Goal: Communication & Community: Share content

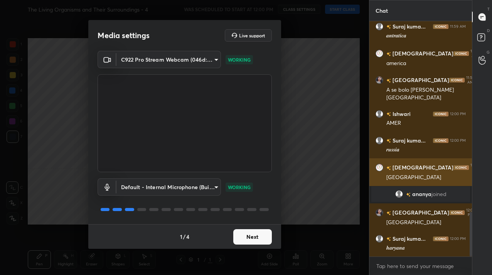
scroll to position [1032, 0]
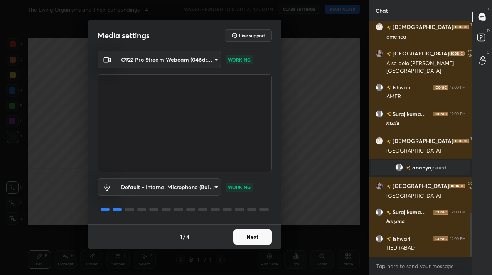
click at [249, 240] on button "Next" at bounding box center [252, 236] width 39 height 15
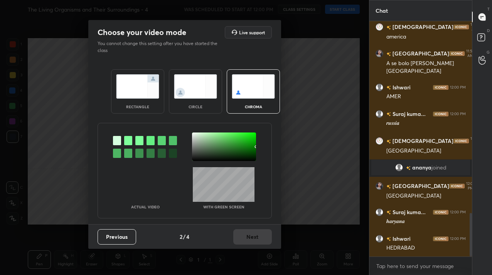
click at [202, 80] on img at bounding box center [195, 86] width 43 height 24
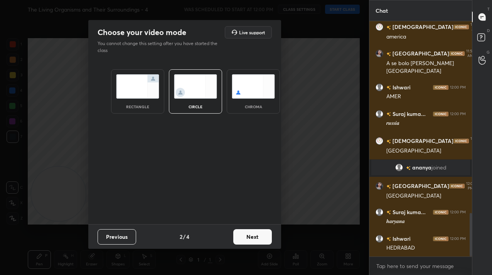
click at [257, 242] on button "Next" at bounding box center [252, 236] width 39 height 15
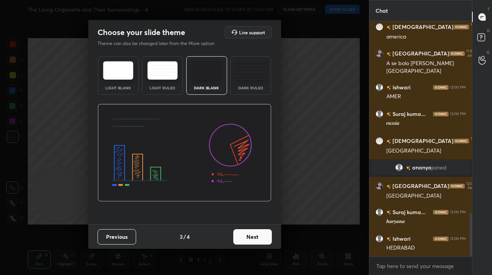
click at [258, 242] on button "Next" at bounding box center [252, 236] width 39 height 15
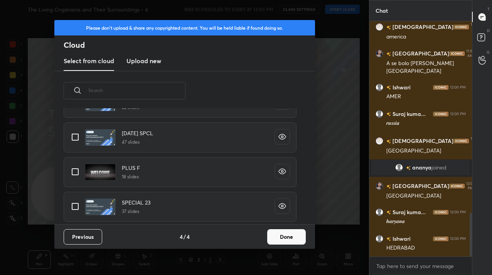
scroll to position [1059, 0]
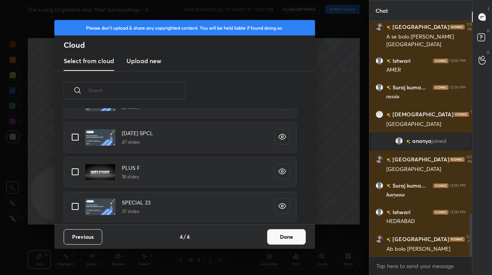
click at [63, 160] on div "PLUS F 18 slides" at bounding box center [179, 172] width 251 height 35
click at [70, 177] on input "grid" at bounding box center [75, 172] width 16 height 16
checkbox input "true"
click at [282, 237] on button "Done" at bounding box center [286, 236] width 39 height 15
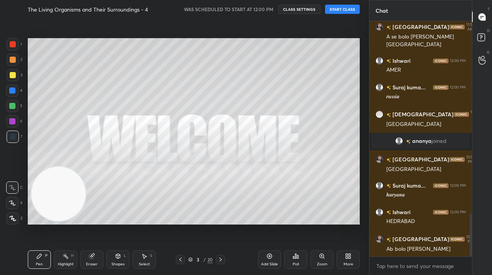
click at [346, 5] on button "START CLASS" at bounding box center [342, 9] width 35 height 9
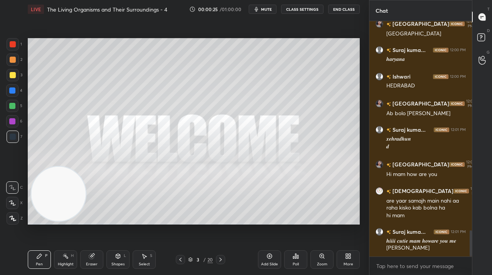
scroll to position [1865, 0]
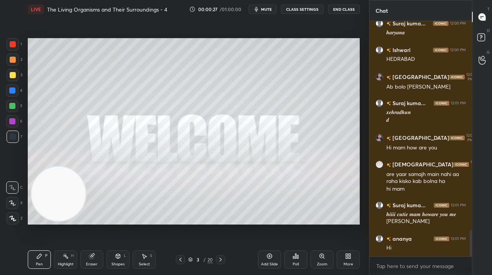
click at [8, 226] on div "1 2 3 4 5 6 7 C X Z C X Z E E Erase all H H LIVE The Living Organisms and Their…" at bounding box center [181, 137] width 363 height 275
click at [10, 223] on div at bounding box center [13, 218] width 12 height 12
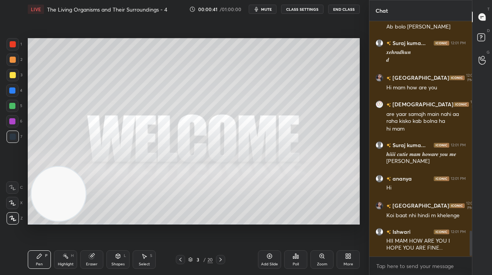
scroll to position [1952, 0]
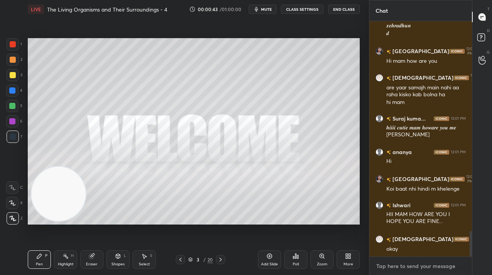
type textarea "x"
click at [398, 262] on textarea at bounding box center [420, 266] width 90 height 12
paste textarea "Tele Link: [URL][DOMAIN_NAME]"
type textarea "Tele Link: [URL][DOMAIN_NAME]"
type textarea "x"
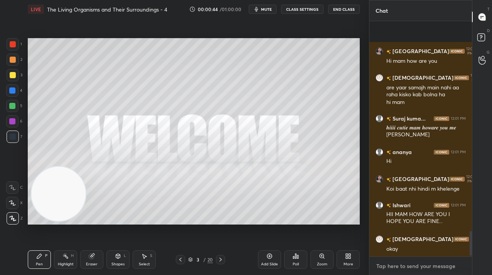
scroll to position [0, 0]
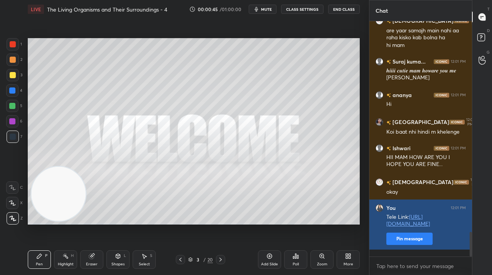
click at [417, 245] on button "Pin message" at bounding box center [409, 239] width 46 height 12
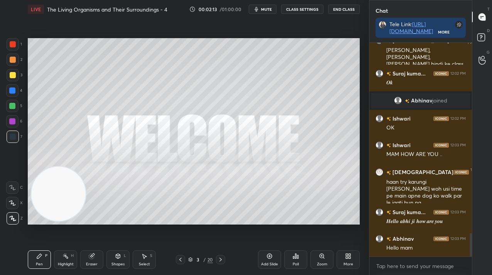
scroll to position [1742, 0]
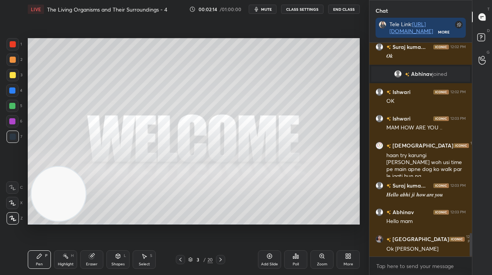
click at [197, 257] on div "3" at bounding box center [198, 259] width 8 height 5
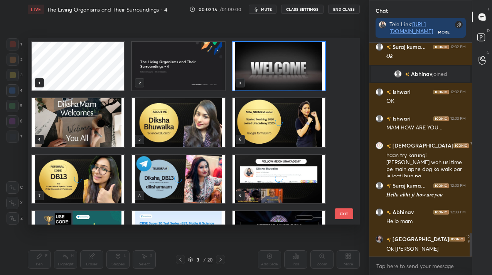
scroll to position [185, 328]
click at [69, 115] on img "grid" at bounding box center [78, 122] width 92 height 49
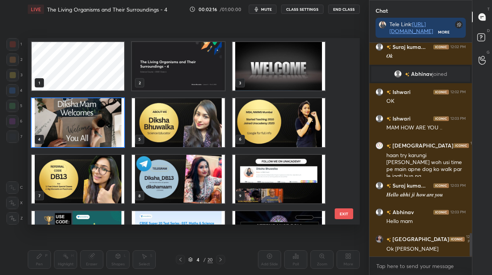
click at [69, 115] on img "grid" at bounding box center [78, 122] width 92 height 49
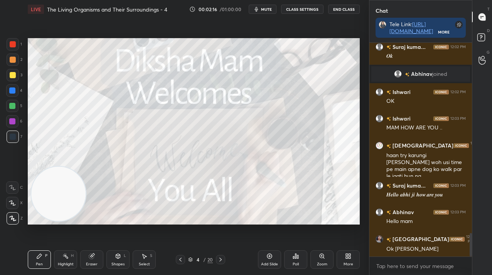
click at [69, 115] on img "grid" at bounding box center [78, 122] width 92 height 49
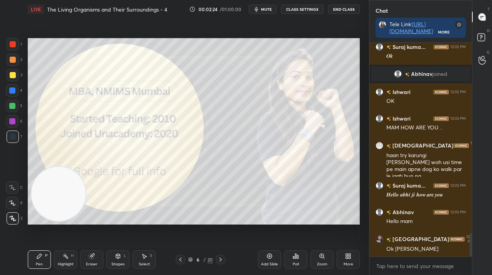
click at [13, 37] on div "1 2 3 4 5 6 7 C X Z C X Z E E Erase all H H LIVE The Living Organisms and Their…" at bounding box center [181, 137] width 363 height 275
click at [12, 44] on div at bounding box center [13, 44] width 6 height 6
click at [222, 257] on icon at bounding box center [220, 260] width 6 height 6
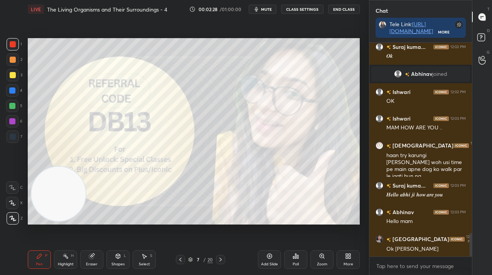
click at [221, 260] on icon at bounding box center [220, 260] width 6 height 6
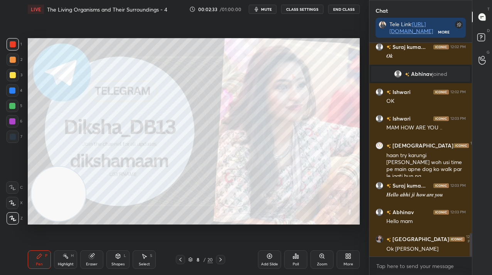
click at [219, 258] on icon at bounding box center [220, 260] width 2 height 4
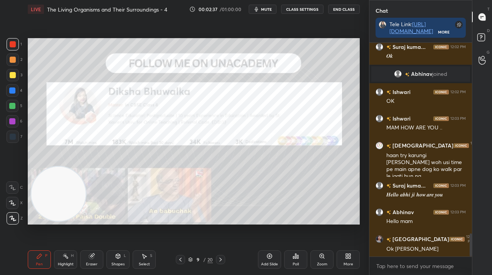
scroll to position [1769, 0]
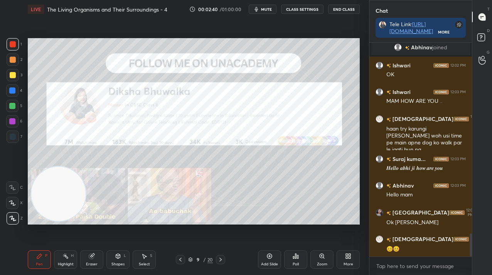
click at [206, 257] on div "9 / 20" at bounding box center [200, 259] width 25 height 7
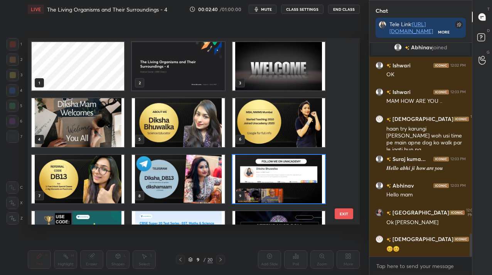
scroll to position [185, 328]
click at [257, 174] on img "grid" at bounding box center [278, 179] width 92 height 49
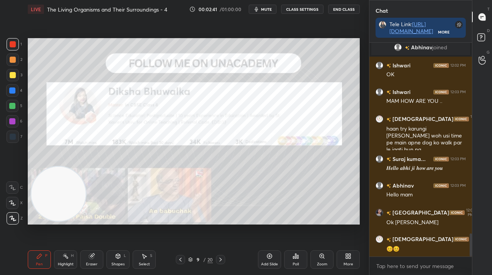
click at [257, 174] on img "grid" at bounding box center [278, 179] width 92 height 49
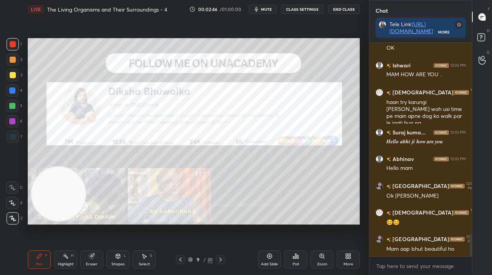
click at [355, 262] on div "More" at bounding box center [347, 259] width 23 height 18
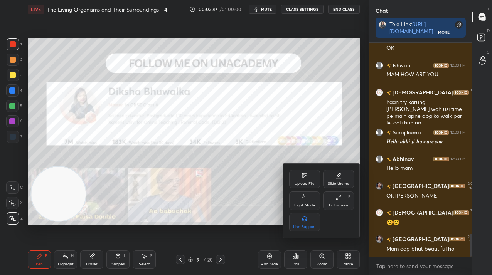
click at [316, 180] on div "Upload File" at bounding box center [304, 179] width 31 height 18
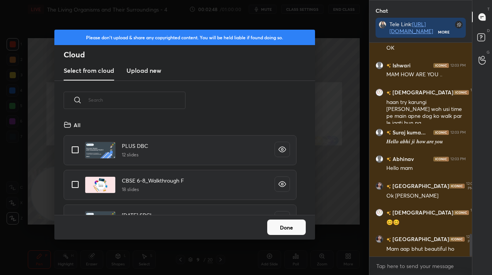
scroll to position [95, 247]
click at [132, 68] on h3 "Upload new" at bounding box center [143, 70] width 35 height 9
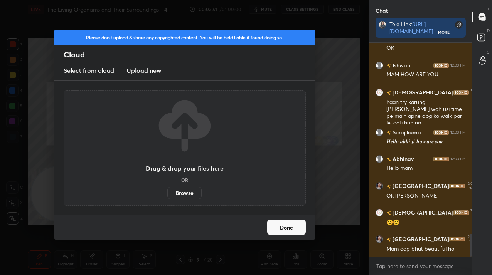
click at [185, 198] on label "Browse" at bounding box center [184, 193] width 34 height 12
click at [167, 198] on input "Browse" at bounding box center [167, 193] width 0 height 12
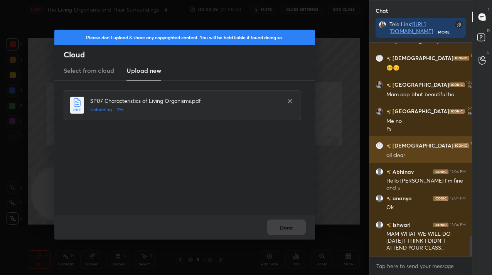
scroll to position [1977, 0]
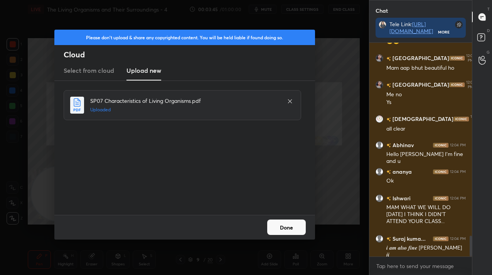
click at [285, 224] on button "Done" at bounding box center [286, 227] width 39 height 15
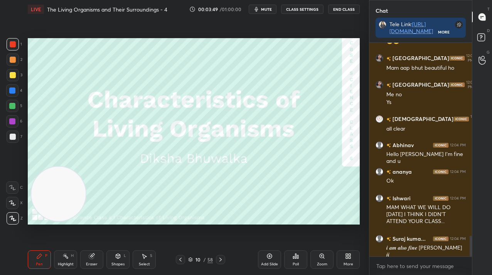
click at [196, 261] on div "10" at bounding box center [198, 259] width 8 height 5
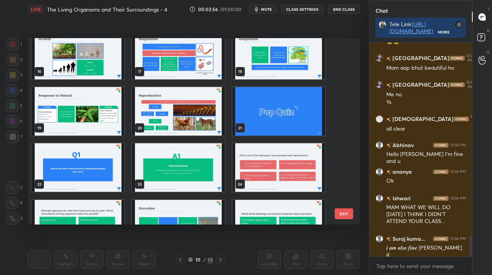
scroll to position [294, 0]
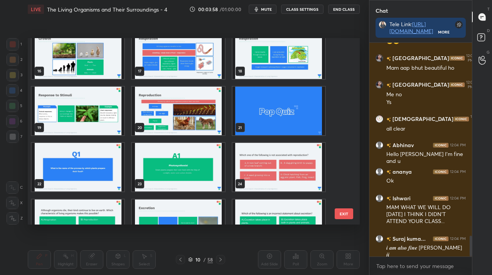
click at [260, 175] on img "grid" at bounding box center [278, 167] width 92 height 49
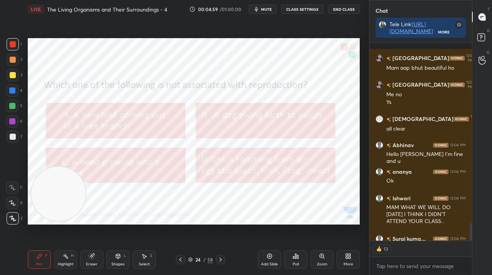
scroll to position [2019, 0]
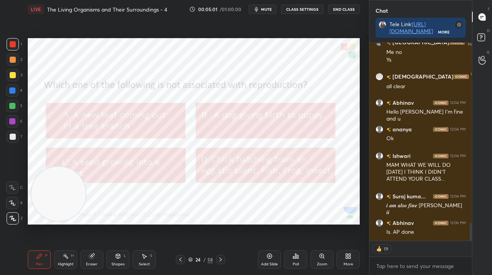
click at [292, 253] on icon at bounding box center [295, 256] width 6 height 6
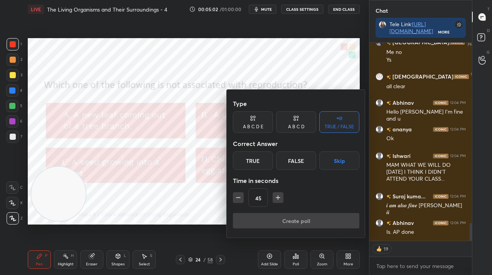
click at [276, 129] on div "A B C D" at bounding box center [296, 122] width 40 height 22
click at [240, 163] on div "A" at bounding box center [244, 160] width 23 height 18
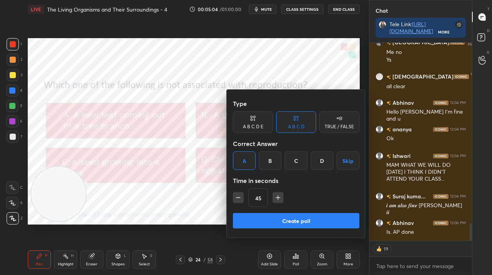
click at [280, 228] on div "Create poll" at bounding box center [296, 222] width 126 height 18
click at [268, 224] on button "Create poll" at bounding box center [296, 220] width 126 height 15
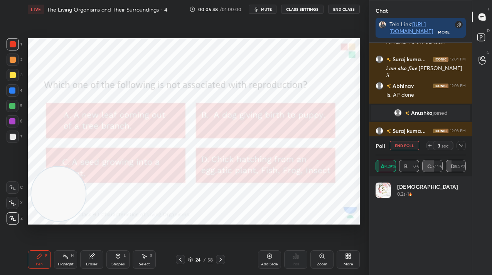
scroll to position [156, 100]
click at [408, 146] on button "End Poll" at bounding box center [403, 145] width 29 height 9
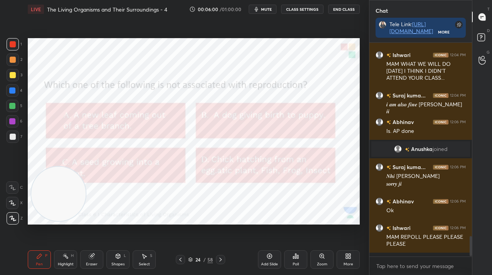
scroll to position [1912, 0]
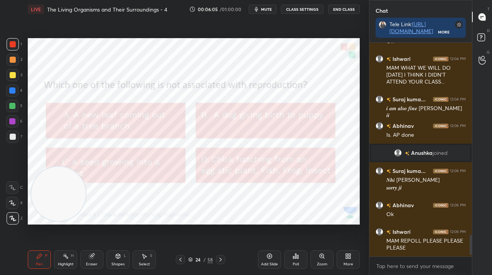
click at [219, 260] on icon at bounding box center [220, 260] width 6 height 6
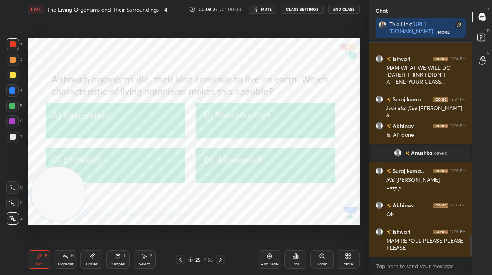
click at [297, 264] on div "Poll" at bounding box center [295, 264] width 6 height 4
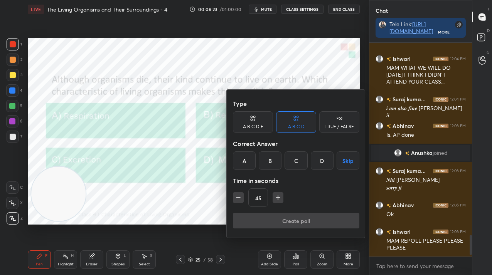
click at [270, 164] on div "B" at bounding box center [270, 160] width 23 height 18
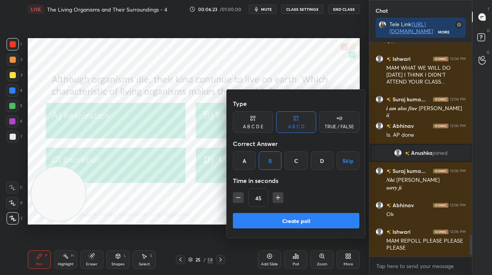
click at [272, 222] on button "Create poll" at bounding box center [296, 220] width 126 height 15
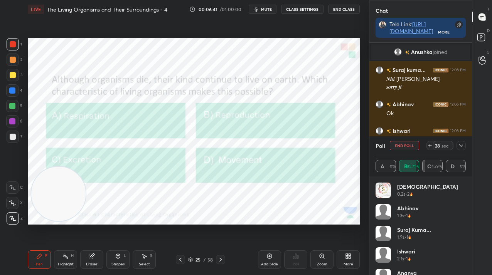
scroll to position [2039, 0]
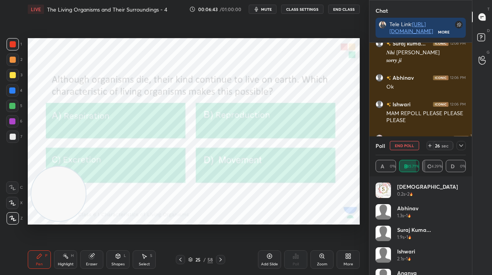
click at [460, 148] on icon at bounding box center [461, 146] width 6 height 6
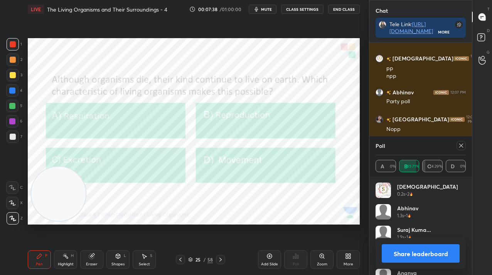
scroll to position [2146, 0]
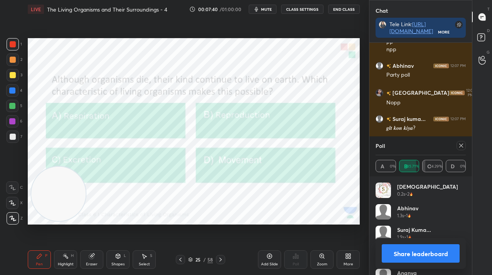
click at [461, 139] on div "Poll" at bounding box center [420, 145] width 90 height 18
click at [459, 143] on icon at bounding box center [461, 146] width 6 height 6
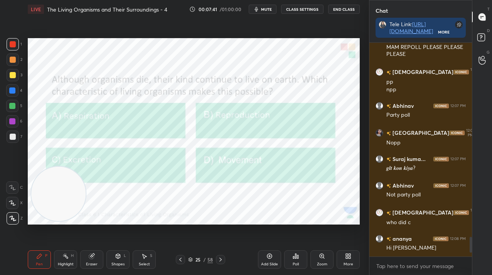
scroll to position [2106, 0]
click at [215, 261] on div "25 / 58" at bounding box center [200, 259] width 49 height 9
click at [220, 262] on icon at bounding box center [220, 260] width 6 height 6
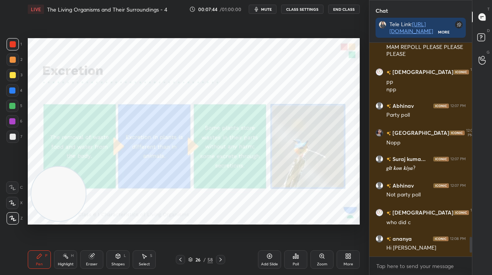
click at [223, 263] on div at bounding box center [220, 259] width 9 height 9
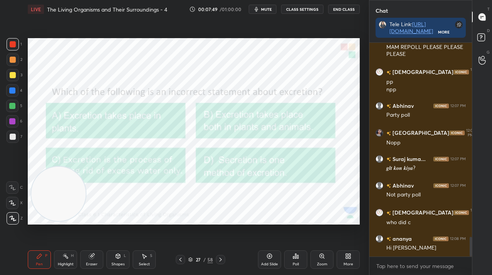
scroll to position [2132, 0]
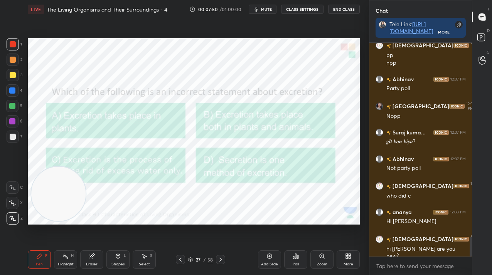
drag, startPoint x: 91, startPoint y: 258, endPoint x: 97, endPoint y: 238, distance: 20.8
click at [90, 259] on icon at bounding box center [91, 256] width 5 height 5
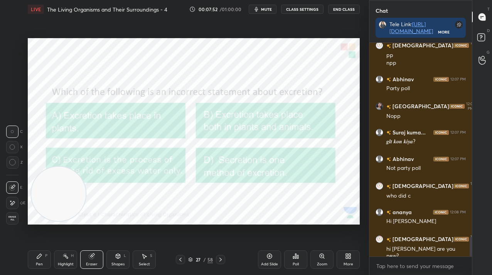
click at [42, 262] on div "Pen P" at bounding box center [39, 259] width 23 height 18
click at [42, 261] on div "Pen P" at bounding box center [39, 259] width 23 height 18
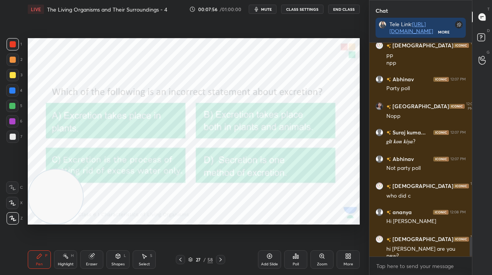
drag, startPoint x: 55, startPoint y: 201, endPoint x: 48, endPoint y: 221, distance: 21.2
click at [48, 221] on video at bounding box center [56, 197] width 54 height 54
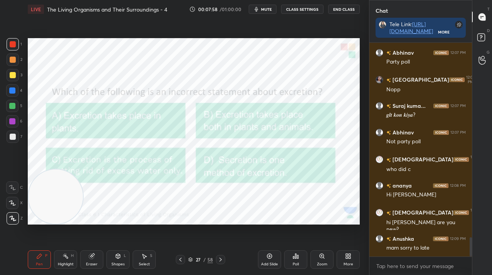
click at [295, 262] on div "Poll" at bounding box center [295, 264] width 6 height 4
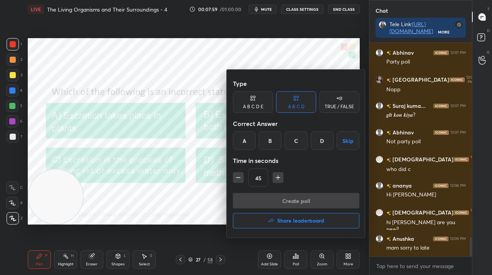
drag, startPoint x: 293, startPoint y: 138, endPoint x: 297, endPoint y: 173, distance: 34.9
click at [292, 138] on div "C" at bounding box center [295, 140] width 23 height 18
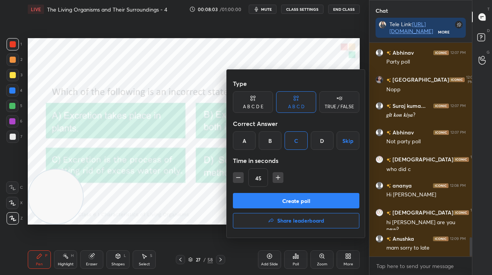
click at [291, 203] on button "Create poll" at bounding box center [296, 200] width 126 height 15
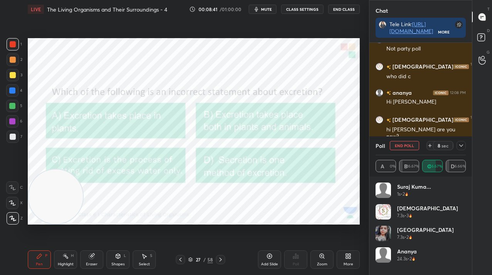
scroll to position [2285, 0]
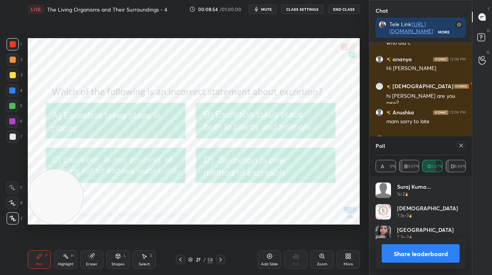
click at [462, 145] on icon at bounding box center [461, 146] width 4 height 4
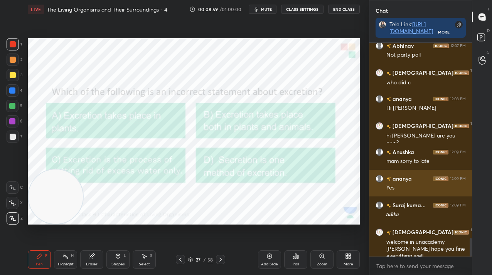
scroll to position [2272, 0]
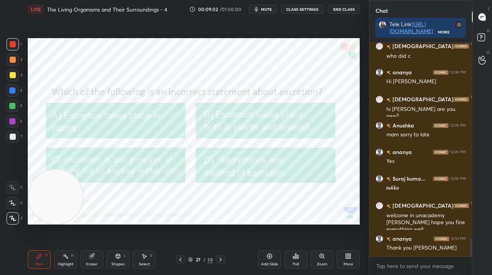
click at [222, 260] on icon at bounding box center [220, 260] width 6 height 6
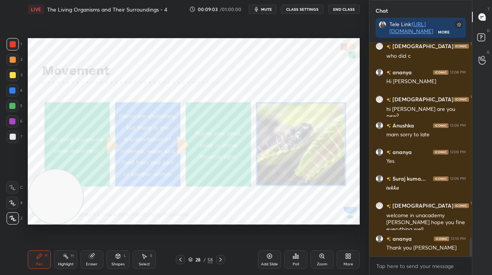
click at [221, 259] on icon at bounding box center [220, 260] width 6 height 6
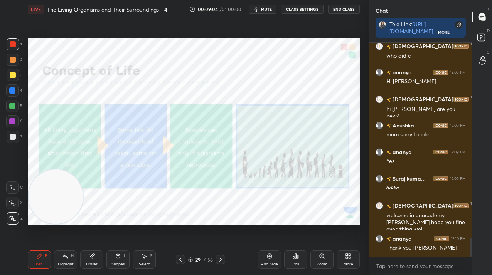
click at [219, 259] on icon at bounding box center [220, 260] width 6 height 6
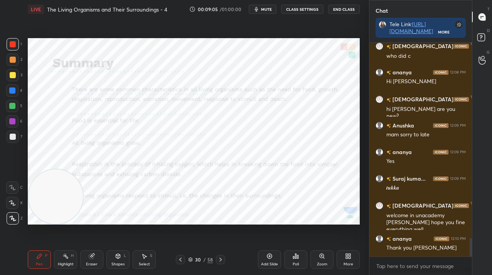
click at [221, 259] on icon at bounding box center [220, 260] width 6 height 6
click at [222, 260] on icon at bounding box center [220, 260] width 6 height 6
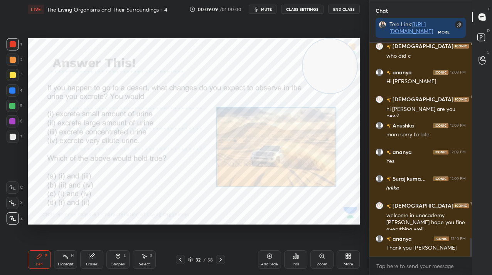
drag, startPoint x: 57, startPoint y: 203, endPoint x: 329, endPoint y: 66, distance: 305.0
click at [331, 65] on video at bounding box center [329, 66] width 54 height 54
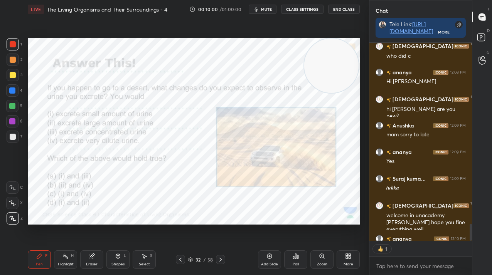
scroll to position [196, 100]
click at [298, 259] on div "Poll" at bounding box center [295, 259] width 23 height 18
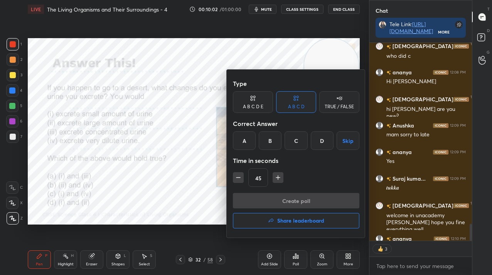
drag, startPoint x: 245, startPoint y: 146, endPoint x: 245, endPoint y: 153, distance: 7.7
click at [244, 146] on div "A" at bounding box center [244, 140] width 23 height 18
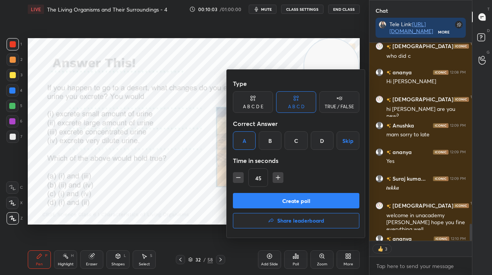
click at [260, 196] on button "Create poll" at bounding box center [296, 200] width 126 height 15
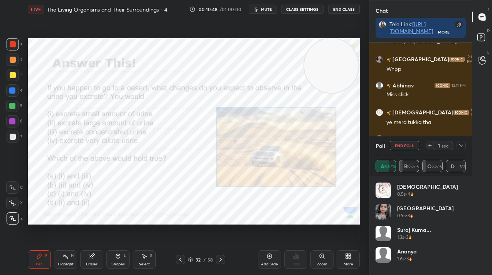
scroll to position [2505, 0]
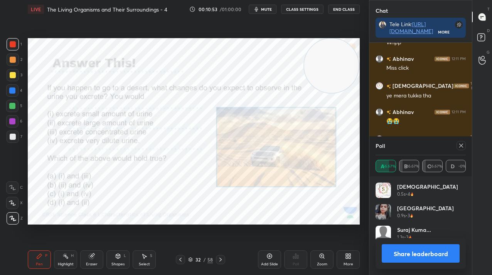
drag, startPoint x: 465, startPoint y: 143, endPoint x: 461, endPoint y: 143, distance: 4.3
click at [465, 142] on div at bounding box center [459, 145] width 12 height 9
click at [459, 143] on icon at bounding box center [461, 146] width 6 height 6
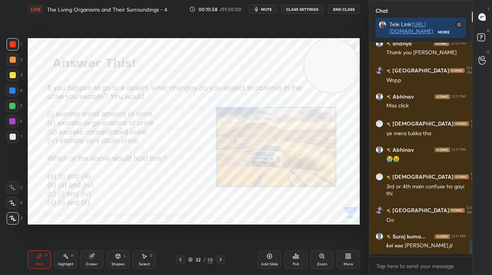
scroll to position [2465, 0]
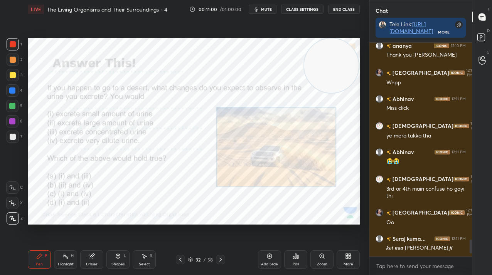
drag, startPoint x: 217, startPoint y: 257, endPoint x: 220, endPoint y: 260, distance: 4.2
click at [218, 257] on icon at bounding box center [220, 260] width 6 height 6
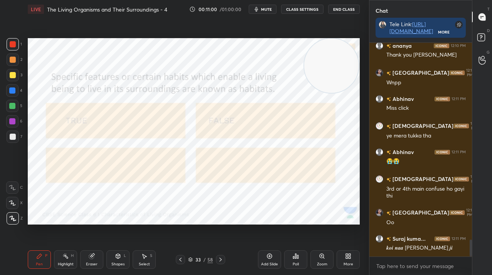
scroll to position [2492, 0]
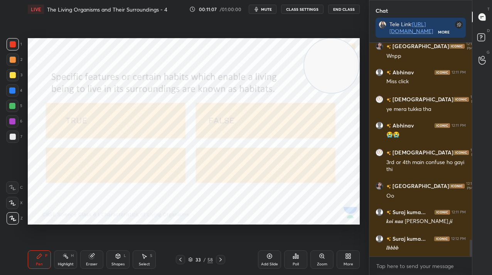
click at [303, 256] on div "Poll" at bounding box center [295, 259] width 23 height 18
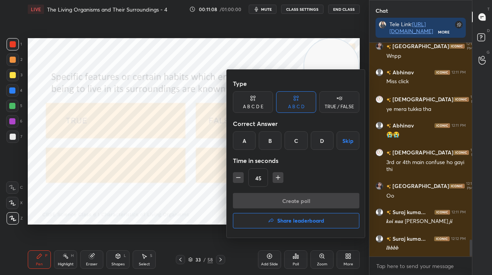
drag, startPoint x: 331, startPoint y: 110, endPoint x: 324, endPoint y: 116, distance: 9.6
click at [331, 110] on div "TRUE / FALSE" at bounding box center [339, 102] width 40 height 22
click at [300, 140] on div "False" at bounding box center [296, 140] width 40 height 18
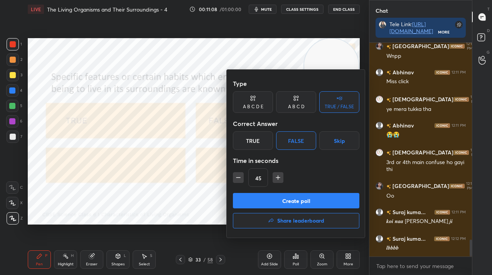
click at [301, 198] on button "Create poll" at bounding box center [296, 200] width 126 height 15
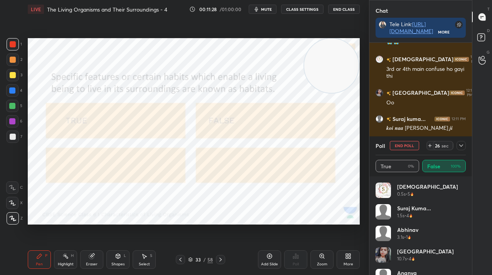
scroll to position [2612, 0]
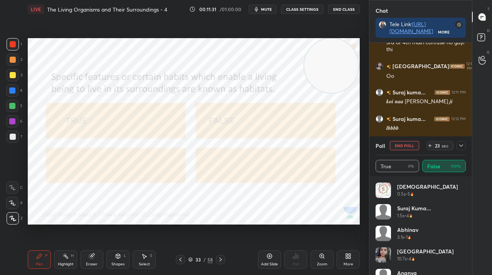
click at [408, 144] on button "End Poll" at bounding box center [403, 145] width 29 height 9
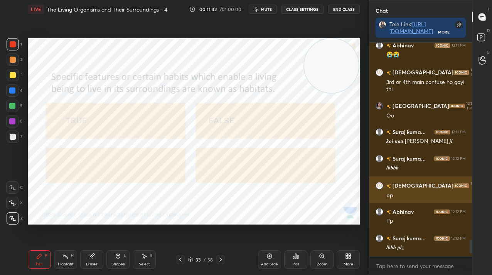
scroll to position [2572, 0]
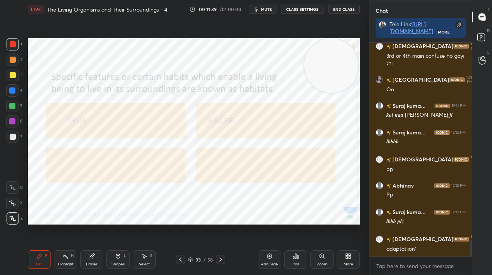
click at [220, 262] on icon at bounding box center [220, 260] width 6 height 6
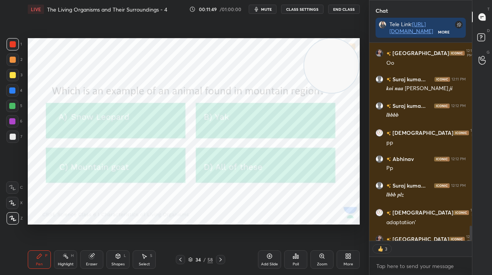
click at [299, 258] on div "Poll" at bounding box center [295, 259] width 23 height 18
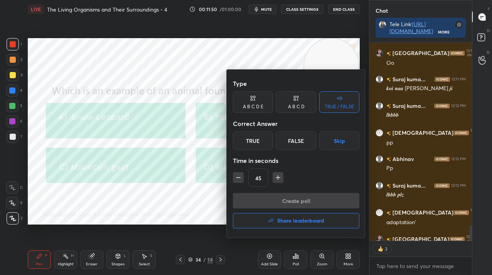
click at [300, 103] on div "A B C D" at bounding box center [296, 102] width 40 height 22
drag, startPoint x: 319, startPoint y: 140, endPoint x: 321, endPoint y: 173, distance: 32.8
click at [319, 140] on div "D" at bounding box center [322, 140] width 23 height 18
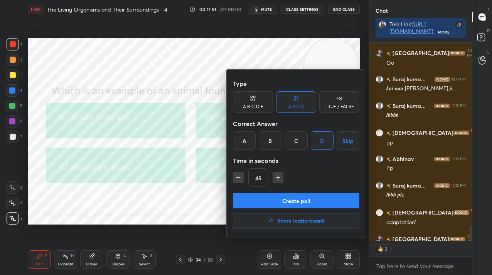
click at [321, 199] on button "Create poll" at bounding box center [296, 200] width 126 height 15
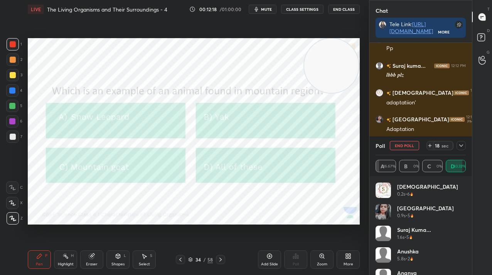
scroll to position [2771, 0]
click at [410, 146] on button "End Poll" at bounding box center [403, 145] width 29 height 9
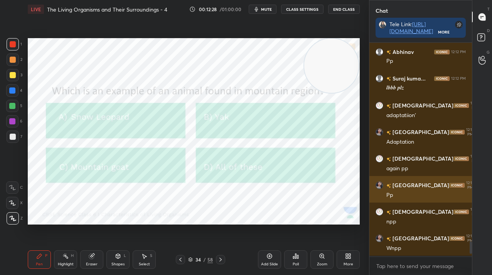
scroll to position [148, 100]
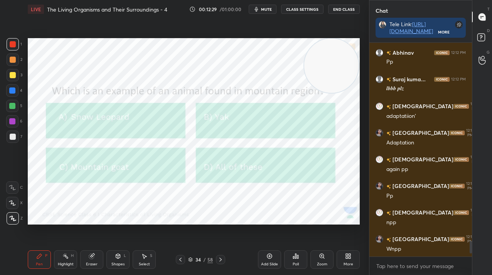
click at [222, 257] on icon at bounding box center [220, 260] width 6 height 6
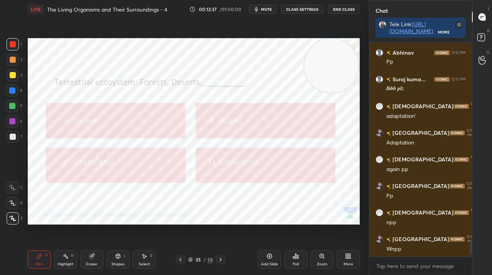
click at [297, 259] on div "Poll" at bounding box center [295, 259] width 23 height 18
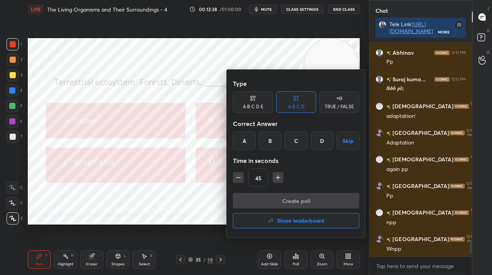
drag, startPoint x: 298, startPoint y: 136, endPoint x: 297, endPoint y: 154, distance: 17.8
click at [297, 138] on div "C" at bounding box center [295, 140] width 23 height 18
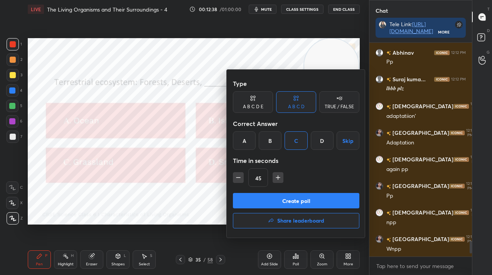
click at [300, 202] on button "Create poll" at bounding box center [296, 200] width 126 height 15
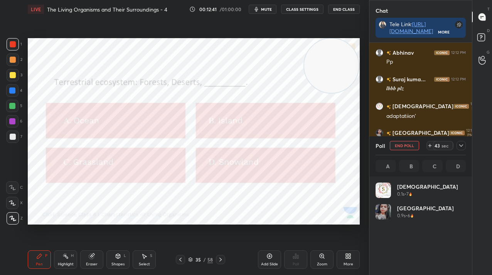
scroll to position [90, 88]
click at [354, 262] on div "More" at bounding box center [347, 259] width 23 height 18
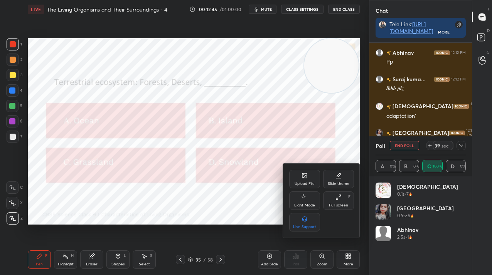
click at [314, 188] on div "Upload File" at bounding box center [304, 179] width 31 height 18
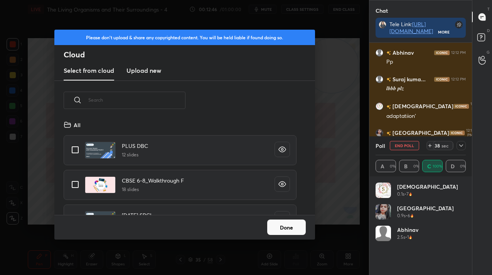
scroll to position [95, 247]
click at [147, 73] on h3 "Upload new" at bounding box center [143, 70] width 35 height 9
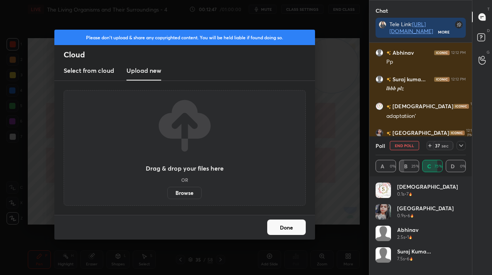
click at [183, 198] on label "Browse" at bounding box center [184, 193] width 34 height 12
click at [167, 198] on input "Browse" at bounding box center [167, 193] width 0 height 12
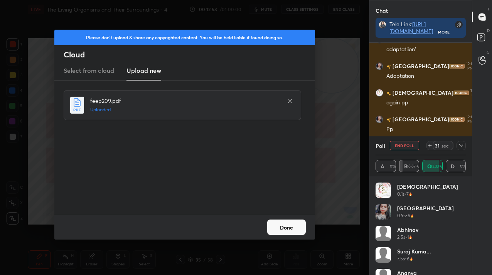
scroll to position [2824, 0]
click at [281, 233] on button "Done" at bounding box center [286, 227] width 39 height 15
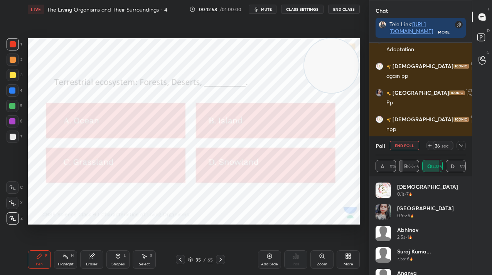
click at [401, 144] on button "End Poll" at bounding box center [403, 145] width 29 height 9
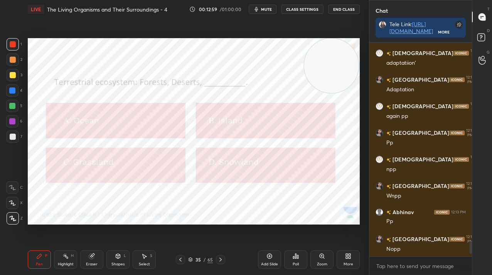
scroll to position [3, 3]
click at [205, 264] on div "Pen P Highlight H Eraser Shapes L Select S 35 / 65 Add Slide Poll Zoom More" at bounding box center [194, 259] width 332 height 31
click at [206, 261] on div "35 / 65" at bounding box center [200, 259] width 25 height 7
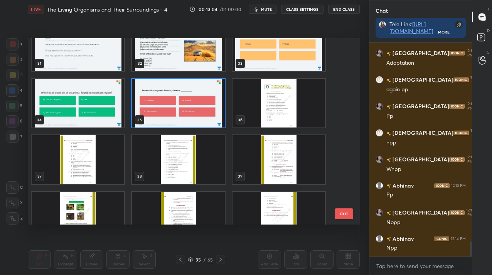
click at [98, 214] on img "grid" at bounding box center [78, 216] width 92 height 49
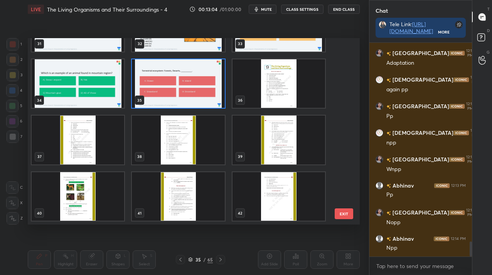
click at [98, 214] on div "28 29 30 31 32 33 34 35 36 37 38 39 40 41 42" at bounding box center [187, 131] width 318 height 186
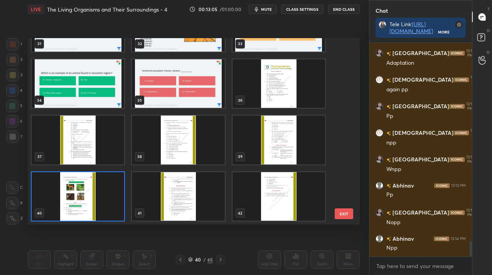
click at [98, 214] on img "grid" at bounding box center [78, 196] width 92 height 49
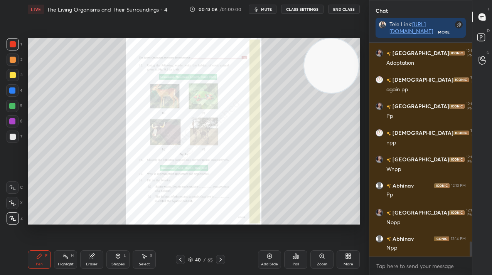
click at [322, 261] on div "Zoom" at bounding box center [321, 259] width 23 height 18
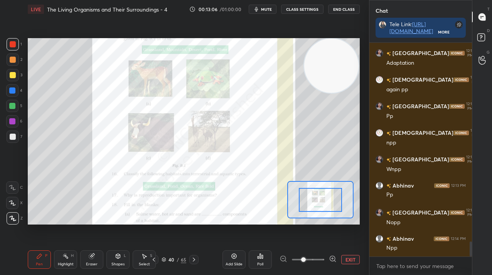
click at [324, 259] on div at bounding box center [307, 259] width 57 height 9
click at [322, 259] on span at bounding box center [308, 260] width 32 height 12
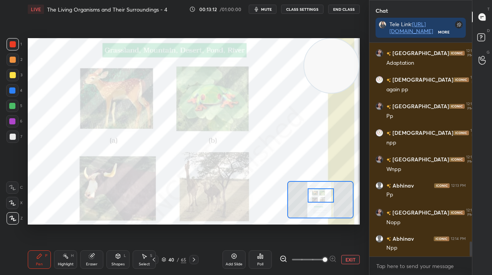
drag, startPoint x: 314, startPoint y: 189, endPoint x: 314, endPoint y: 194, distance: 5.0
click at [315, 193] on div at bounding box center [320, 195] width 26 height 14
click at [15, 53] on div "1 2 3 4 5 6 7" at bounding box center [14, 92] width 16 height 108
click at [15, 54] on div at bounding box center [13, 60] width 12 height 12
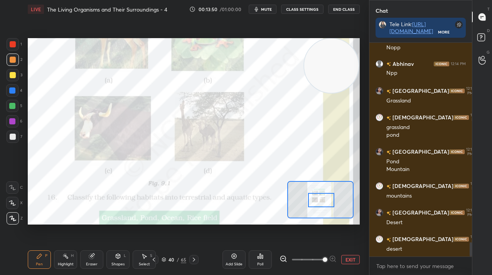
scroll to position [3012, 0]
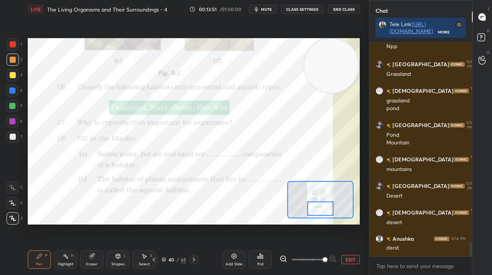
drag, startPoint x: 318, startPoint y: 200, endPoint x: 317, endPoint y: 208, distance: 8.5
click at [317, 208] on div at bounding box center [320, 208] width 26 height 14
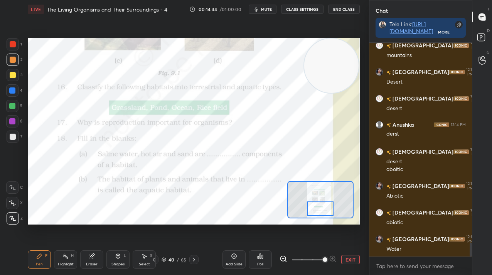
scroll to position [3153, 0]
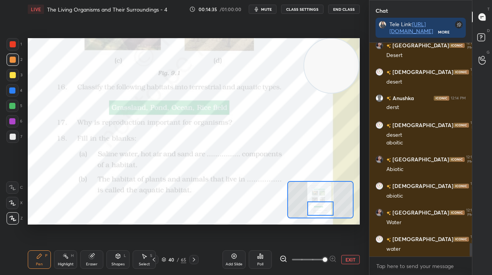
click at [196, 260] on icon at bounding box center [194, 260] width 6 height 6
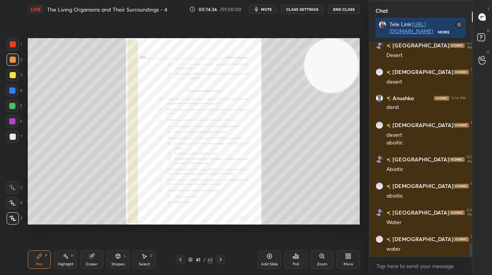
click at [322, 262] on div "Zoom" at bounding box center [322, 264] width 10 height 4
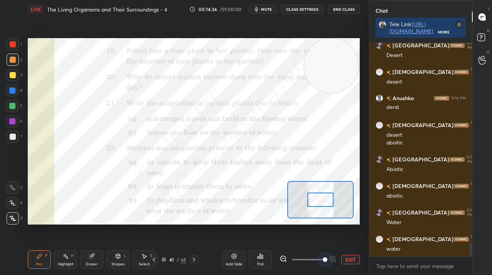
click at [323, 264] on span at bounding box center [308, 260] width 32 height 12
click at [324, 262] on span at bounding box center [324, 259] width 5 height 5
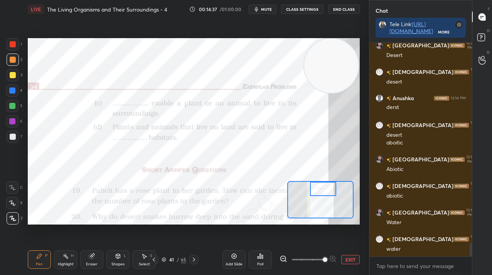
drag, startPoint x: 318, startPoint y: 198, endPoint x: 320, endPoint y: 190, distance: 7.7
click at [320, 190] on div at bounding box center [323, 189] width 26 height 14
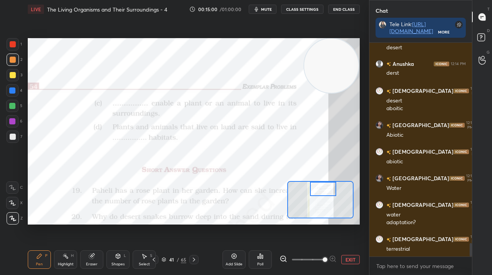
scroll to position [3214, 0]
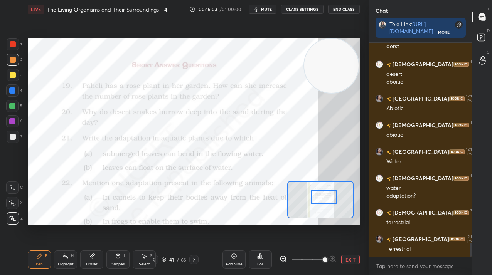
drag, startPoint x: 323, startPoint y: 195, endPoint x: 322, endPoint y: 199, distance: 4.4
click at [322, 199] on div at bounding box center [324, 197] width 26 height 14
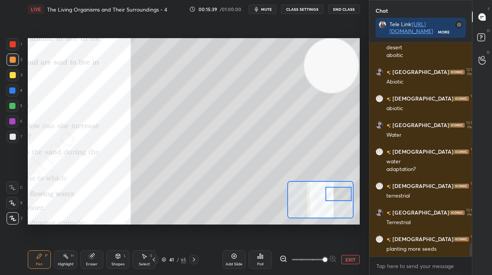
drag, startPoint x: 320, startPoint y: 194, endPoint x: 327, endPoint y: 187, distance: 9.3
click at [335, 190] on div at bounding box center [338, 194] width 26 height 14
click at [351, 262] on button "EXIT" at bounding box center [350, 259] width 18 height 9
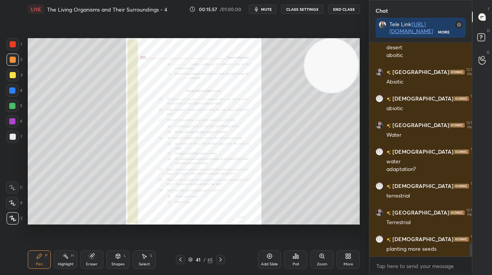
click at [351, 262] on div "More" at bounding box center [348, 264] width 10 height 4
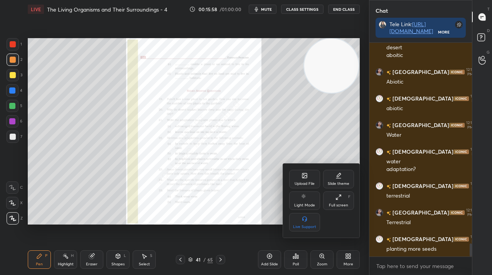
click at [307, 176] on icon at bounding box center [304, 176] width 6 height 6
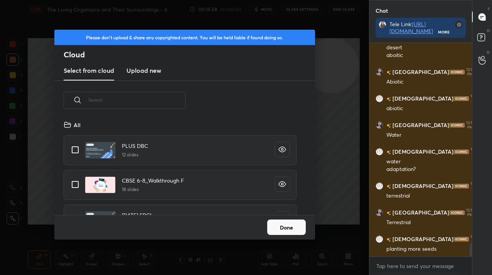
scroll to position [95, 247]
click at [127, 70] on h3 "Upload new" at bounding box center [143, 70] width 35 height 9
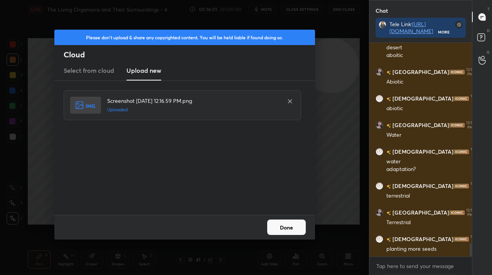
click at [282, 226] on div "Done" at bounding box center [184, 227] width 260 height 25
click at [282, 227] on button "Done" at bounding box center [286, 227] width 39 height 15
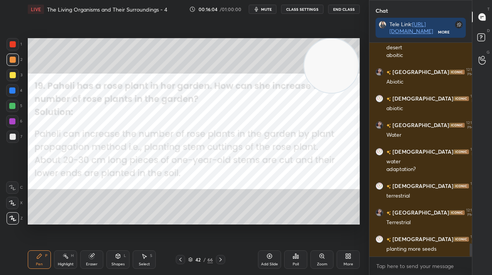
click at [15, 47] on div at bounding box center [13, 44] width 12 height 12
drag, startPoint x: 13, startPoint y: 49, endPoint x: 22, endPoint y: 56, distance: 11.2
click at [13, 49] on div at bounding box center [13, 44] width 12 height 12
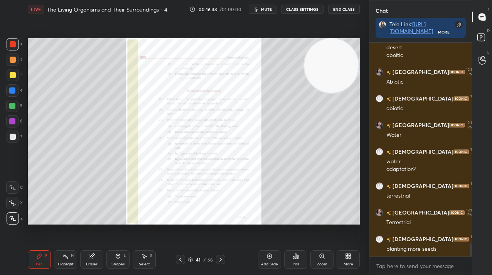
scroll to position [3267, 0]
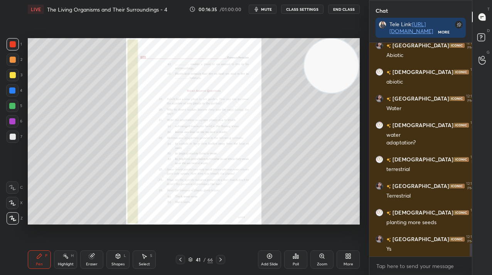
click at [320, 259] on icon at bounding box center [322, 256] width 6 height 6
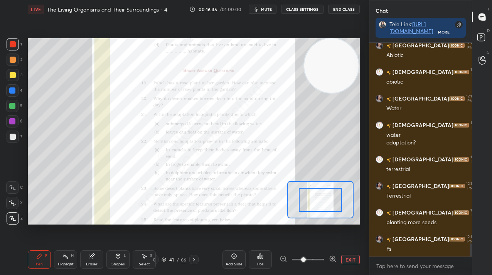
click at [324, 260] on div at bounding box center [307, 259] width 57 height 9
click at [323, 259] on div at bounding box center [307, 259] width 57 height 9
click at [323, 259] on span at bounding box center [308, 260] width 32 height 12
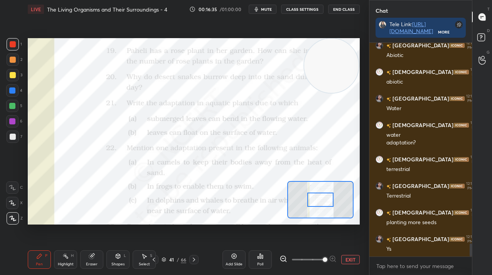
click at [322, 257] on span at bounding box center [324, 259] width 5 height 5
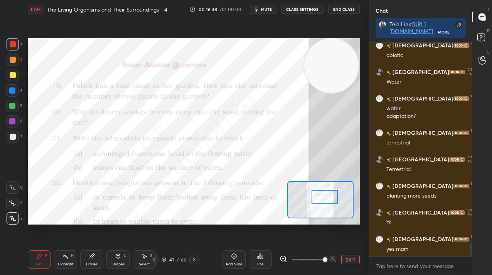
click at [332, 194] on div at bounding box center [324, 197] width 26 height 14
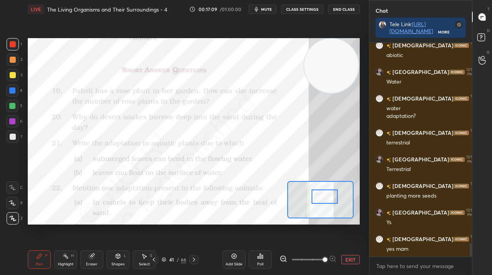
scroll to position [3320, 0]
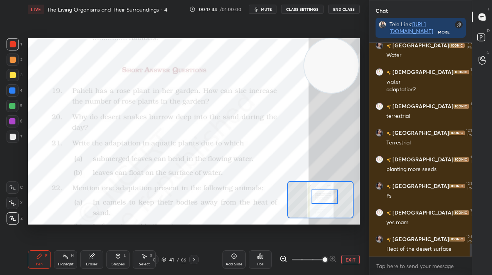
drag, startPoint x: 23, startPoint y: 193, endPoint x: 25, endPoint y: 177, distance: 16.3
click at [24, 175] on div "1 2 3 4 5 6 7 C X Z C X Z E E Erase all H H" at bounding box center [12, 131] width 25 height 186
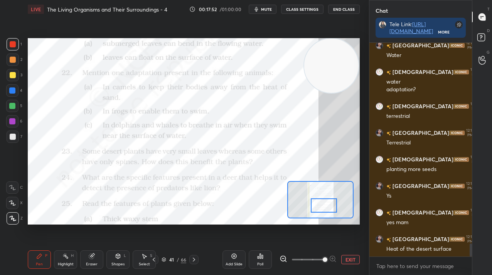
drag, startPoint x: 316, startPoint y: 192, endPoint x: 314, endPoint y: 201, distance: 9.0
click at [315, 201] on div at bounding box center [324, 205] width 26 height 14
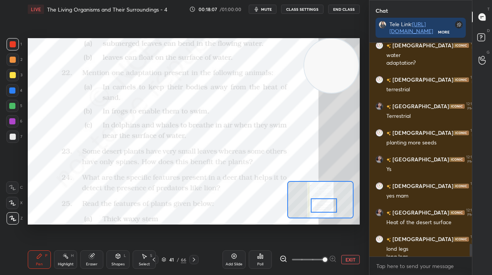
scroll to position [3354, 0]
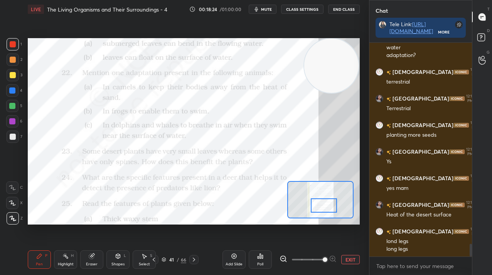
click at [304, 87] on div "Setting up your live class Poll for secs No correct answer Start poll" at bounding box center [194, 131] width 332 height 186
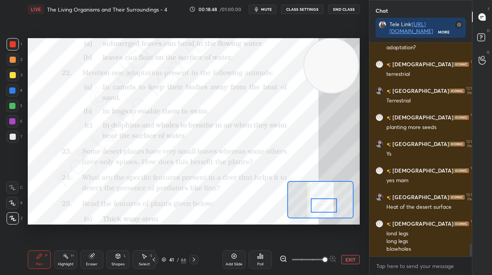
scroll to position [3370, 0]
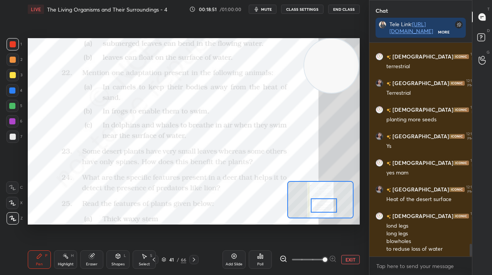
click at [351, 263] on button "EXIT" at bounding box center [350, 259] width 18 height 9
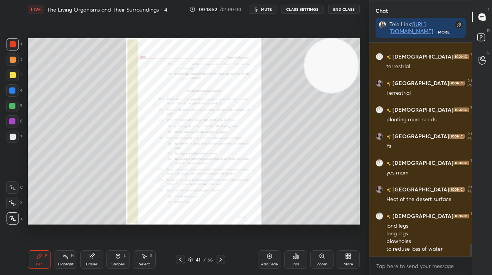
click at [351, 263] on div "More" at bounding box center [348, 264] width 10 height 4
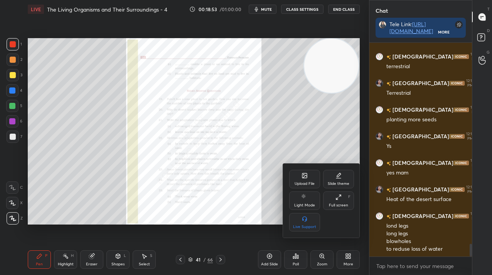
click at [304, 182] on div "Upload File" at bounding box center [304, 184] width 20 height 4
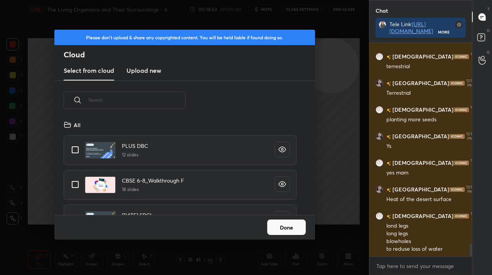
scroll to position [95, 247]
click at [150, 70] on h3 "Upload new" at bounding box center [143, 70] width 35 height 9
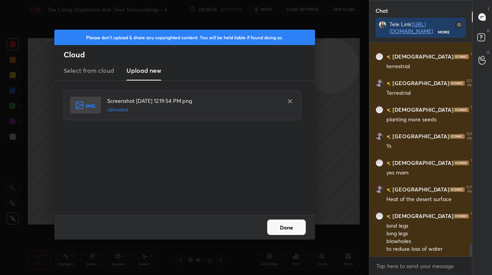
click at [286, 230] on button "Done" at bounding box center [286, 227] width 39 height 15
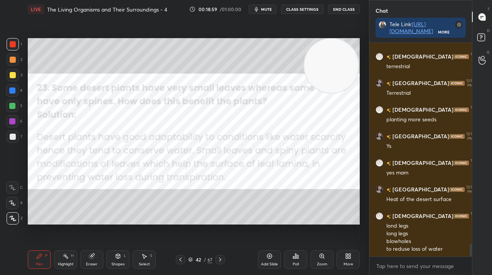
scroll to position [3396, 0]
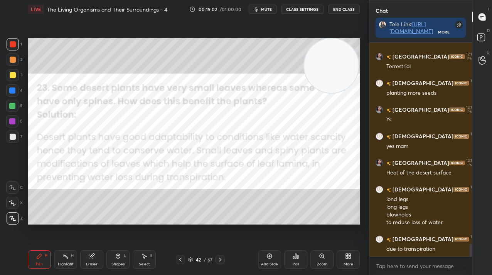
click at [265, 8] on span "mute" at bounding box center [266, 9] width 11 height 5
click at [265, 8] on span "unmute" at bounding box center [265, 9] width 17 height 5
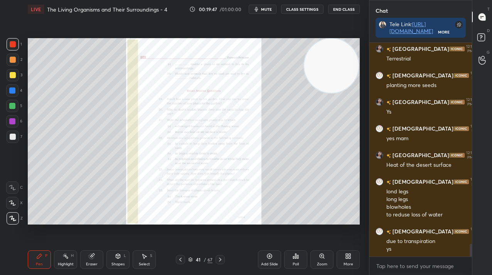
click at [326, 257] on div "Zoom" at bounding box center [321, 259] width 23 height 18
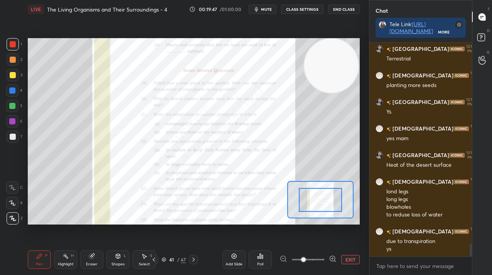
click at [325, 262] on div at bounding box center [307, 259] width 57 height 9
click at [326, 260] on div at bounding box center [307, 259] width 57 height 9
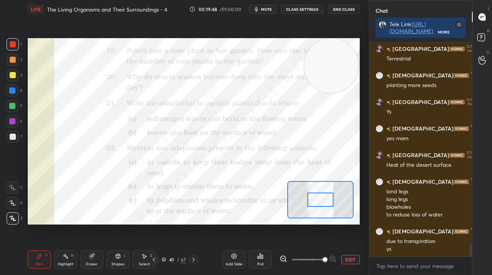
click at [321, 259] on span at bounding box center [308, 260] width 32 height 12
click at [322, 258] on span at bounding box center [324, 259] width 5 height 5
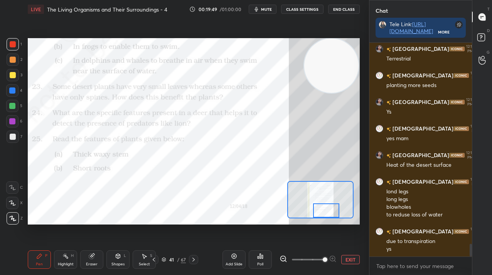
click at [318, 222] on div "Setting up your live class Poll for secs No correct answer Start poll" at bounding box center [194, 131] width 332 height 186
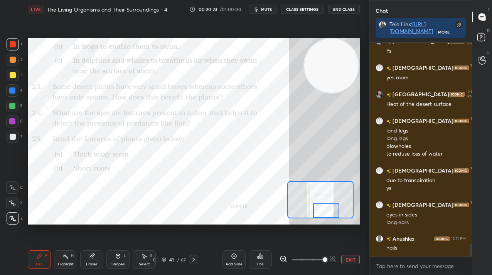
scroll to position [3491, 0]
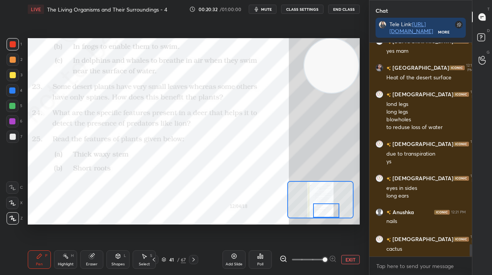
click at [193, 256] on div at bounding box center [193, 259] width 9 height 9
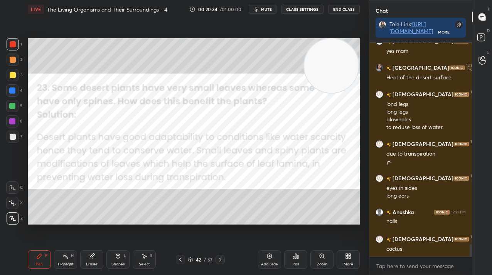
click at [220, 261] on icon at bounding box center [220, 260] width 6 height 6
click at [299, 258] on div "Poll" at bounding box center [295, 259] width 23 height 18
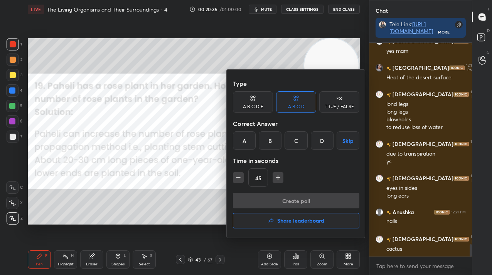
click at [225, 242] on div at bounding box center [246, 137] width 492 height 275
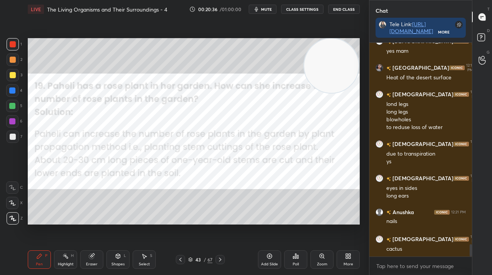
click at [218, 263] on div at bounding box center [219, 259] width 9 height 9
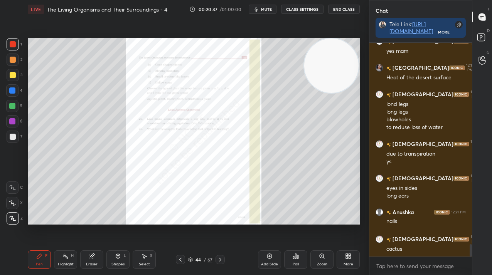
click at [322, 260] on div "Zoom" at bounding box center [321, 259] width 23 height 18
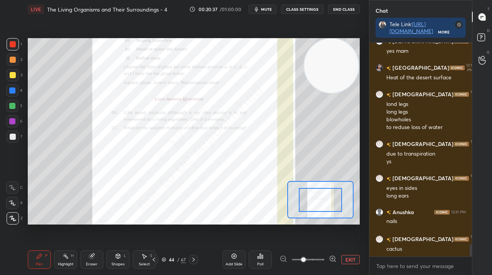
click at [324, 258] on div at bounding box center [307, 259] width 57 height 9
click at [325, 258] on div at bounding box center [307, 259] width 57 height 9
click at [326, 257] on div at bounding box center [307, 259] width 57 height 9
click at [324, 259] on div at bounding box center [307, 259] width 57 height 9
click at [324, 260] on div at bounding box center [307, 259] width 57 height 9
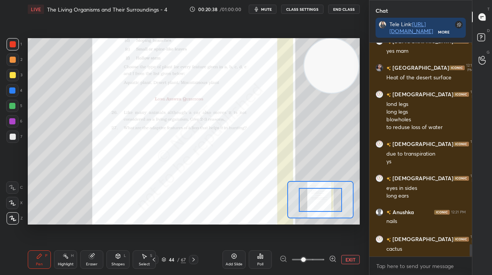
click at [321, 259] on span at bounding box center [308, 260] width 32 height 12
click at [306, 259] on span at bounding box center [303, 259] width 5 height 5
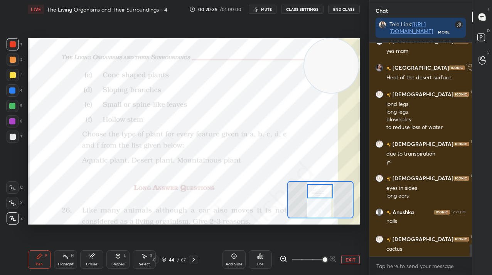
click at [317, 192] on div at bounding box center [320, 191] width 26 height 14
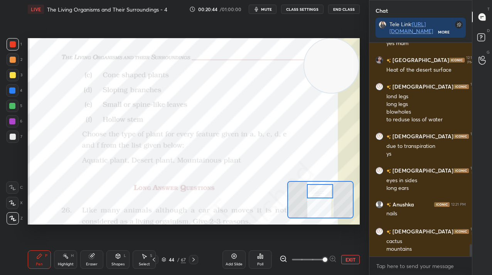
click at [5, 179] on div "1 2 3 4 5 6 7 C X Z C X Z E E Erase all H H" at bounding box center [12, 131] width 25 height 186
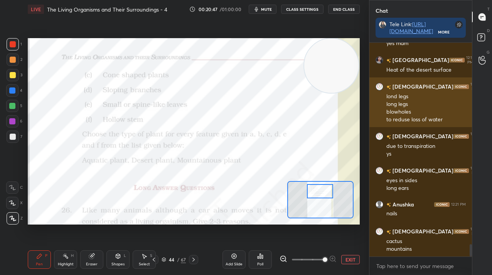
click at [379, 126] on div "[PERSON_NAME] 12:19 PM lond legs long legs blowholes to reduse loss of water" at bounding box center [420, 102] width 102 height 51
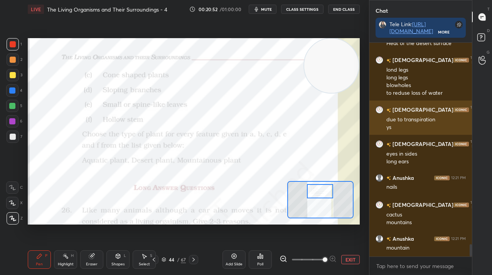
scroll to position [3552, 0]
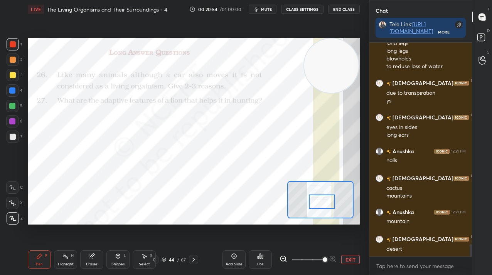
drag, startPoint x: 324, startPoint y: 193, endPoint x: 319, endPoint y: 201, distance: 8.5
click at [326, 204] on div at bounding box center [322, 202] width 26 height 14
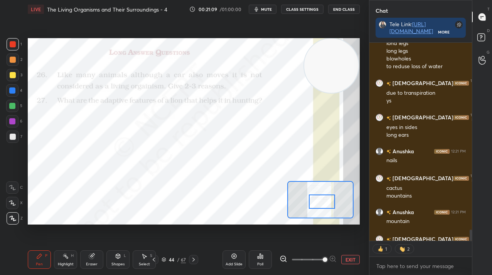
scroll to position [3568, 0]
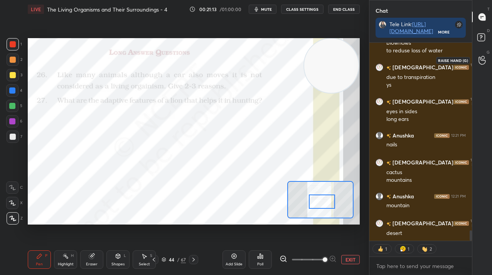
click at [476, 63] on div at bounding box center [481, 60] width 15 height 14
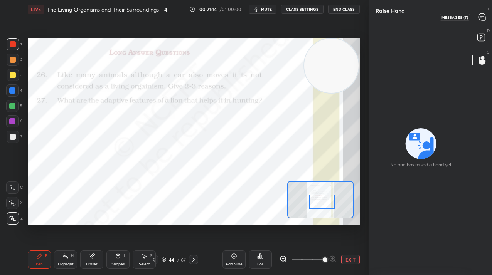
click at [476, 19] on div at bounding box center [481, 17] width 15 height 14
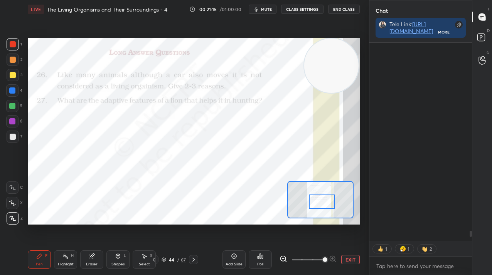
scroll to position [196, 100]
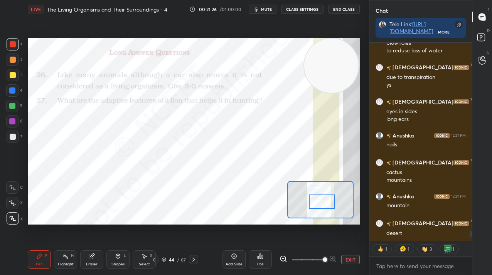
click at [345, 260] on button "EXIT" at bounding box center [350, 259] width 18 height 9
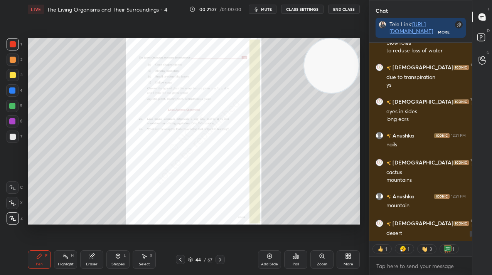
click at [345, 260] on div "More" at bounding box center [347, 259] width 23 height 18
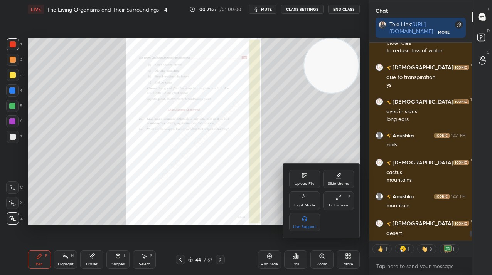
click at [306, 182] on div "Upload File" at bounding box center [304, 184] width 20 height 4
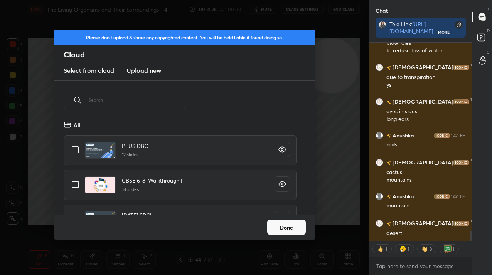
scroll to position [3782, 0]
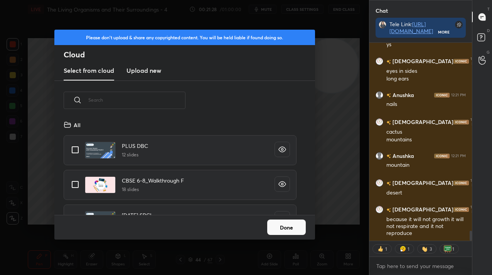
click at [137, 72] on h3 "Upload new" at bounding box center [143, 70] width 35 height 9
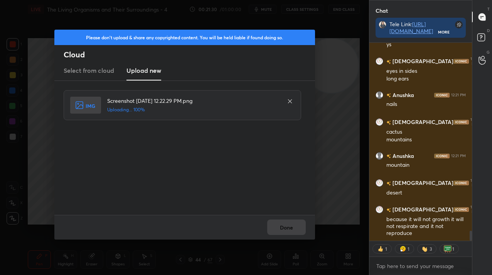
click at [302, 236] on div "Done" at bounding box center [184, 227] width 260 height 25
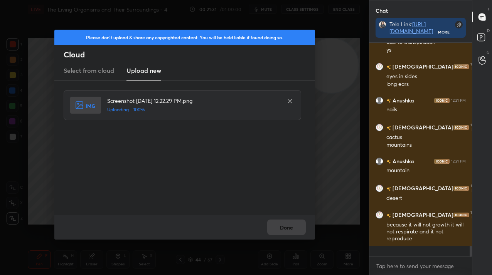
scroll to position [3767, 0]
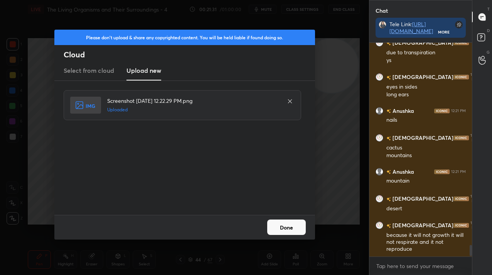
click at [301, 231] on button "Done" at bounding box center [286, 227] width 39 height 15
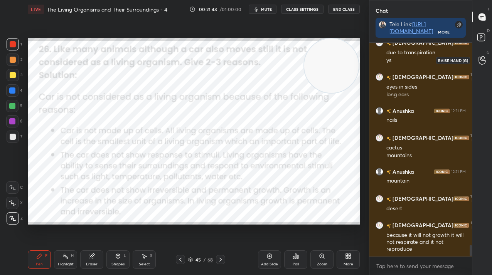
click at [482, 64] on icon at bounding box center [481, 61] width 7 height 8
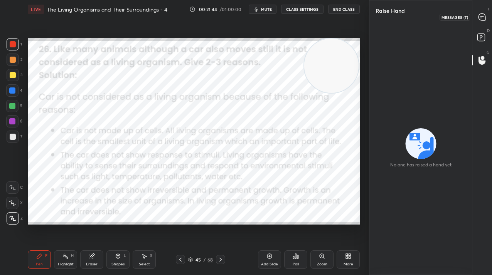
click at [480, 17] on icon at bounding box center [481, 16] width 7 height 7
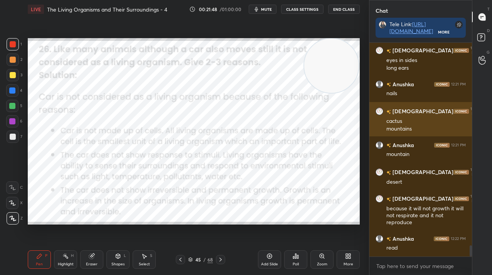
scroll to position [3820, 0]
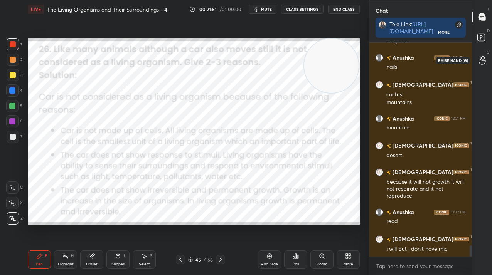
click at [484, 64] on div at bounding box center [481, 60] width 15 height 14
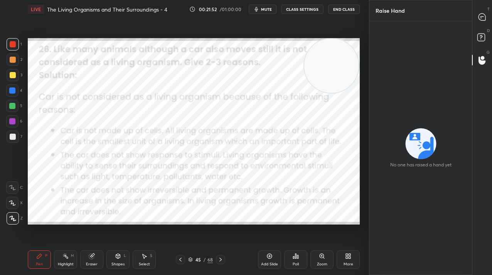
click at [483, 7] on div "T Messages (T)" at bounding box center [482, 17] width 20 height 22
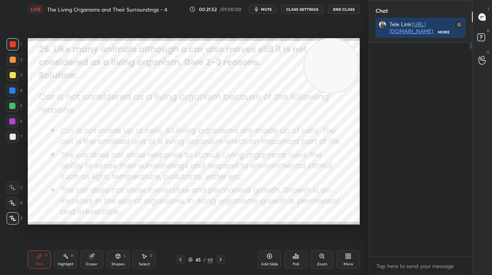
scroll to position [212, 100]
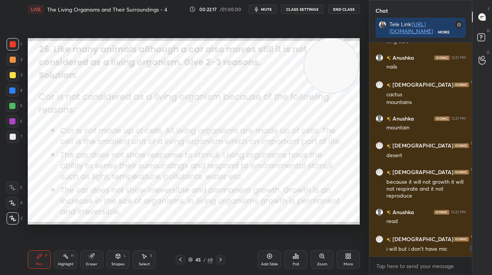
click at [265, 261] on div "Add Slide" at bounding box center [269, 259] width 23 height 18
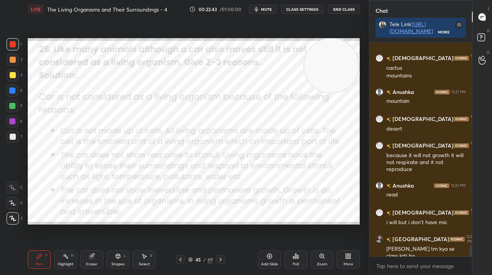
scroll to position [3873, 0]
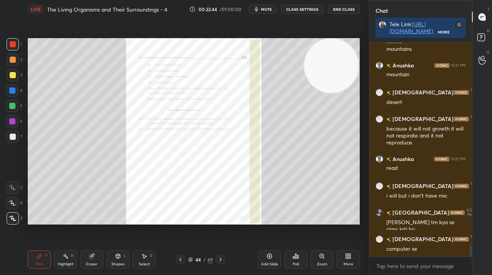
click at [322, 261] on div "Zoom" at bounding box center [321, 259] width 23 height 18
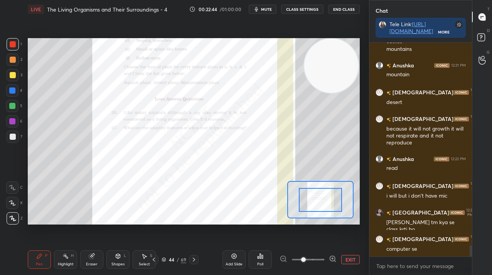
click at [325, 263] on div at bounding box center [307, 259] width 57 height 9
click at [324, 260] on div at bounding box center [307, 259] width 57 height 9
click at [322, 259] on div at bounding box center [307, 259] width 57 height 9
click at [321, 258] on span at bounding box center [308, 260] width 32 height 12
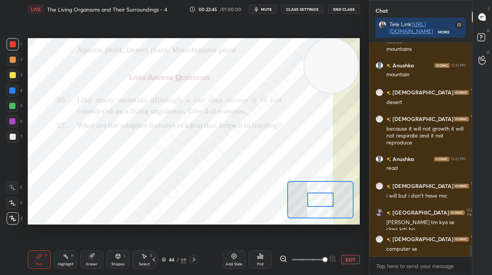
click at [322, 258] on span at bounding box center [324, 259] width 5 height 5
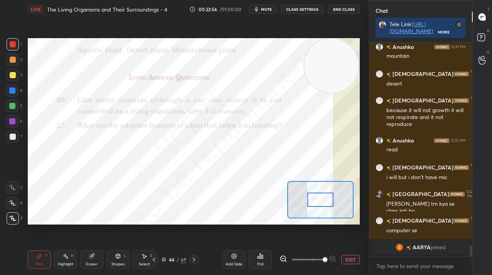
click at [349, 263] on button "EXIT" at bounding box center [350, 259] width 18 height 9
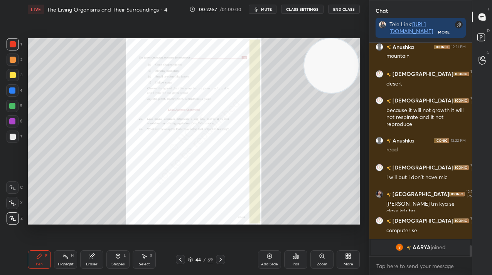
scroll to position [3212, 0]
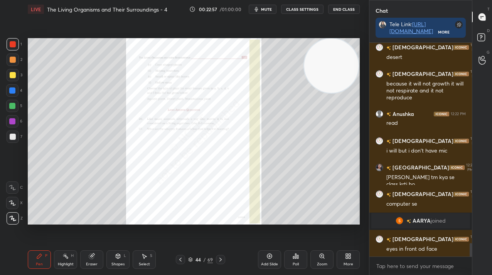
click at [342, 255] on div "More" at bounding box center [347, 259] width 23 height 18
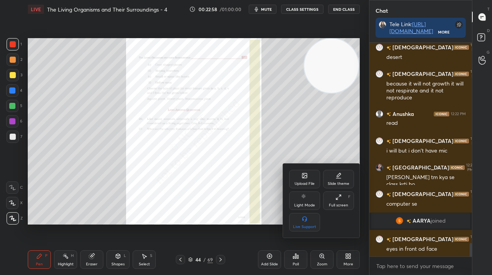
click at [301, 182] on div "Upload File" at bounding box center [304, 184] width 20 height 4
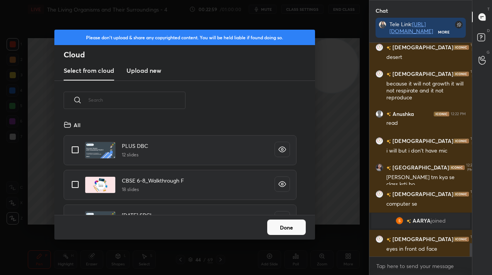
scroll to position [95, 247]
click at [145, 70] on h3 "Upload new" at bounding box center [143, 70] width 35 height 9
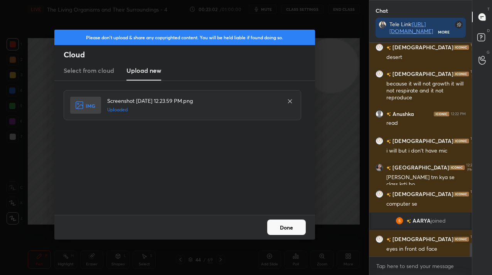
click at [274, 230] on button "Done" at bounding box center [286, 227] width 39 height 15
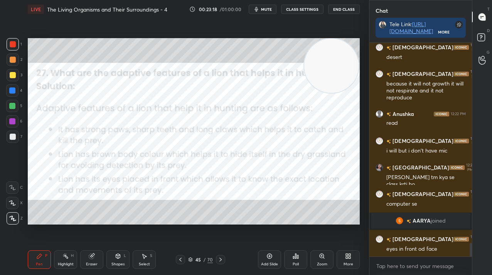
scroll to position [3220, 0]
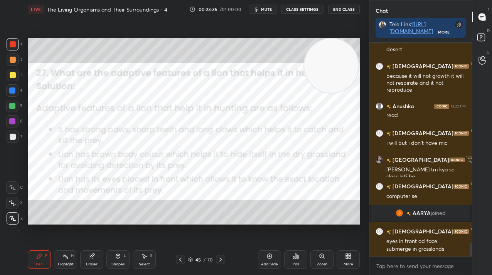
click at [267, 263] on div "Add Slide" at bounding box center [269, 264] width 17 height 4
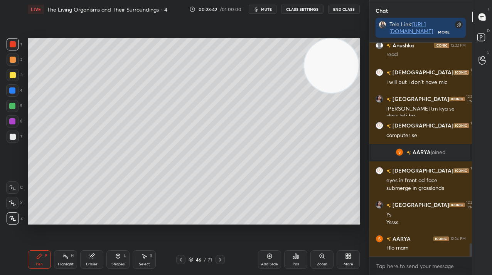
scroll to position [3307, 0]
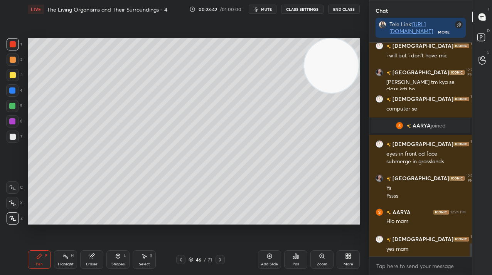
click at [11, 73] on div at bounding box center [13, 75] width 6 height 6
click at [10, 75] on div at bounding box center [13, 75] width 6 height 6
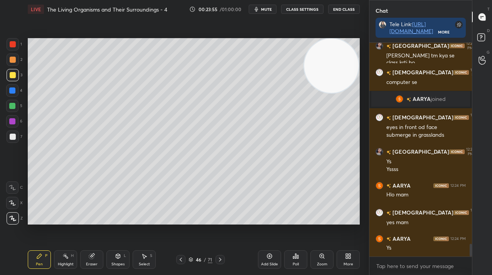
scroll to position [3360, 0]
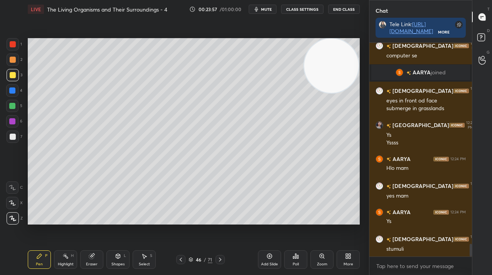
click at [13, 104] on div at bounding box center [12, 106] width 6 height 6
click at [271, 255] on icon at bounding box center [269, 256] width 6 height 6
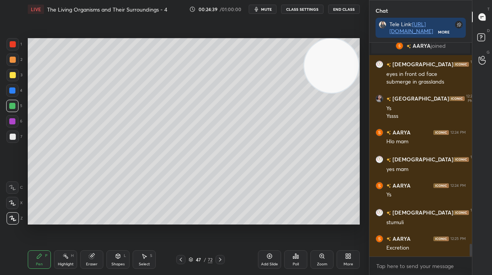
click at [10, 140] on div at bounding box center [13, 137] width 12 height 12
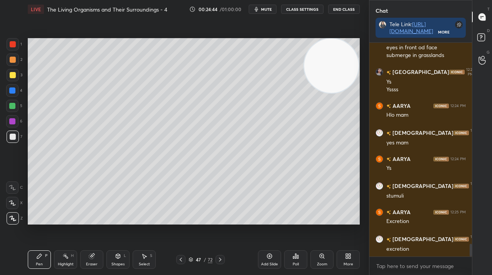
click at [274, 260] on div "Add Slide" at bounding box center [269, 259] width 23 height 18
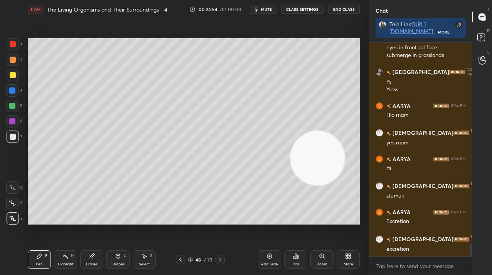
drag, startPoint x: 323, startPoint y: 76, endPoint x: 303, endPoint y: 163, distance: 89.6
click at [309, 185] on video at bounding box center [317, 158] width 54 height 54
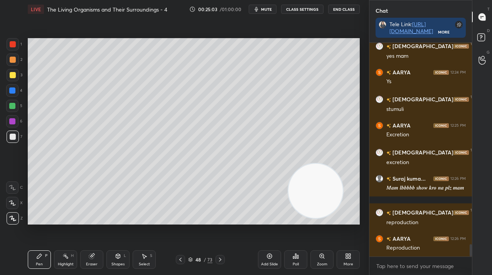
scroll to position [3527, 0]
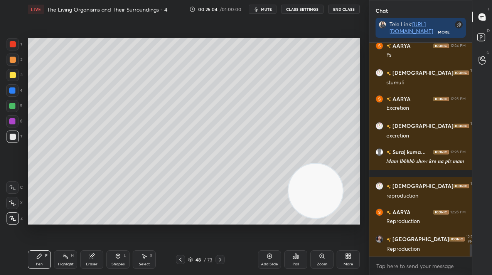
click at [12, 120] on div at bounding box center [12, 121] width 6 height 6
click at [13, 124] on div at bounding box center [12, 121] width 6 height 6
click at [262, 259] on div "Add Slide" at bounding box center [269, 259] width 23 height 18
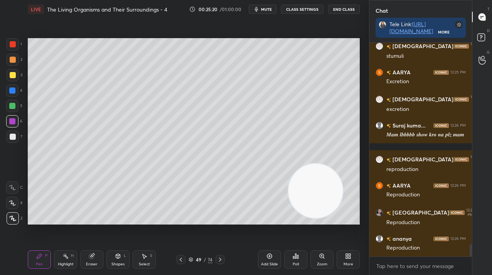
scroll to position [3580, 0]
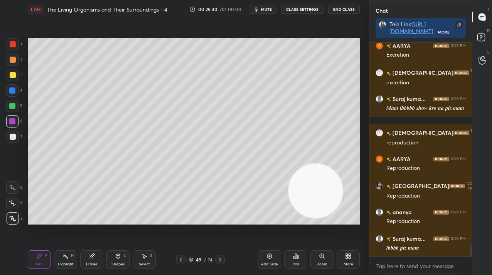
drag, startPoint x: 9, startPoint y: 78, endPoint x: 14, endPoint y: 81, distance: 5.9
click at [9, 79] on div at bounding box center [13, 75] width 12 height 12
click at [14, 81] on div "3" at bounding box center [15, 76] width 16 height 15
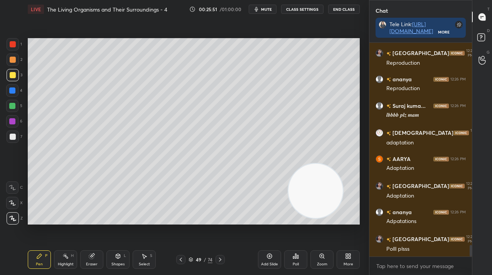
scroll to position [3739, 0]
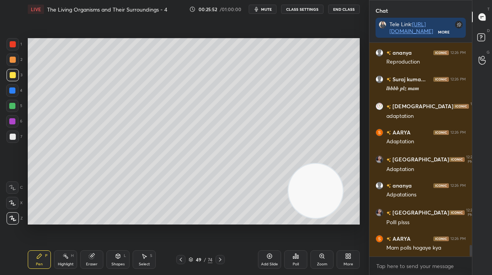
click at [338, 260] on div "More" at bounding box center [347, 259] width 23 height 18
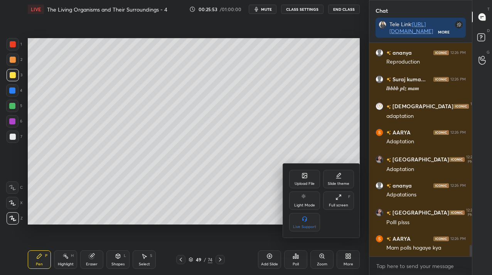
click at [308, 179] on div "Upload File" at bounding box center [304, 179] width 31 height 18
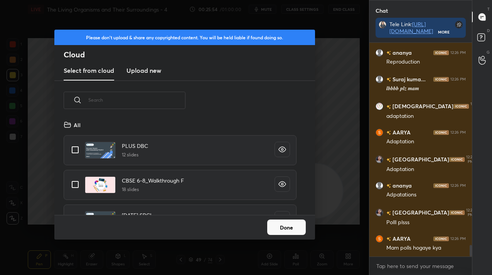
scroll to position [95, 247]
click at [138, 73] on h3 "Upload new" at bounding box center [143, 70] width 35 height 9
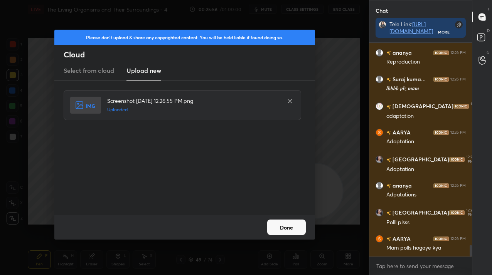
click at [290, 227] on button "Done" at bounding box center [286, 227] width 39 height 15
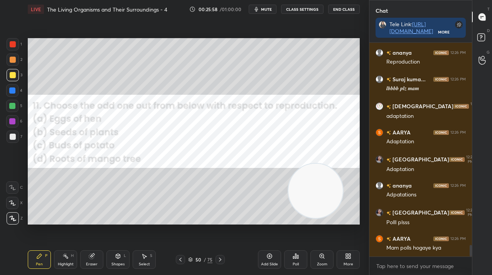
click at [15, 44] on div at bounding box center [13, 44] width 12 height 12
click at [16, 44] on div at bounding box center [13, 44] width 12 height 12
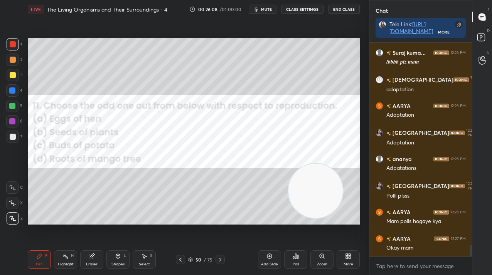
click at [292, 262] on div "Poll" at bounding box center [295, 264] width 6 height 4
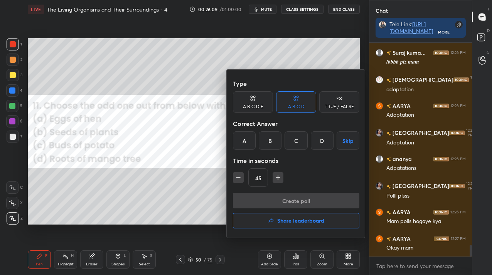
click at [316, 141] on div "D" at bounding box center [322, 140] width 23 height 18
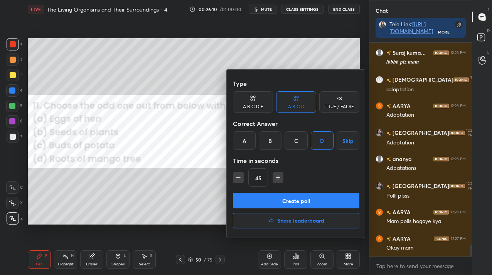
scroll to position [3792, 0]
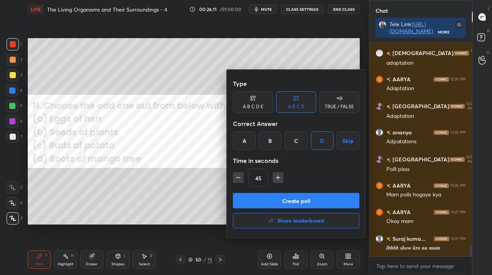
click at [308, 196] on button "Create poll" at bounding box center [296, 200] width 126 height 15
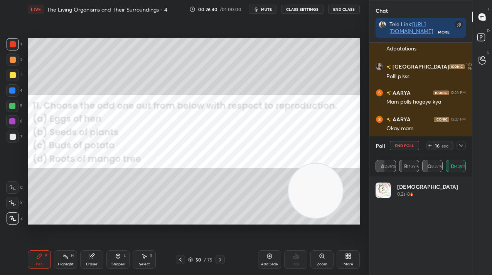
scroll to position [3912, 0]
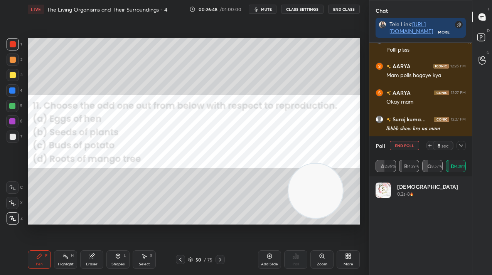
click at [395, 146] on button "End Poll" at bounding box center [403, 145] width 29 height 9
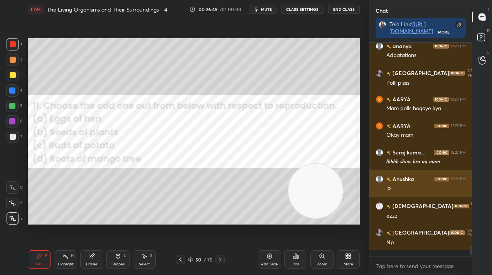
scroll to position [3872, 0]
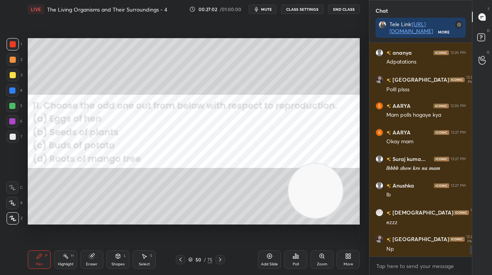
drag, startPoint x: 192, startPoint y: 258, endPoint x: 191, endPoint y: 262, distance: 3.9
click at [192, 258] on icon at bounding box center [190, 259] width 5 height 5
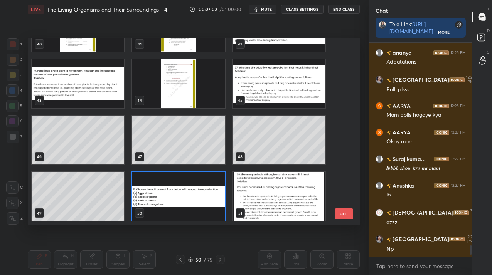
scroll to position [185, 328]
click at [178, 191] on img "grid" at bounding box center [178, 196] width 92 height 49
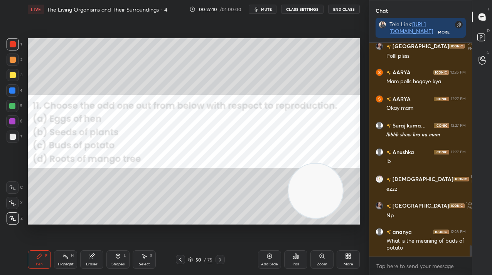
scroll to position [3932, 0]
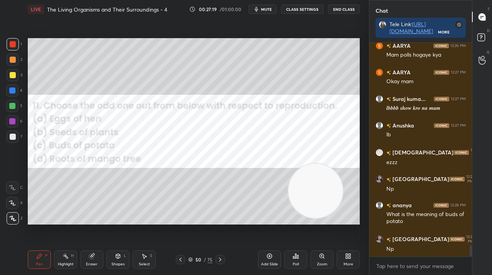
click at [352, 262] on div "More" at bounding box center [348, 264] width 10 height 4
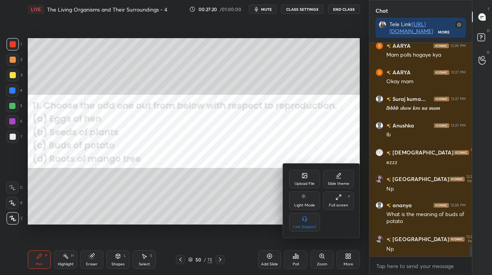
click at [297, 186] on div "Upload File" at bounding box center [304, 184] width 20 height 4
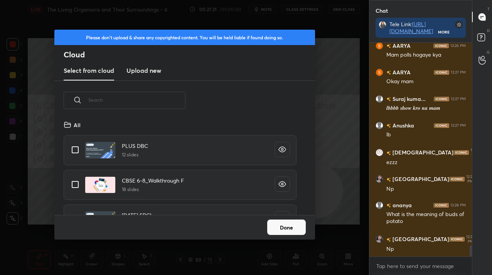
scroll to position [95, 247]
click at [141, 78] on new "Upload new" at bounding box center [143, 70] width 35 height 19
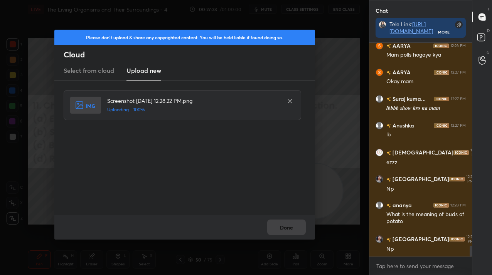
scroll to position [3959, 0]
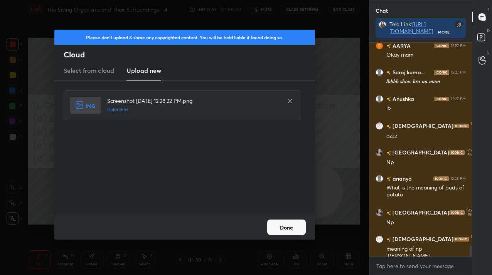
click at [281, 227] on button "Done" at bounding box center [286, 227] width 39 height 15
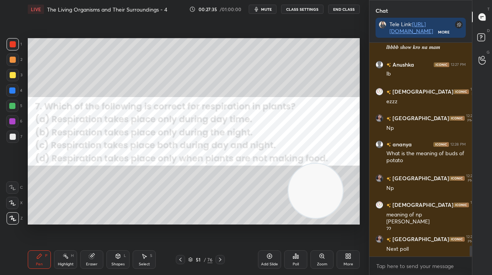
scroll to position [4027, 0]
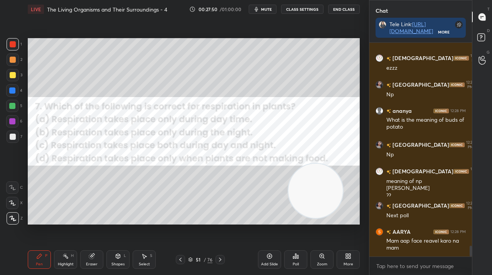
click at [301, 254] on div "Poll" at bounding box center [295, 259] width 23 height 18
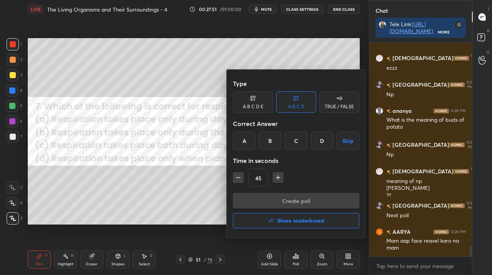
click at [297, 140] on div "C" at bounding box center [295, 140] width 23 height 18
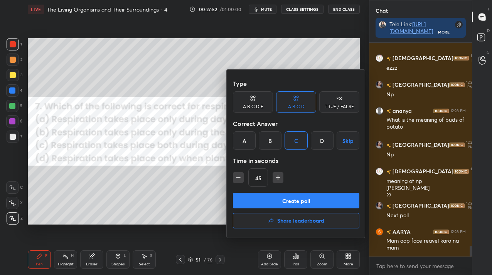
click at [296, 206] on button "Create poll" at bounding box center [296, 200] width 126 height 15
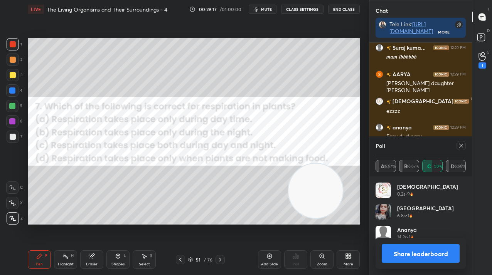
scroll to position [3877, 0]
drag, startPoint x: 460, startPoint y: 149, endPoint x: 452, endPoint y: 154, distance: 9.8
click at [460, 149] on div at bounding box center [460, 145] width 9 height 9
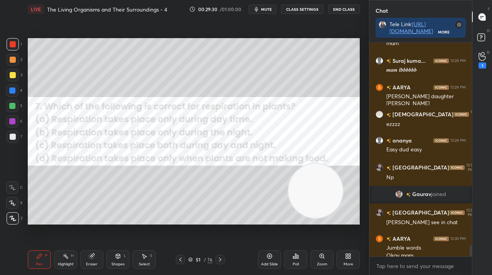
scroll to position [3871, 0]
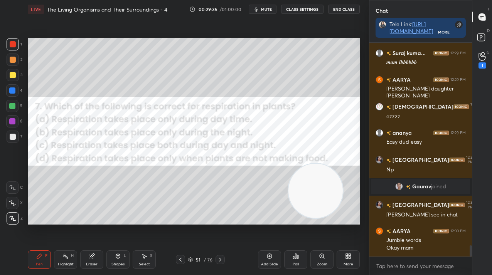
click at [349, 264] on div "More" at bounding box center [348, 264] width 10 height 4
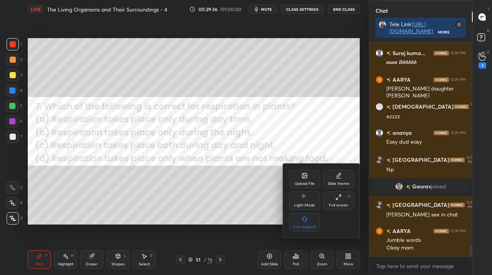
click at [294, 179] on div "Upload File" at bounding box center [304, 179] width 31 height 18
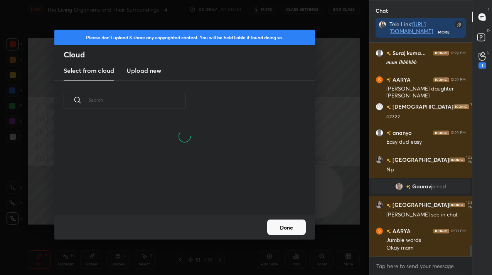
click at [136, 71] on h3 "Upload new" at bounding box center [143, 70] width 35 height 9
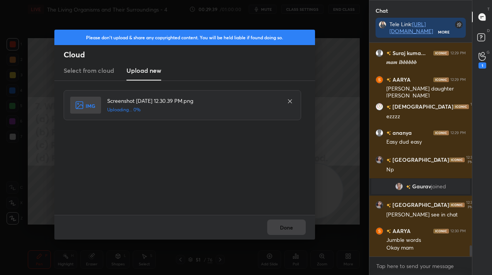
click at [282, 229] on div "Done" at bounding box center [184, 227] width 260 height 25
click at [282, 229] on button "Done" at bounding box center [286, 227] width 39 height 15
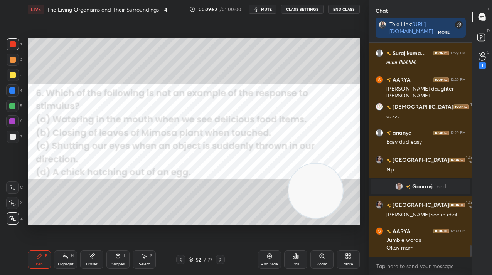
scroll to position [3898, 0]
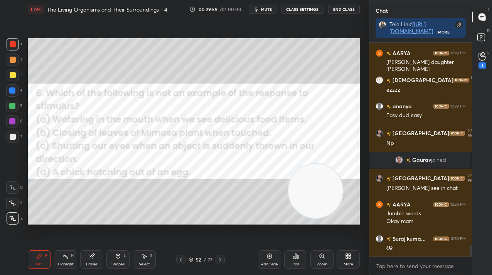
click at [346, 263] on div "More" at bounding box center [348, 264] width 10 height 4
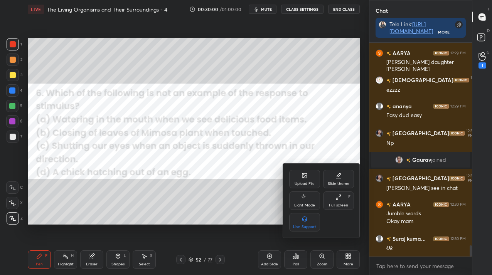
click at [295, 180] on div "Upload File" at bounding box center [304, 179] width 31 height 18
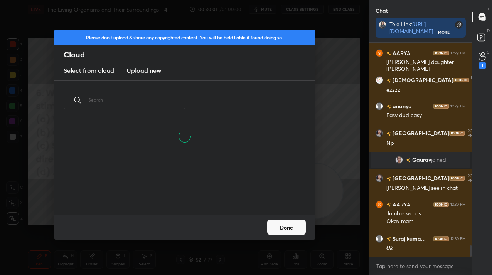
click at [131, 73] on h3 "Upload new" at bounding box center [143, 70] width 35 height 9
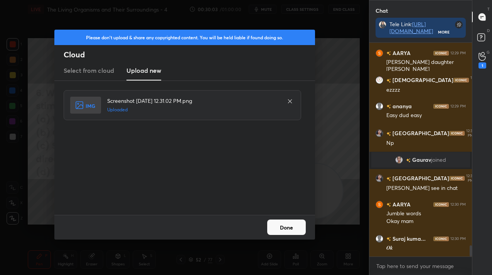
click at [284, 229] on button "Done" at bounding box center [286, 227] width 39 height 15
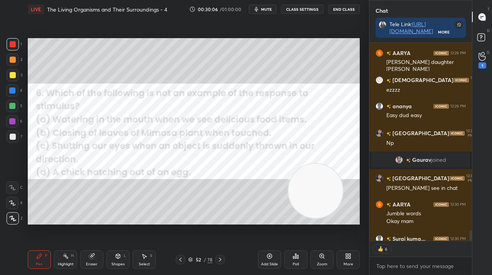
click at [291, 257] on div "Poll" at bounding box center [295, 259] width 23 height 18
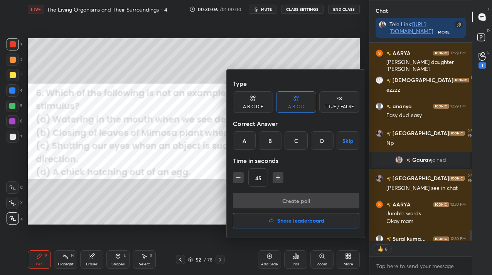
click at [321, 143] on div "D" at bounding box center [322, 140] width 23 height 18
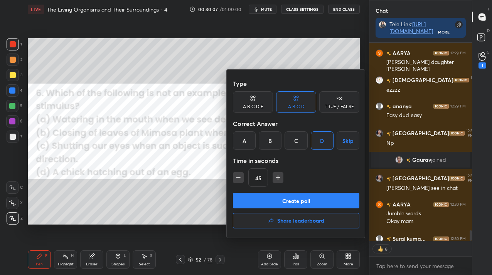
click at [307, 202] on button "Create poll" at bounding box center [296, 200] width 126 height 15
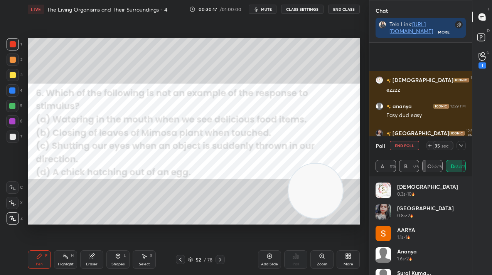
scroll to position [3938, 0]
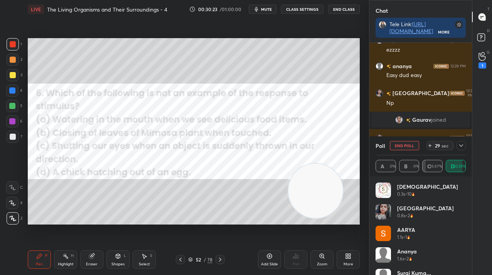
click at [348, 266] on div "More" at bounding box center [348, 264] width 10 height 4
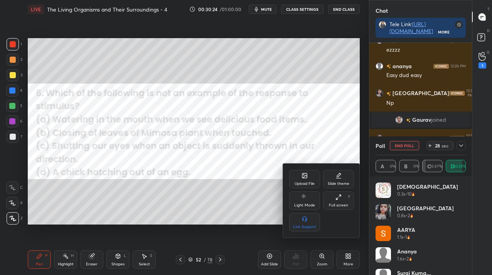
click at [297, 182] on div "Upload File" at bounding box center [304, 184] width 20 height 4
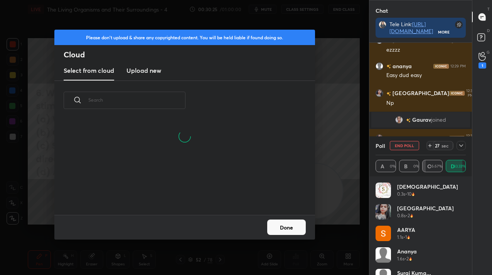
click at [141, 72] on h3 "Upload new" at bounding box center [143, 70] width 35 height 9
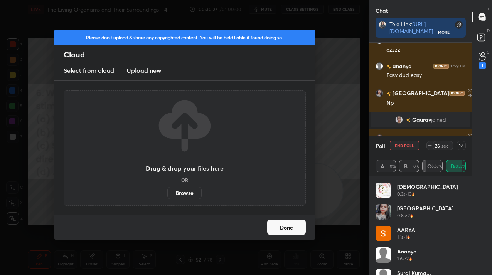
scroll to position [3965, 0]
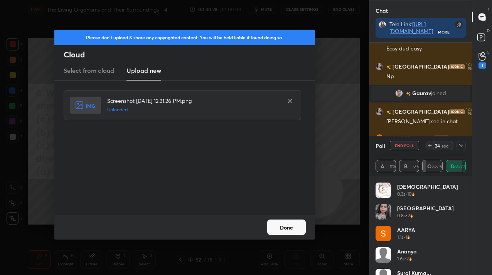
click at [297, 230] on button "Done" at bounding box center [286, 227] width 39 height 15
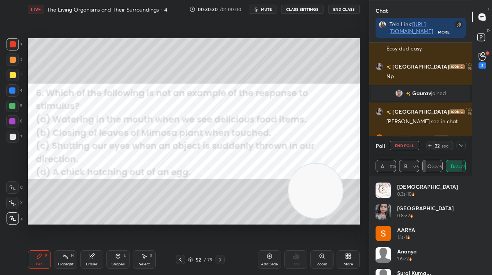
click at [403, 144] on button "End Poll" at bounding box center [403, 145] width 29 height 9
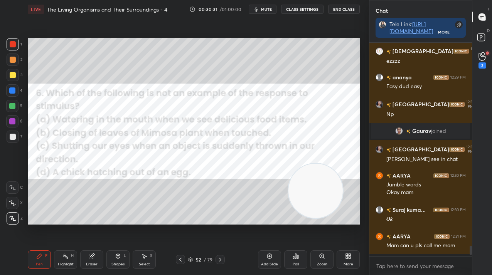
scroll to position [3, 3]
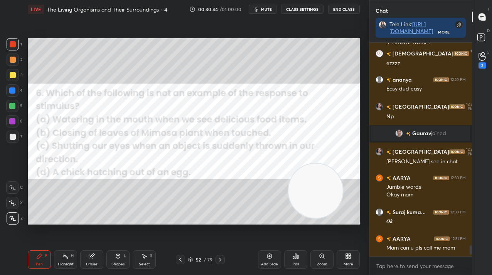
click at [220, 260] on icon at bounding box center [220, 260] width 6 height 6
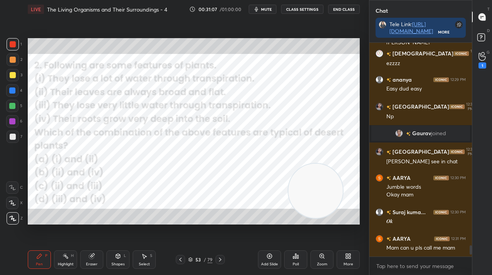
click at [294, 256] on icon at bounding box center [295, 256] width 6 height 6
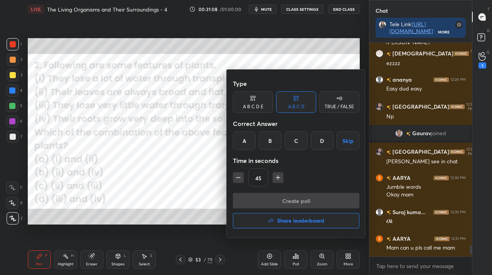
drag, startPoint x: 321, startPoint y: 142, endPoint x: 318, endPoint y: 150, distance: 9.0
click at [321, 142] on div "D" at bounding box center [322, 140] width 23 height 18
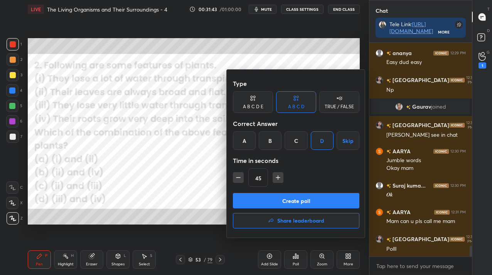
scroll to position [3978, 0]
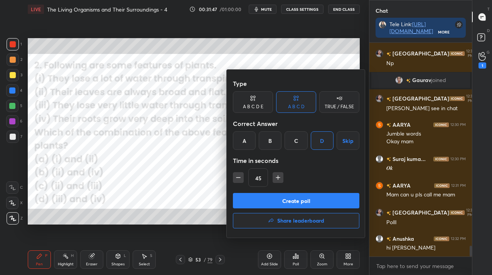
click at [320, 196] on button "Create poll" at bounding box center [296, 200] width 126 height 15
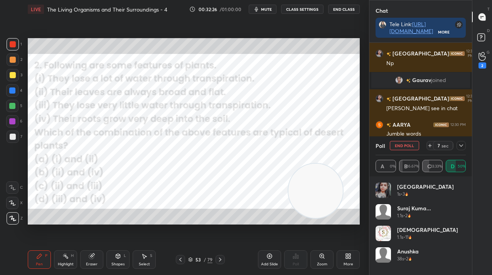
scroll to position [4044, 0]
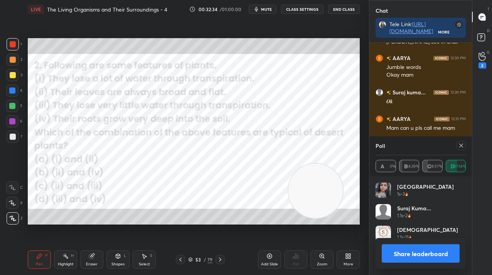
drag, startPoint x: 463, startPoint y: 144, endPoint x: 458, endPoint y: 145, distance: 4.7
click at [462, 144] on icon at bounding box center [461, 146] width 6 height 6
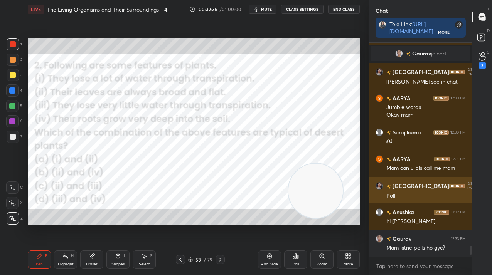
scroll to position [4004, 0]
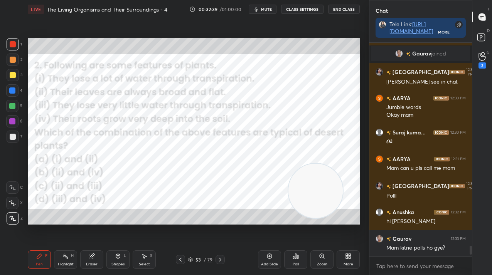
click at [25, 104] on div "Setting up your live class Poll for secs No correct answer Start poll" at bounding box center [194, 131] width 338 height 226
drag, startPoint x: 177, startPoint y: 258, endPoint x: 181, endPoint y: 259, distance: 4.0
click at [177, 258] on icon at bounding box center [180, 260] width 6 height 6
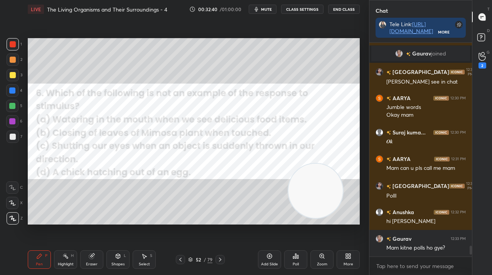
click at [216, 262] on div at bounding box center [219, 259] width 9 height 9
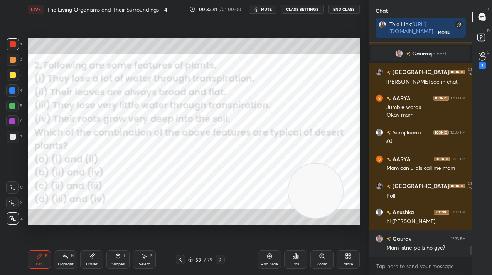
click at [218, 260] on icon at bounding box center [220, 260] width 6 height 6
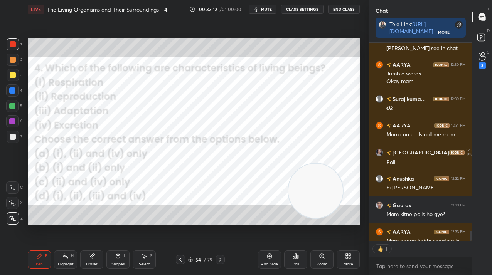
scroll to position [196, 100]
click at [298, 255] on icon at bounding box center [295, 256] width 6 height 6
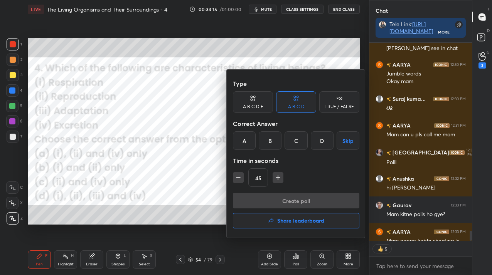
click at [246, 141] on div "A" at bounding box center [244, 140] width 23 height 18
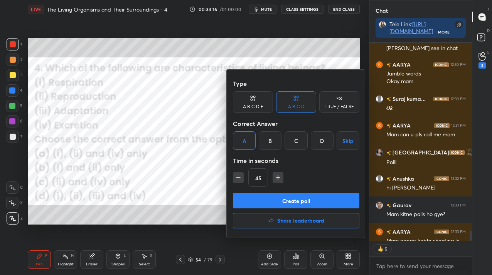
drag, startPoint x: 255, startPoint y: 198, endPoint x: 249, endPoint y: 194, distance: 7.8
click at [257, 200] on button "Create poll" at bounding box center [296, 200] width 126 height 15
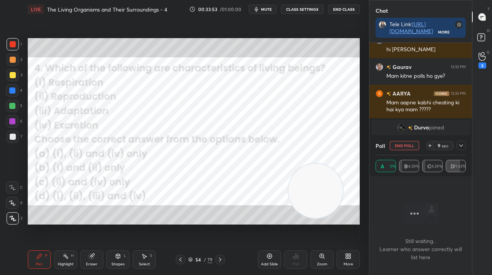
scroll to position [4108, 0]
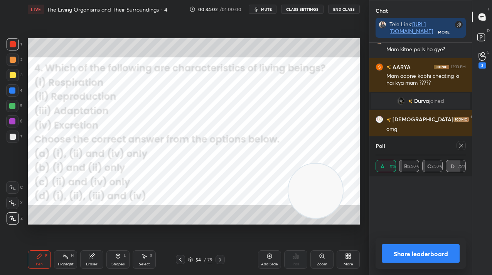
click at [465, 145] on div "Poll A 0% B 12.50% C 12.50% D 75%" at bounding box center [420, 156] width 102 height 40
click at [462, 145] on icon at bounding box center [461, 146] width 6 height 6
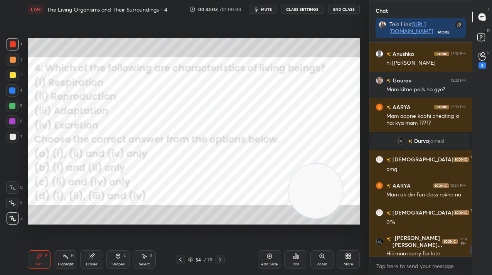
scroll to position [4067, 0]
click at [54, 118] on div "Setting up your live class Poll for secs No correct answer Start poll" at bounding box center [194, 131] width 338 height 226
click at [89, 264] on div "Eraser" at bounding box center [92, 264] width 12 height 4
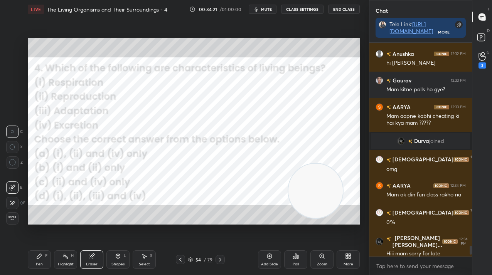
click at [12, 220] on span "Erase all" at bounding box center [13, 218] width 12 height 5
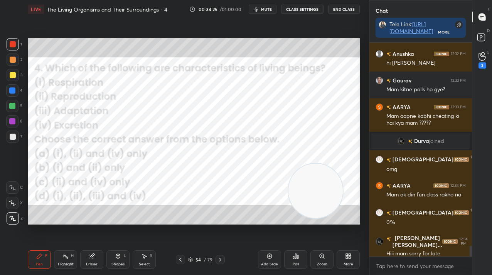
scroll to position [4094, 0]
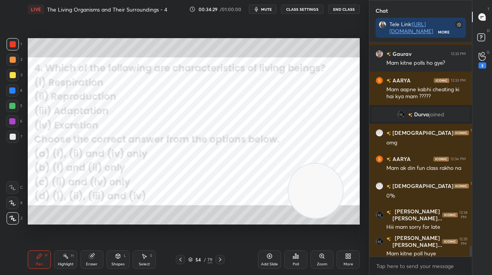
click at [292, 260] on div "Poll" at bounding box center [295, 259] width 23 height 18
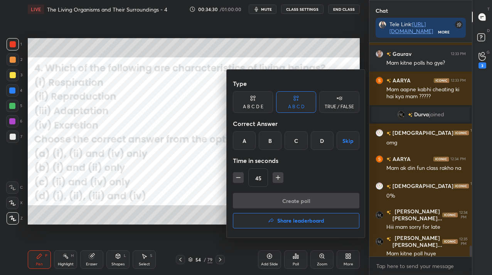
click at [327, 141] on div "D" at bounding box center [322, 140] width 23 height 18
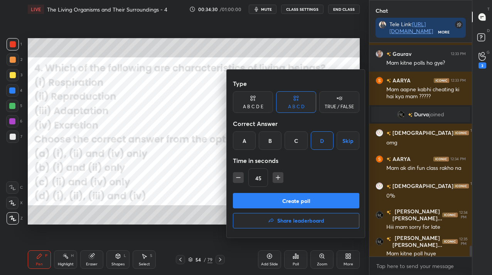
click at [318, 194] on button "Create poll" at bounding box center [296, 200] width 126 height 15
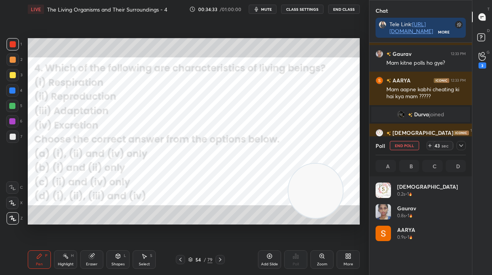
scroll to position [3, 3]
click at [197, 260] on div "54" at bounding box center [198, 259] width 8 height 5
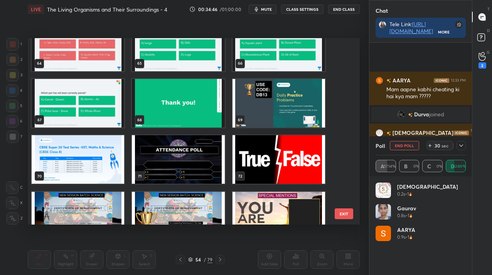
scroll to position [1080, 0]
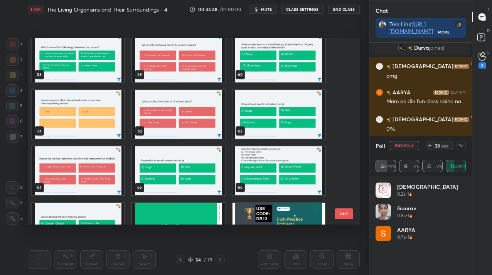
click at [338, 213] on button "EXIT" at bounding box center [343, 213] width 18 height 11
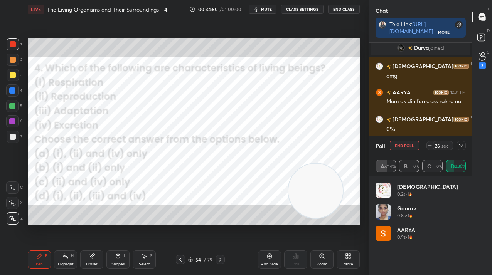
click at [400, 147] on button "End Poll" at bounding box center [403, 145] width 29 height 9
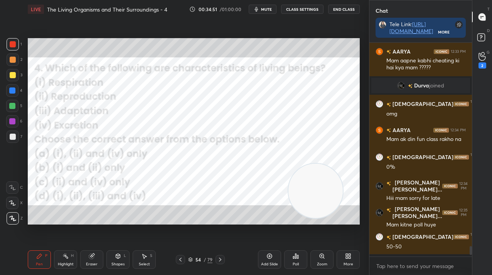
scroll to position [212, 100]
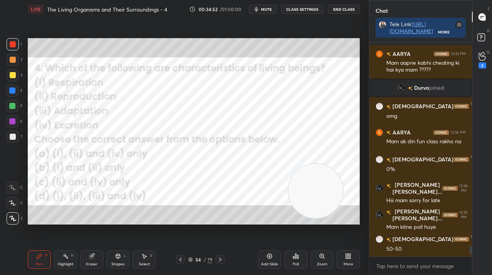
click at [202, 252] on div "Pen P Highlight H Eraser Shapes L Select S 54 / 79 Add Slide Poll Zoom More" at bounding box center [194, 259] width 332 height 31
click at [202, 259] on div "54 / 79" at bounding box center [200, 259] width 24 height 7
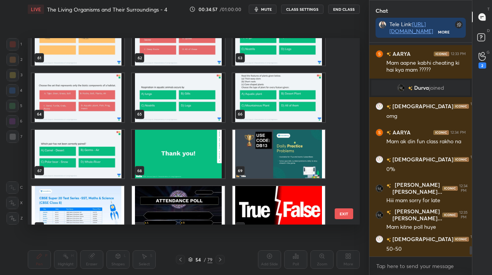
click at [59, 156] on img "grid" at bounding box center [78, 153] width 92 height 49
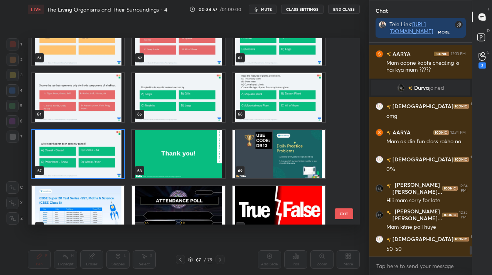
click at [59, 156] on img "grid" at bounding box center [78, 153] width 92 height 49
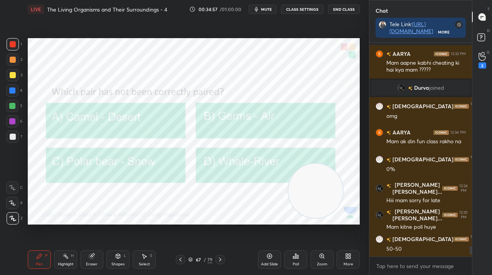
click at [59, 156] on img "grid" at bounding box center [78, 153] width 92 height 49
click at [295, 263] on div "Poll" at bounding box center [295, 264] width 6 height 4
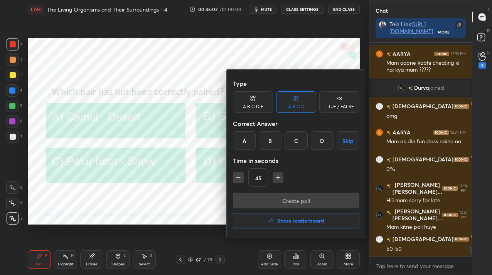
drag, startPoint x: 322, startPoint y: 142, endPoint x: 319, endPoint y: 149, distance: 7.8
click at [321, 142] on div "D" at bounding box center [322, 140] width 23 height 18
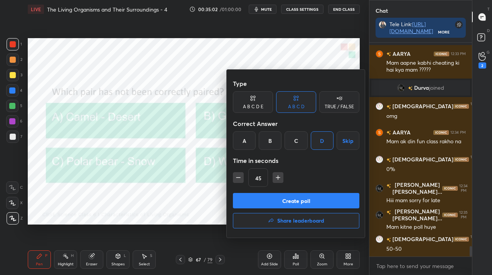
scroll to position [4154, 0]
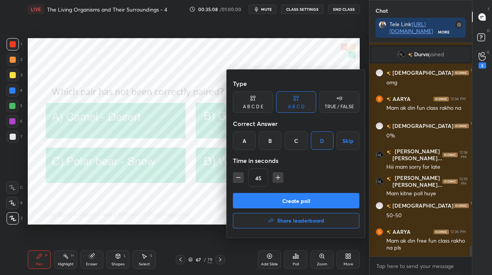
click at [306, 198] on button "Create poll" at bounding box center [296, 200] width 126 height 15
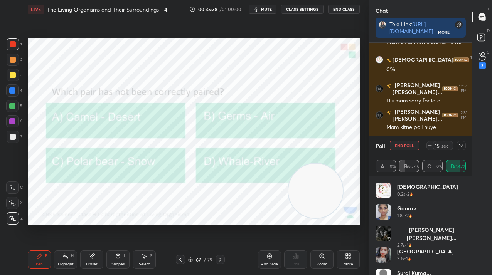
scroll to position [4247, 0]
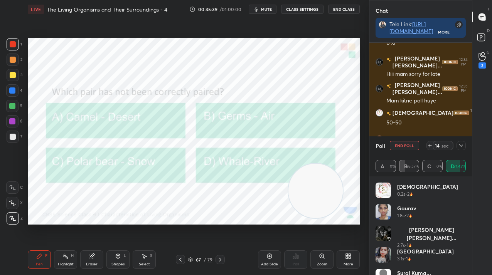
click at [395, 145] on button "End Poll" at bounding box center [403, 145] width 29 height 9
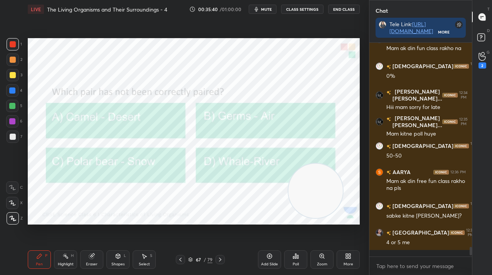
scroll to position [3, 3]
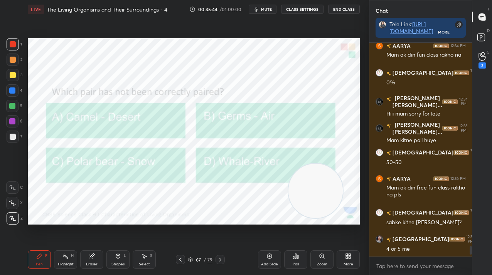
click at [178, 258] on icon at bounding box center [180, 260] width 6 height 6
click at [186, 256] on div "66 / 79" at bounding box center [200, 259] width 49 height 9
click at [182, 260] on icon at bounding box center [180, 260] width 6 height 6
click at [295, 261] on div "Poll" at bounding box center [295, 259] width 23 height 18
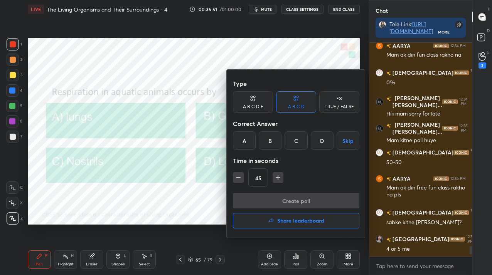
click at [270, 145] on div "B" at bounding box center [270, 140] width 23 height 18
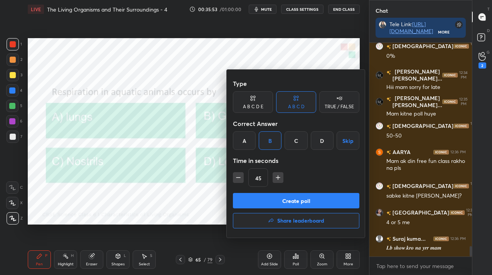
scroll to position [4260, 0]
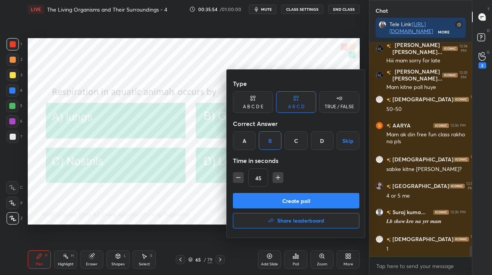
click at [279, 205] on button "Create poll" at bounding box center [296, 200] width 126 height 15
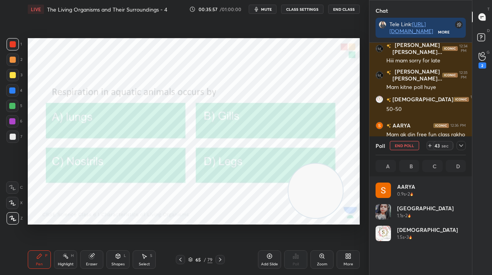
scroll to position [90, 88]
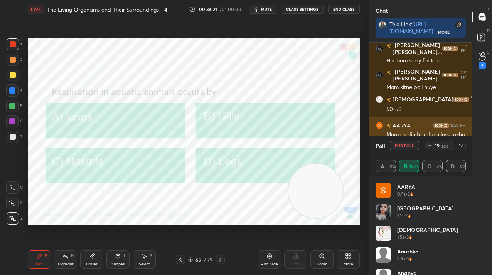
drag, startPoint x: 403, startPoint y: 143, endPoint x: 379, endPoint y: 135, distance: 25.8
click at [403, 143] on button "End Poll" at bounding box center [403, 145] width 29 height 9
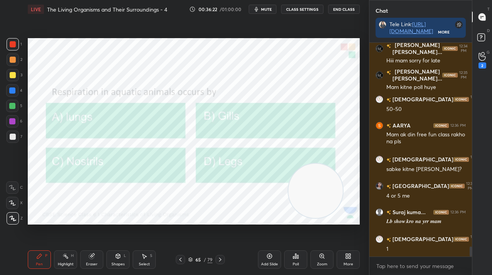
scroll to position [4287, 0]
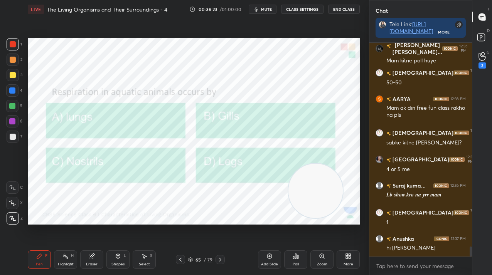
click at [180, 262] on icon at bounding box center [180, 260] width 6 height 6
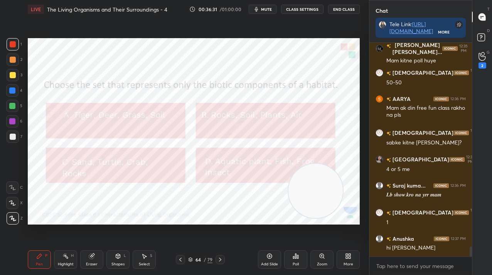
click at [301, 254] on div "Poll" at bounding box center [295, 259] width 23 height 18
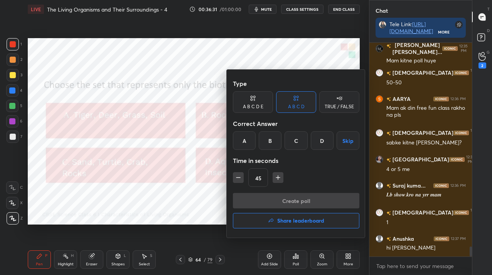
click at [322, 138] on div "D" at bounding box center [322, 140] width 23 height 18
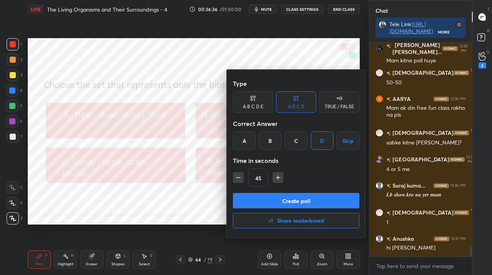
click at [311, 204] on button "Create poll" at bounding box center [296, 200] width 126 height 15
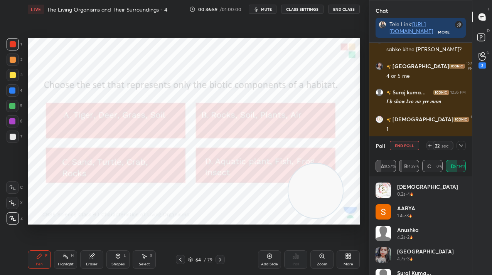
scroll to position [4407, 0]
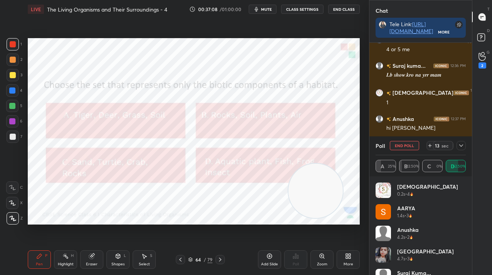
click at [413, 141] on div "Poll End Poll 13 sec" at bounding box center [420, 145] width 90 height 18
drag, startPoint x: 408, startPoint y: 143, endPoint x: 409, endPoint y: 146, distance: 3.9
click at [408, 143] on button "End Poll" at bounding box center [403, 145] width 29 height 9
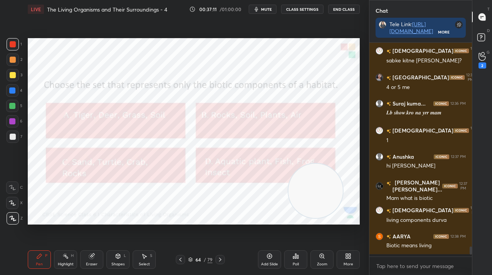
scroll to position [212, 100]
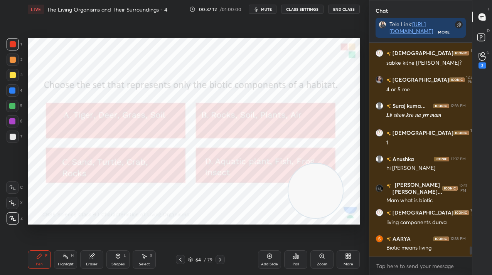
click at [180, 258] on icon at bounding box center [180, 260] width 6 height 6
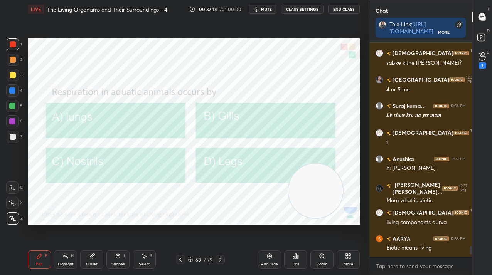
click at [180, 256] on div at bounding box center [180, 259] width 9 height 9
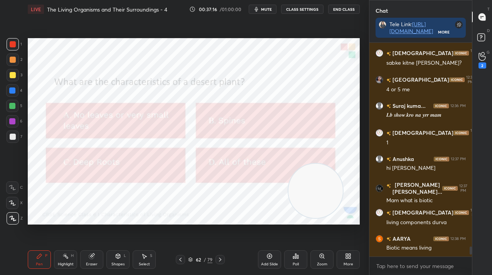
scroll to position [4393, 0]
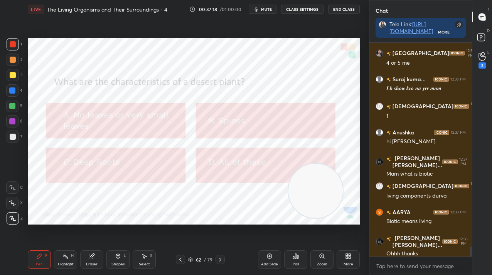
click at [290, 259] on div "Poll" at bounding box center [295, 259] width 23 height 18
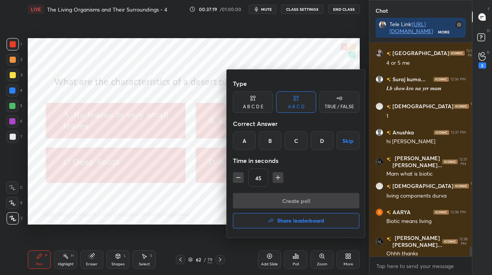
drag, startPoint x: 328, startPoint y: 141, endPoint x: 325, endPoint y: 150, distance: 9.7
click at [328, 141] on div "D" at bounding box center [322, 140] width 23 height 18
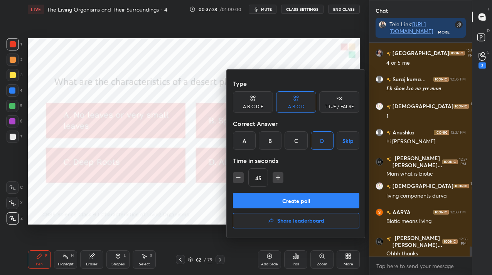
click at [307, 200] on button "Create poll" at bounding box center [296, 200] width 126 height 15
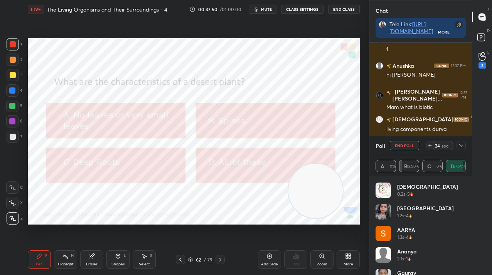
scroll to position [4487, 0]
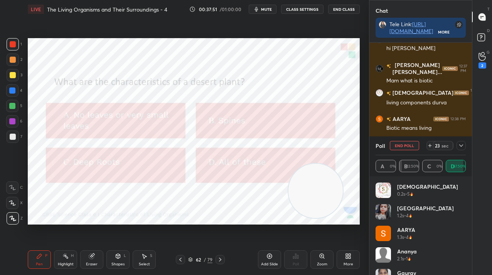
click at [398, 148] on button "End Poll" at bounding box center [403, 145] width 29 height 9
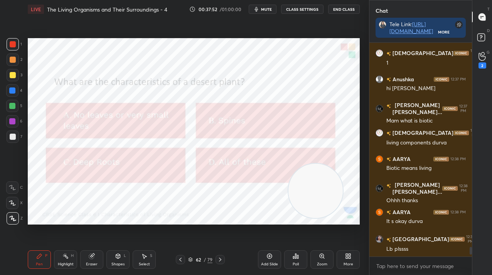
scroll to position [148, 100]
click at [179, 260] on icon at bounding box center [180, 260] width 6 height 6
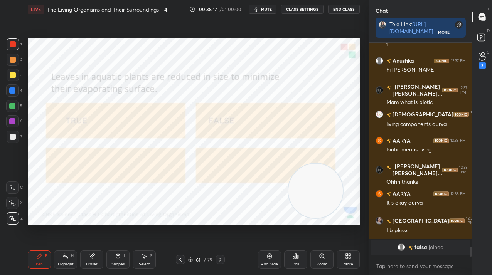
click at [297, 255] on icon at bounding box center [295, 256] width 6 height 6
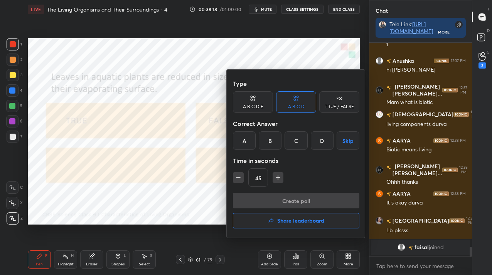
click at [333, 107] on div "TRUE / FALSE" at bounding box center [338, 106] width 29 height 5
click at [301, 143] on div "False" at bounding box center [296, 140] width 40 height 18
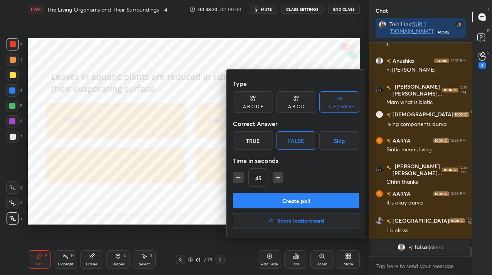
click at [302, 200] on button "Create poll" at bounding box center [296, 200] width 126 height 15
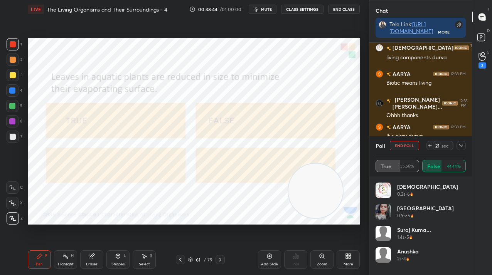
scroll to position [4428, 0]
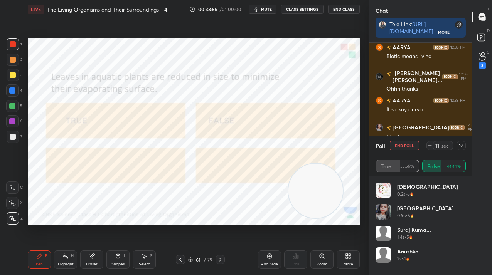
click at [414, 143] on button "End Poll" at bounding box center [403, 145] width 29 height 9
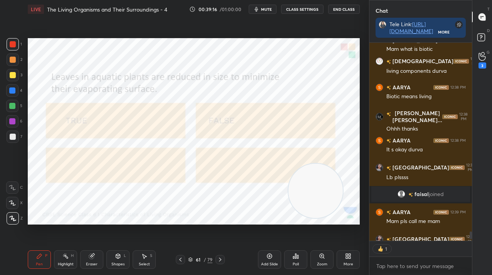
scroll to position [196, 100]
click at [181, 259] on icon at bounding box center [180, 260] width 6 height 6
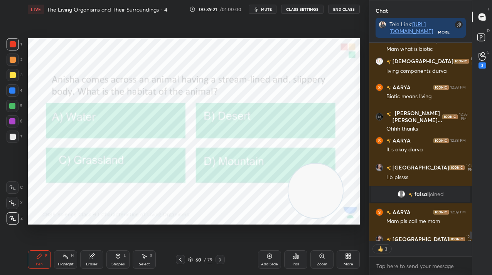
click at [365, 89] on div "1 2 3 4 5 6 7 C X Z C X Z E E Erase all H H LIVE The Living Organisms and Their…" at bounding box center [184, 137] width 369 height 275
click at [288, 255] on div "Poll" at bounding box center [295, 259] width 23 height 18
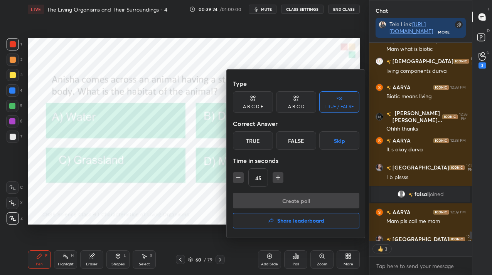
click at [285, 104] on div "A B C D" at bounding box center [296, 102] width 40 height 22
click at [236, 139] on div "A" at bounding box center [244, 140] width 23 height 18
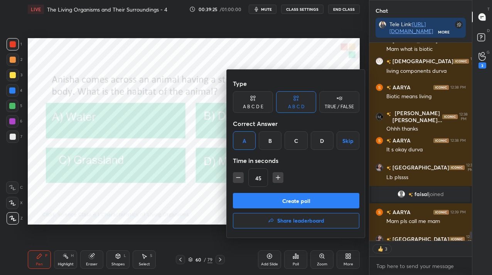
click at [253, 203] on button "Create poll" at bounding box center [296, 200] width 126 height 15
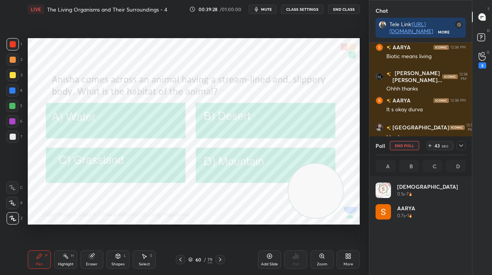
scroll to position [4454, 0]
click at [194, 262] on div "60" at bounding box center [198, 259] width 8 height 5
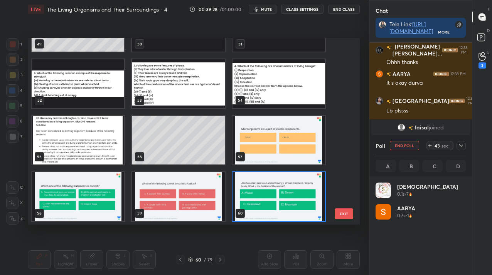
scroll to position [185, 328]
click at [248, 183] on img "grid" at bounding box center [278, 196] width 92 height 49
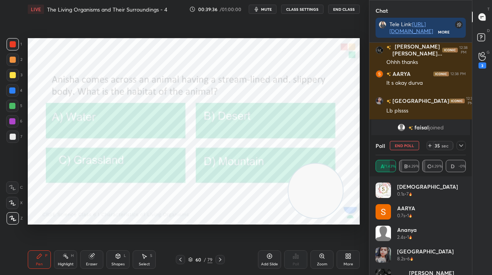
click at [460, 144] on icon at bounding box center [461, 146] width 6 height 6
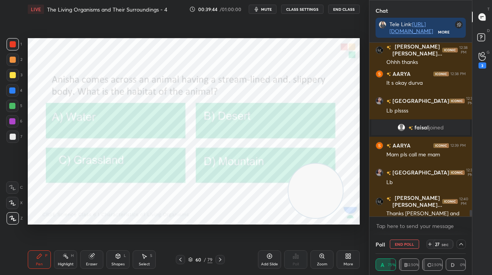
scroll to position [4481, 0]
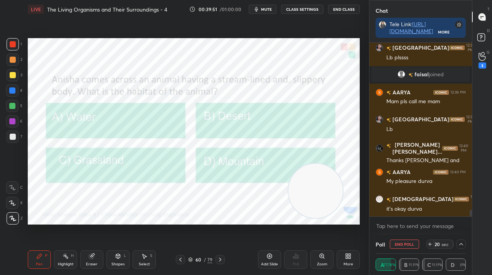
click at [392, 244] on button "End Poll" at bounding box center [403, 244] width 29 height 9
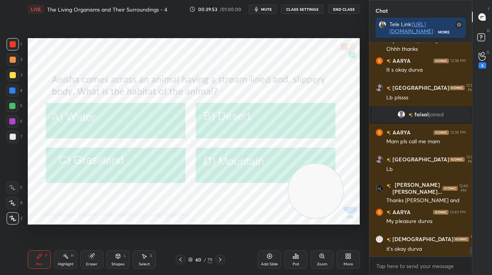
click at [183, 262] on div at bounding box center [180, 259] width 9 height 9
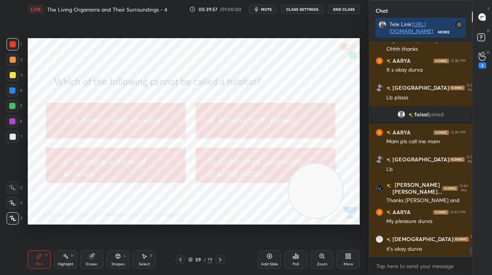
click at [295, 259] on div "Poll" at bounding box center [295, 259] width 23 height 18
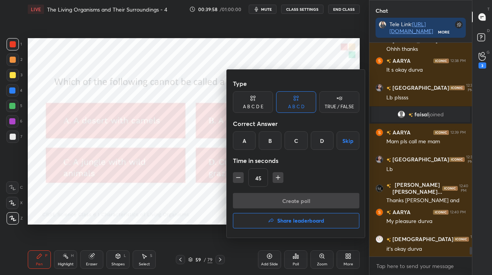
click at [317, 138] on div "D" at bounding box center [322, 140] width 23 height 18
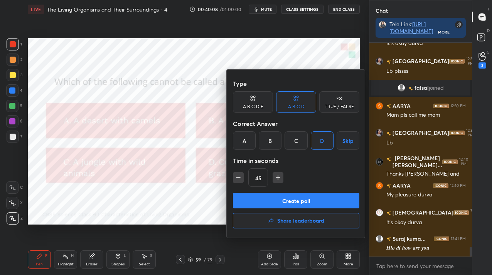
click at [294, 198] on button "Create poll" at bounding box center [296, 200] width 126 height 15
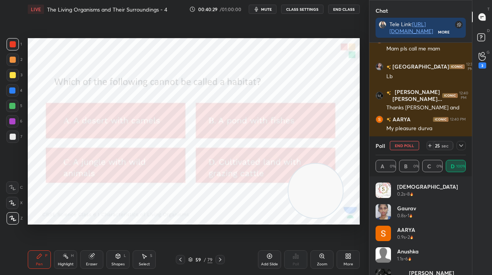
scroll to position [4587, 0]
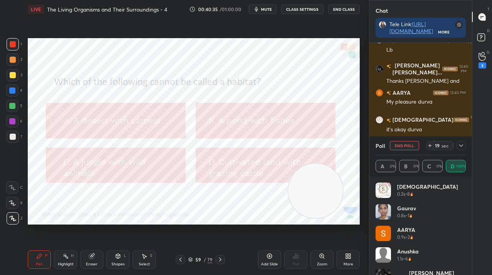
click at [408, 142] on button "End Poll" at bounding box center [403, 145] width 29 height 9
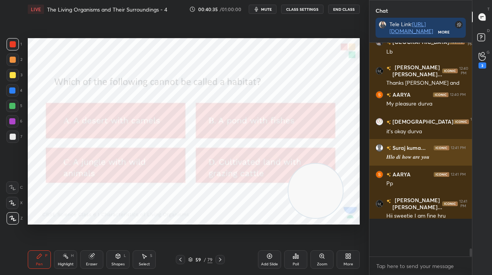
scroll to position [3, 3]
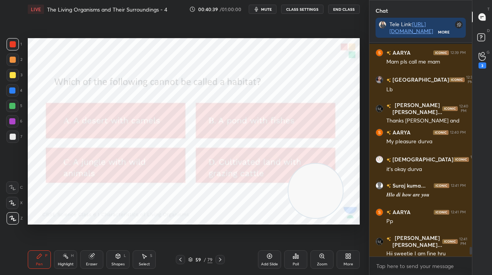
click at [180, 259] on icon at bounding box center [180, 260] width 6 height 6
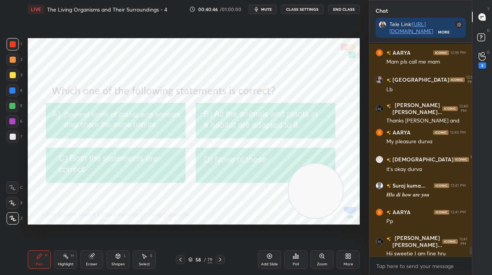
click at [290, 256] on div "Poll" at bounding box center [295, 259] width 23 height 18
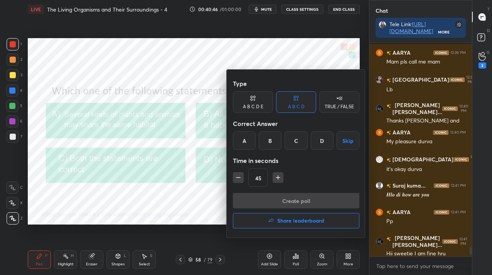
drag, startPoint x: 299, startPoint y: 139, endPoint x: 295, endPoint y: 148, distance: 10.1
click at [299, 139] on div "C" at bounding box center [295, 140] width 23 height 18
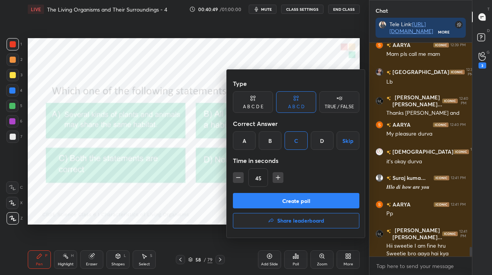
scroll to position [4581, 0]
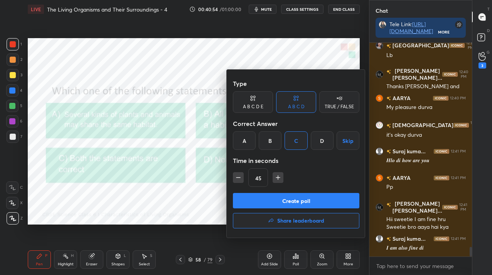
click at [277, 203] on button "Create poll" at bounding box center [296, 200] width 126 height 15
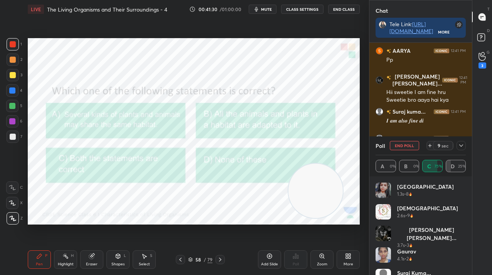
scroll to position [4742, 0]
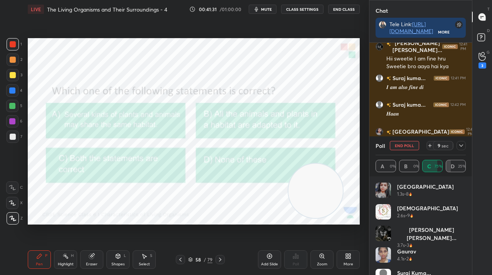
drag, startPoint x: 409, startPoint y: 146, endPoint x: 405, endPoint y: 146, distance: 3.9
click at [408, 146] on button "End Poll" at bounding box center [403, 145] width 29 height 9
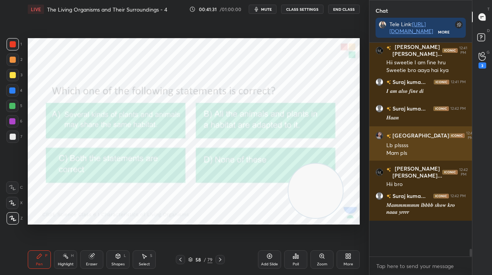
scroll to position [4702, 0]
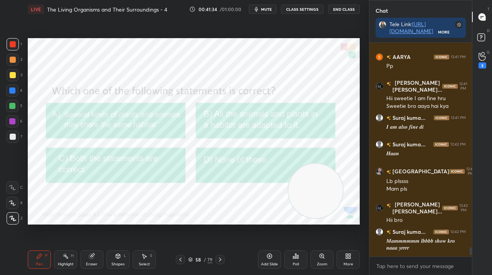
click at [181, 263] on div at bounding box center [180, 259] width 9 height 9
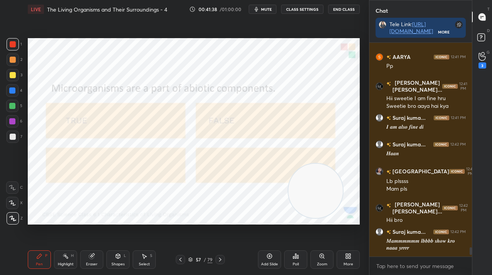
click at [296, 257] on icon at bounding box center [295, 256] width 6 height 6
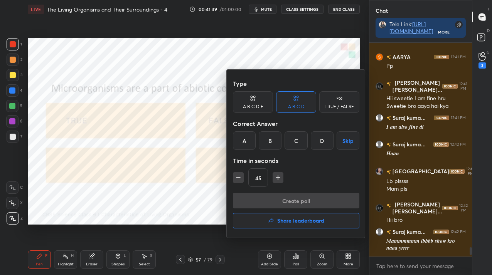
drag, startPoint x: 336, startPoint y: 106, endPoint x: 327, endPoint y: 123, distance: 19.3
click at [336, 106] on div "TRUE / FALSE" at bounding box center [338, 106] width 29 height 5
click at [306, 141] on div "False" at bounding box center [296, 140] width 40 height 18
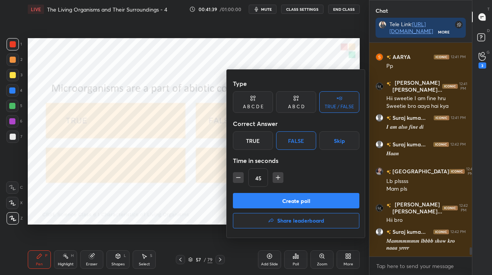
click at [297, 193] on button "Create poll" at bounding box center [296, 200] width 126 height 15
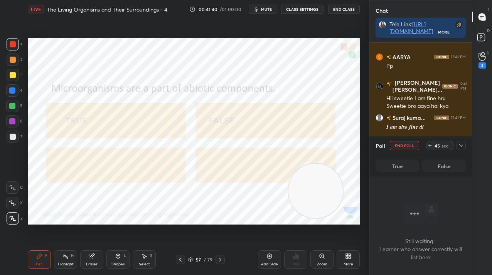
scroll to position [107, 100]
click at [208, 260] on div "79" at bounding box center [209, 259] width 5 height 7
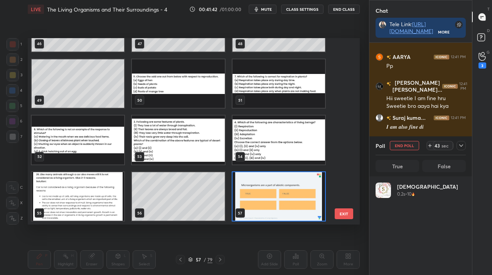
scroll to position [90, 88]
click at [257, 194] on img "grid" at bounding box center [278, 196] width 92 height 49
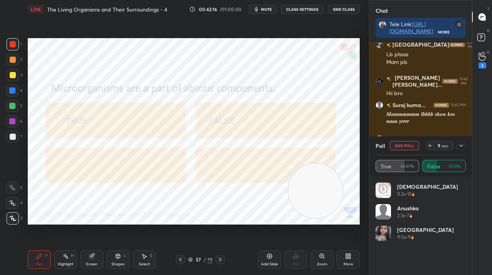
scroll to position [4856, 0]
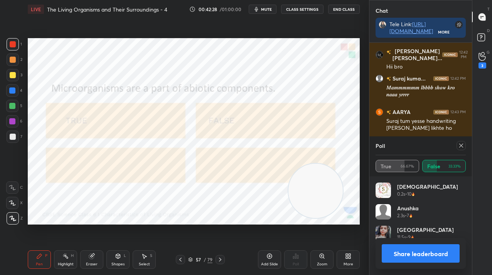
click at [463, 146] on icon at bounding box center [461, 146] width 6 height 6
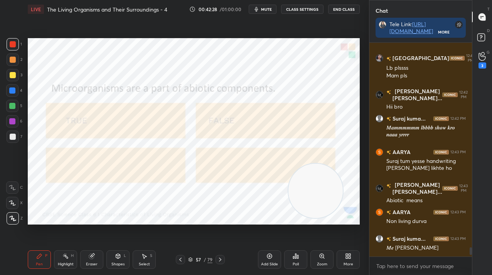
scroll to position [3, 3]
click at [197, 259] on div "57" at bounding box center [198, 259] width 8 height 5
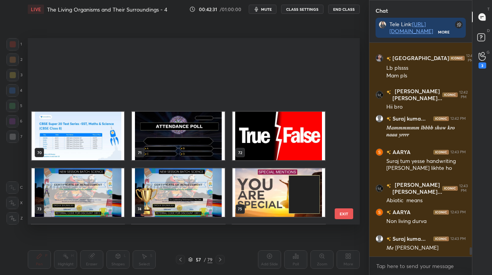
scroll to position [1337, 0]
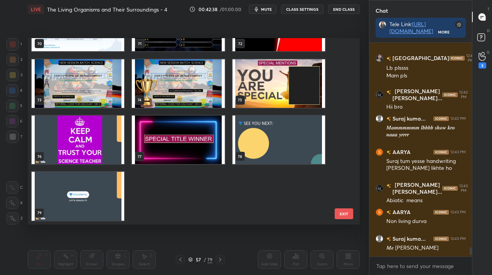
click at [343, 213] on button "EXIT" at bounding box center [343, 213] width 18 height 11
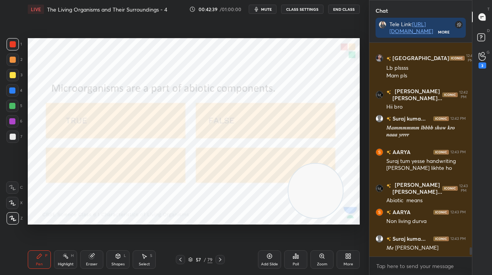
scroll to position [0, 0]
click at [290, 265] on div "Poll" at bounding box center [295, 259] width 23 height 18
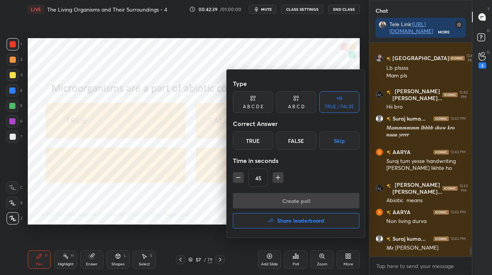
click at [277, 224] on button "Share leaderboard" at bounding box center [296, 220] width 126 height 15
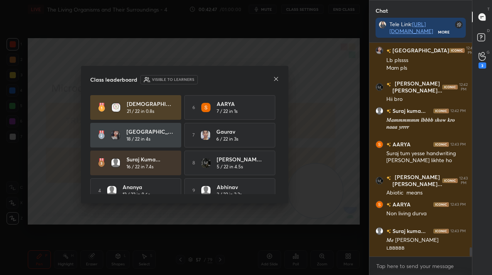
click at [274, 77] on icon at bounding box center [276, 79] width 6 height 6
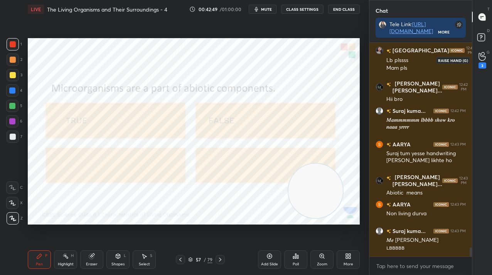
click at [483, 57] on icon at bounding box center [481, 56] width 7 height 9
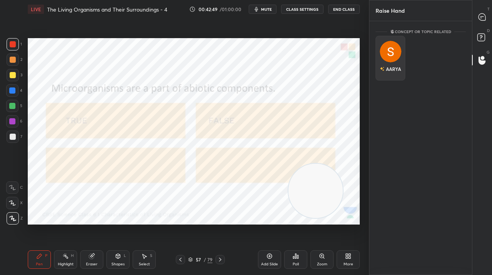
click at [386, 65] on div "AARYA" at bounding box center [393, 68] width 15 height 7
click at [386, 70] on button "INVITE" at bounding box center [390, 74] width 23 height 10
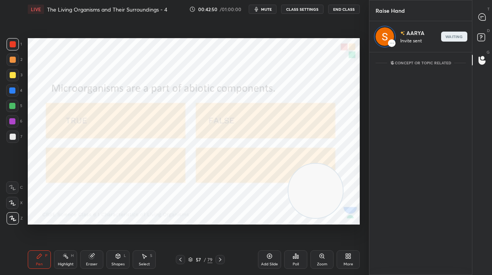
scroll to position [220, 100]
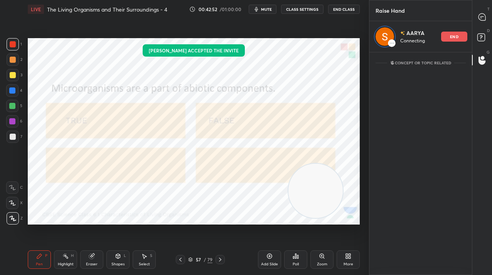
click at [480, 25] on div "T Messages (T)" at bounding box center [482, 17] width 20 height 22
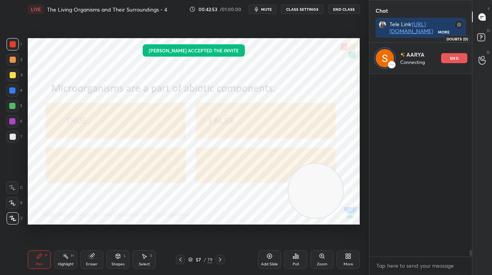
scroll to position [4998, 0]
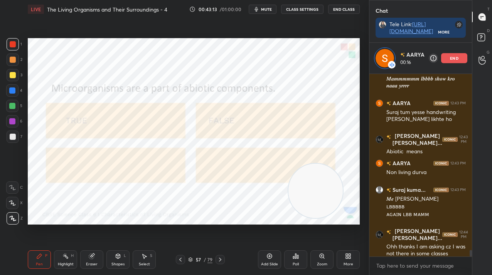
click at [452, 60] on p "end" at bounding box center [454, 58] width 8 height 4
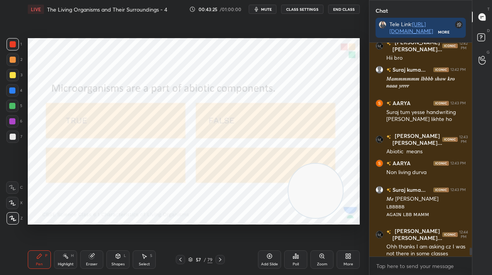
drag, startPoint x: 205, startPoint y: 262, endPoint x: 203, endPoint y: 257, distance: 5.4
click at [204, 262] on div "/" at bounding box center [204, 259] width 2 height 5
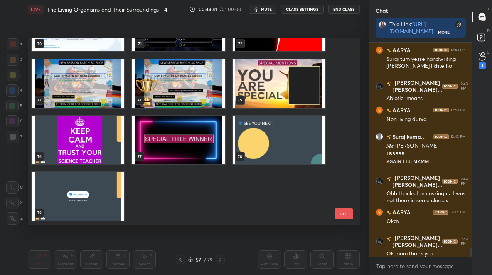
click at [278, 139] on img "grid" at bounding box center [278, 140] width 92 height 49
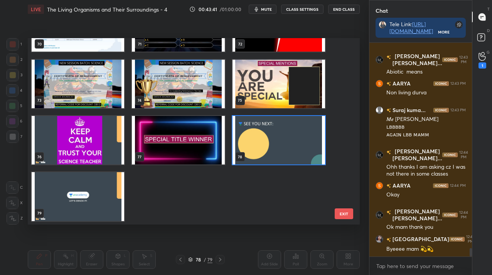
click at [278, 139] on div "67 68 69 70 71 72 73 74 75 76 77 78 79" at bounding box center [187, 131] width 318 height 186
click at [278, 139] on img "grid" at bounding box center [278, 140] width 92 height 49
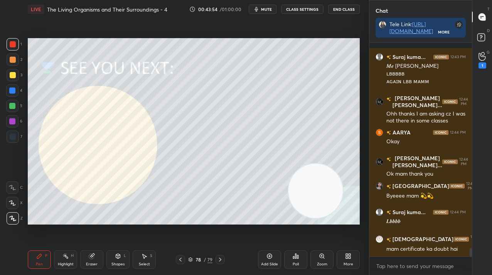
scroll to position [5201, 0]
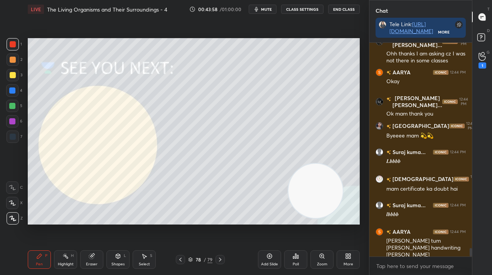
click at [294, 263] on div "Poll" at bounding box center [295, 264] width 6 height 4
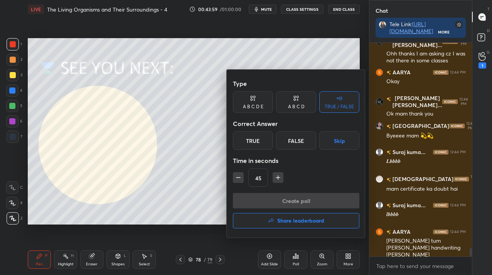
click at [290, 215] on button "Share leaderboard" at bounding box center [296, 220] width 126 height 15
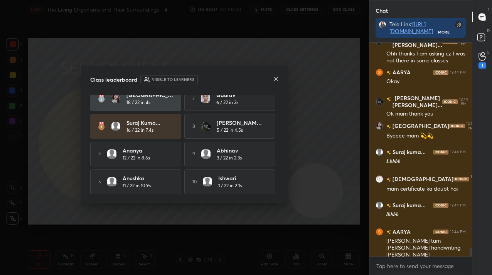
scroll to position [5234, 0]
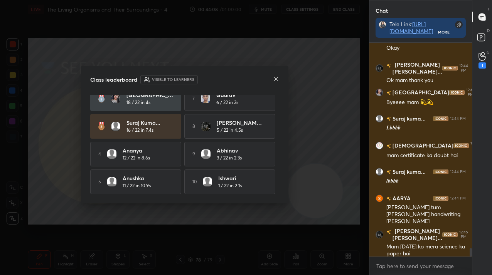
click at [274, 79] on icon at bounding box center [276, 79] width 6 height 6
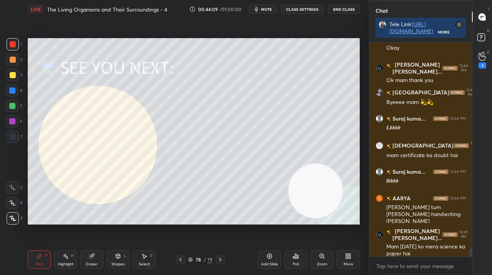
scroll to position [5268, 0]
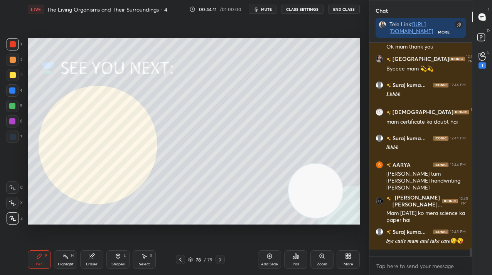
click at [206, 257] on div "/" at bounding box center [204, 259] width 2 height 5
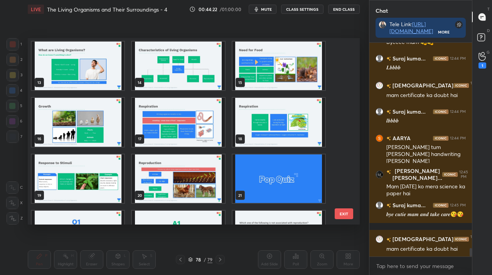
scroll to position [272, 0]
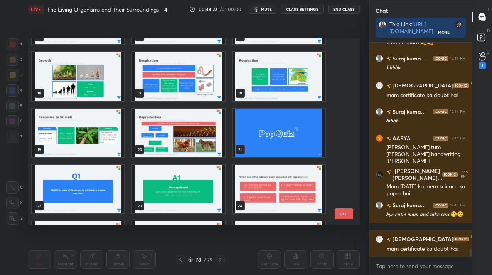
click at [199, 176] on img "grid" at bounding box center [178, 189] width 92 height 49
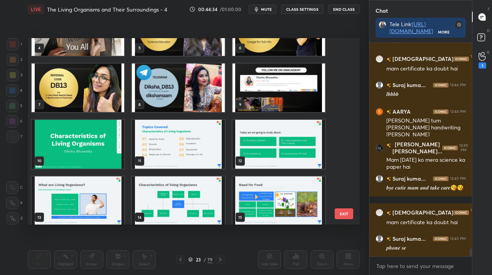
scroll to position [108, 0]
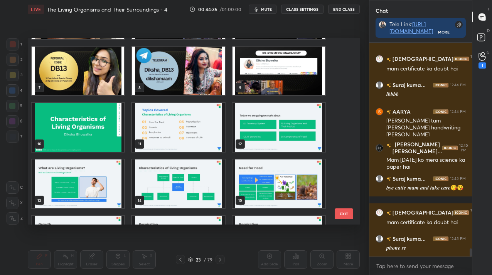
click at [80, 177] on img "grid" at bounding box center [78, 183] width 92 height 49
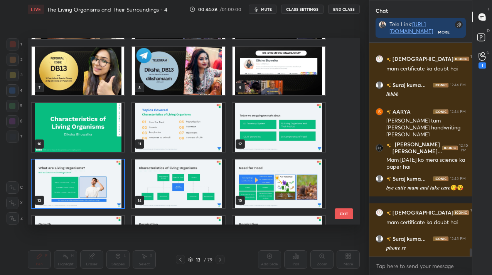
click at [80, 177] on img "grid" at bounding box center [78, 183] width 92 height 49
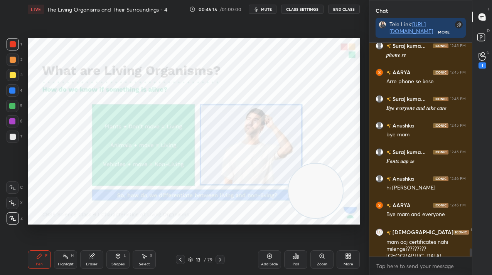
scroll to position [5541, 0]
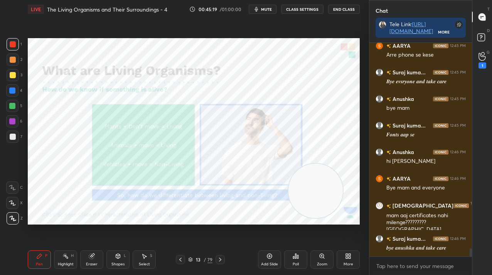
click at [194, 262] on div "13" at bounding box center [198, 259] width 8 height 5
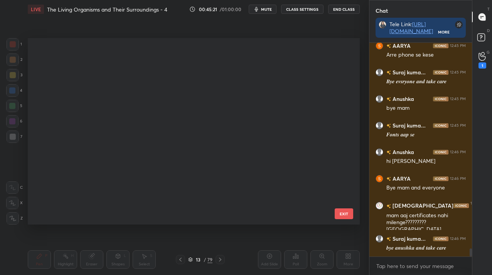
scroll to position [1337, 0]
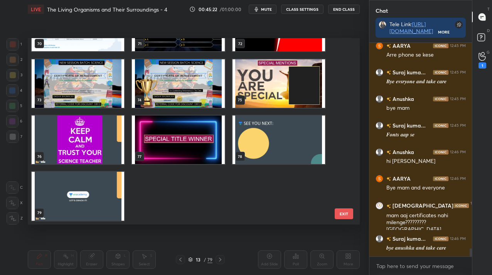
click at [215, 93] on img "grid" at bounding box center [178, 83] width 92 height 49
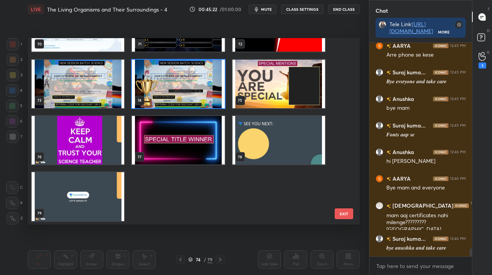
click at [215, 93] on img "grid" at bounding box center [178, 83] width 92 height 49
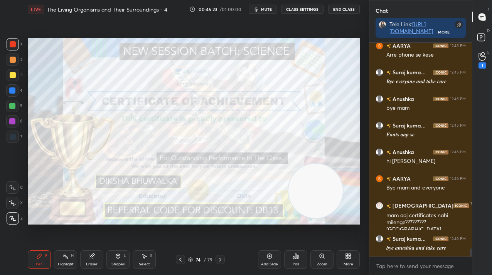
click at [215, 95] on img "grid" at bounding box center [178, 83] width 92 height 49
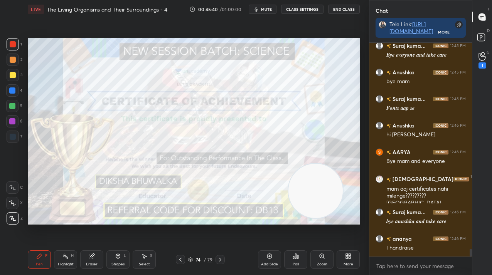
scroll to position [5601, 0]
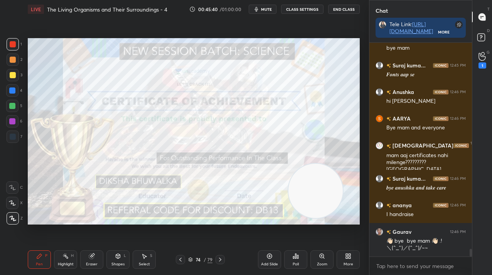
click at [264, 11] on span "mute" at bounding box center [266, 9] width 11 height 5
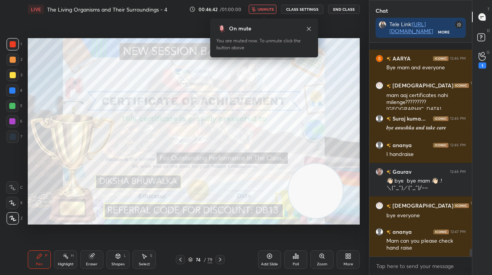
scroll to position [5694, 0]
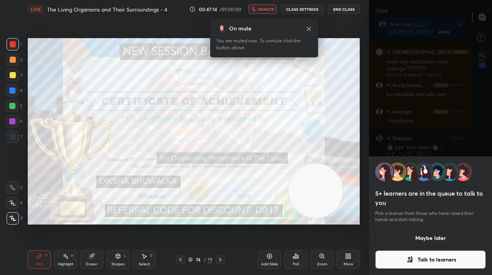
click at [463, 236] on button "Maybe later" at bounding box center [430, 238] width 111 height 18
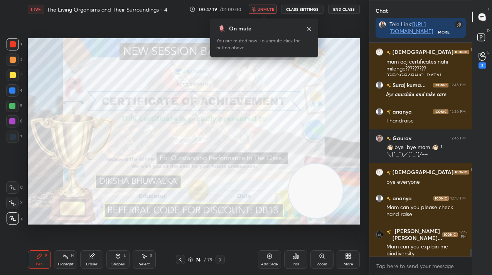
click at [262, 6] on button "unmute" at bounding box center [262, 9] width 28 height 9
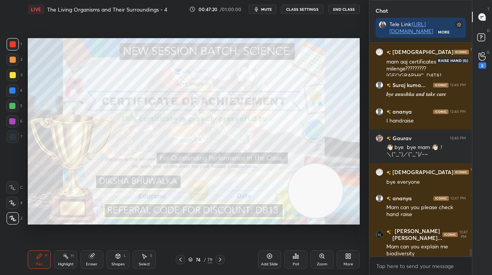
click at [474, 64] on div "2" at bounding box center [481, 60] width 15 height 14
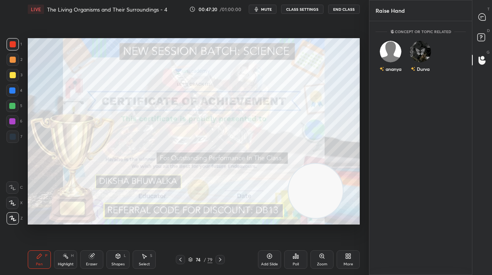
scroll to position [3, 3]
click at [394, 56] on div "ananya" at bounding box center [390, 58] width 30 height 45
click at [391, 73] on button "INVITE" at bounding box center [390, 74] width 23 height 10
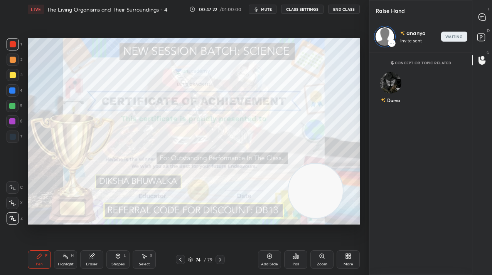
scroll to position [220, 100]
click at [479, 26] on div "T Messages (T)" at bounding box center [482, 17] width 20 height 22
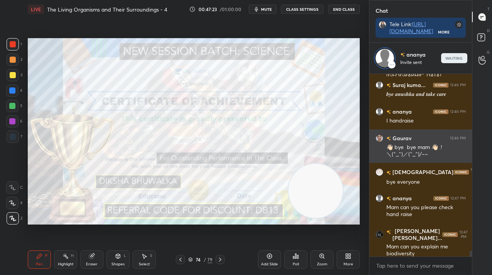
scroll to position [181, 100]
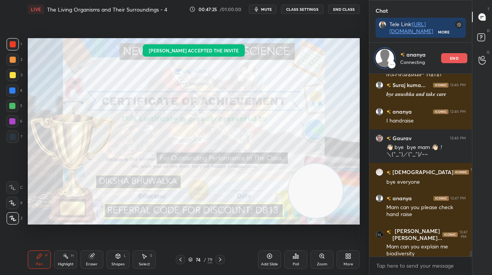
click at [267, 265] on div "Add Slide" at bounding box center [269, 264] width 17 height 4
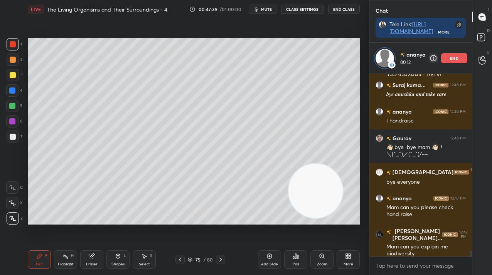
click at [197, 258] on div "75" at bounding box center [198, 259] width 8 height 5
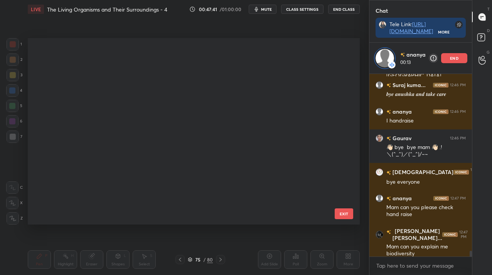
scroll to position [924, 0]
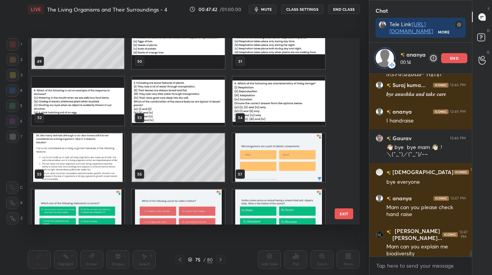
click at [262, 170] on img "grid" at bounding box center [278, 157] width 92 height 49
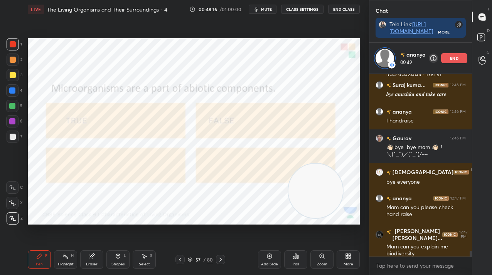
click at [449, 59] on div "end" at bounding box center [454, 58] width 26 height 10
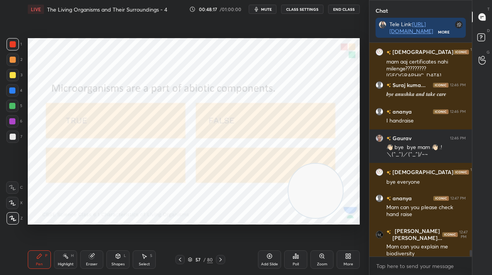
scroll to position [5694, 0]
click at [206, 262] on div "57 / 80" at bounding box center [200, 259] width 25 height 7
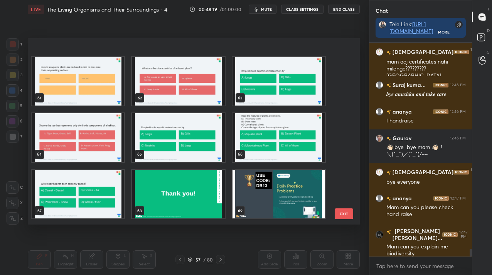
scroll to position [1269, 0]
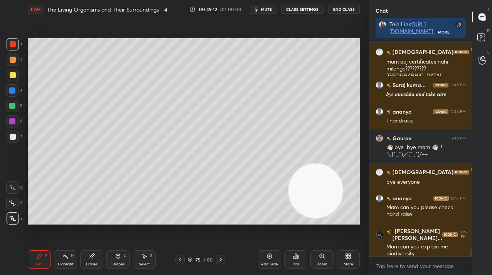
click at [263, 11] on span "mute" at bounding box center [266, 9] width 11 height 5
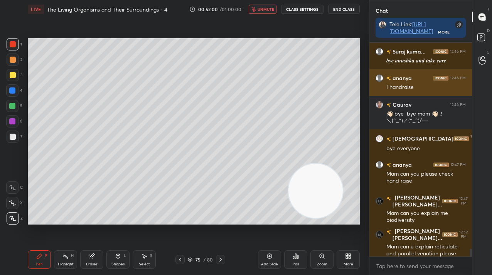
scroll to position [5746, 0]
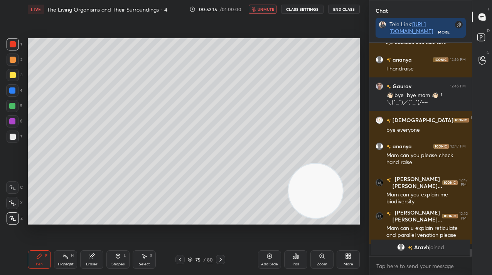
click at [274, 8] on span "unmute" at bounding box center [265, 9] width 17 height 5
click at [265, 261] on div "Add Slide" at bounding box center [269, 259] width 23 height 18
click at [172, 31] on div "Setting up your live class Poll for secs No correct answer Start poll" at bounding box center [194, 131] width 338 height 226
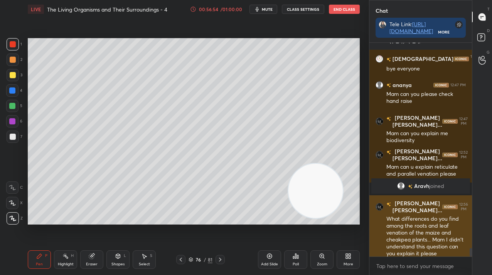
scroll to position [5298, 0]
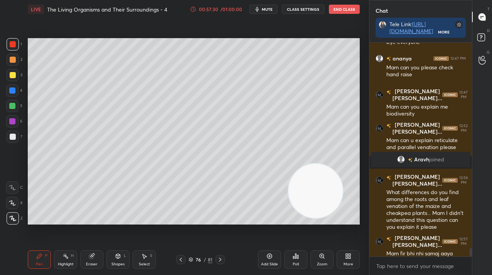
click at [348, 267] on div "More" at bounding box center [347, 259] width 23 height 18
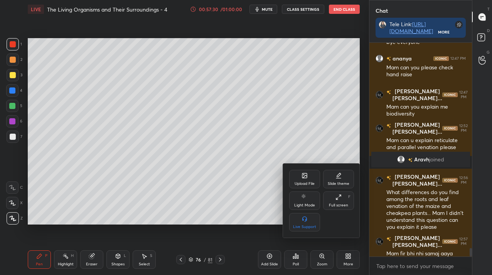
click at [305, 182] on div "Upload File" at bounding box center [304, 184] width 20 height 4
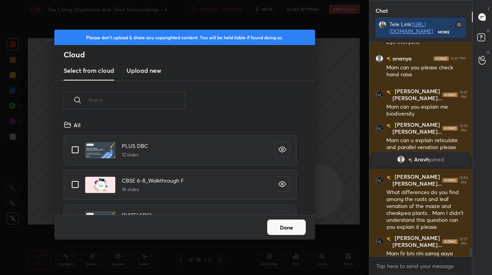
scroll to position [95, 247]
click at [152, 76] on new "Upload new" at bounding box center [143, 70] width 35 height 19
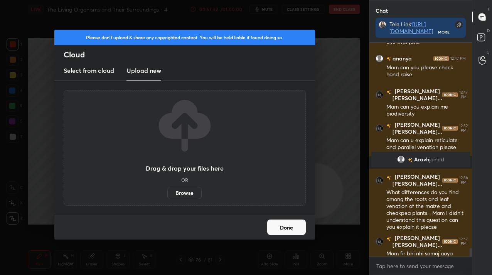
click at [188, 193] on label "Browse" at bounding box center [184, 193] width 34 height 12
click at [167, 193] on input "Browse" at bounding box center [167, 193] width 0 height 12
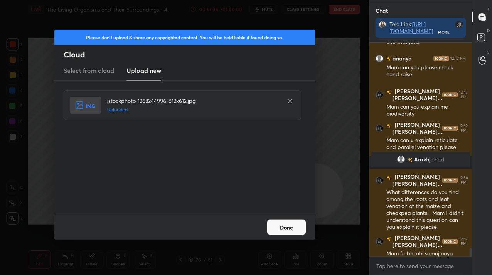
click at [267, 223] on button "Done" at bounding box center [286, 227] width 39 height 15
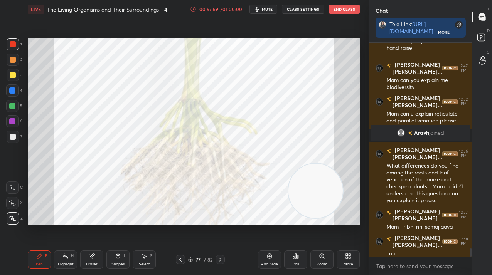
scroll to position [5351, 0]
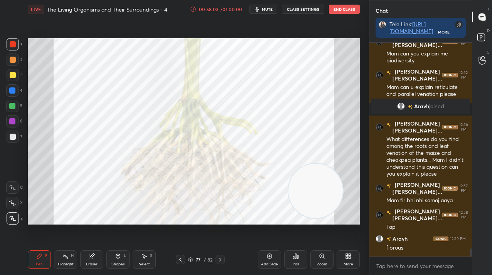
click at [346, 258] on icon at bounding box center [347, 258] width 2 height 2
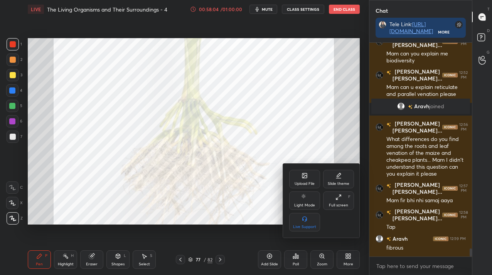
click at [292, 177] on div "Upload File" at bounding box center [304, 179] width 31 height 18
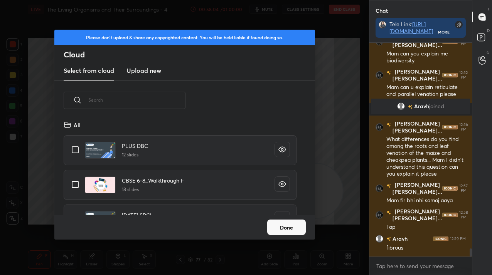
scroll to position [95, 247]
click at [147, 72] on h3 "Upload new" at bounding box center [143, 70] width 35 height 9
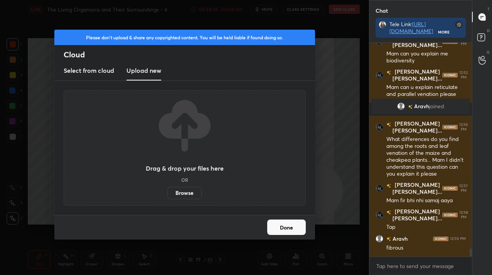
click at [177, 193] on label "Browse" at bounding box center [184, 193] width 34 height 12
click at [167, 193] on input "Browse" at bounding box center [167, 193] width 0 height 12
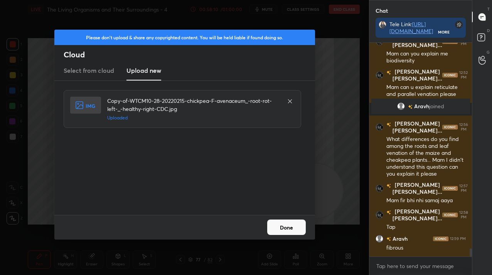
click at [283, 233] on button "Done" at bounding box center [286, 227] width 39 height 15
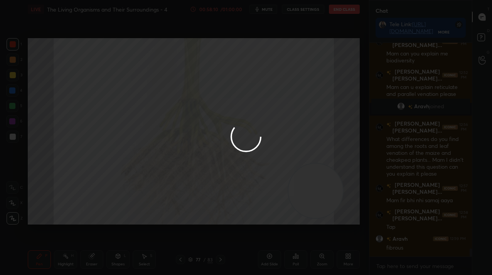
click at [283, 233] on div at bounding box center [246, 137] width 492 height 275
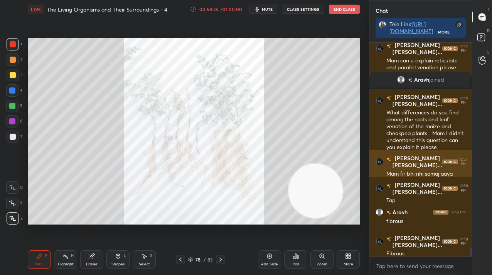
scroll to position [5404, 0]
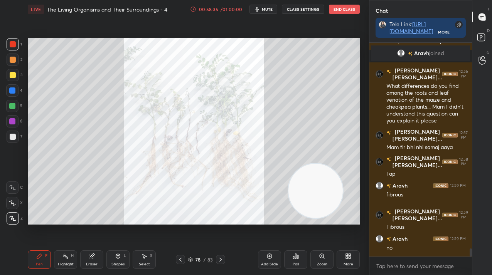
click at [179, 259] on icon at bounding box center [180, 260] width 6 height 6
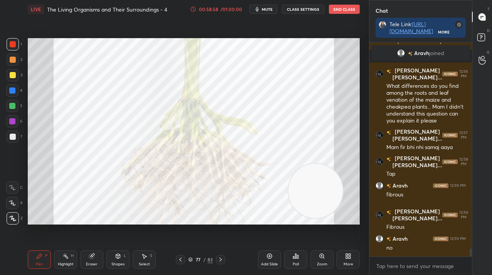
click at [221, 258] on icon at bounding box center [220, 260] width 6 height 6
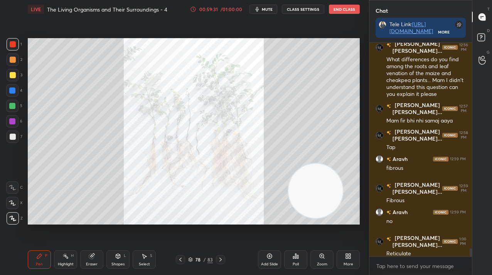
scroll to position [5439, 0]
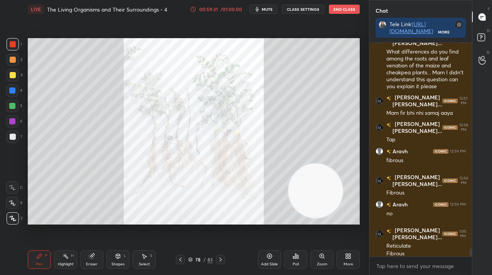
click at [179, 263] on div at bounding box center [180, 259] width 9 height 9
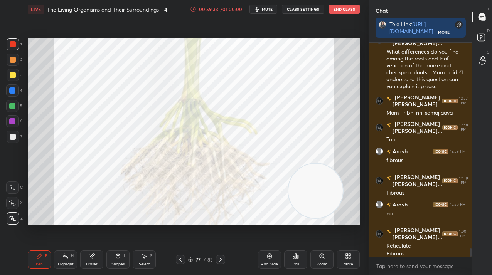
click at [12, 62] on div at bounding box center [13, 60] width 6 height 6
click at [12, 60] on div at bounding box center [13, 60] width 6 height 6
click at [220, 260] on icon at bounding box center [220, 260] width 6 height 6
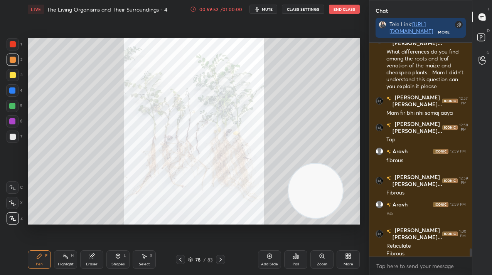
click at [211, 260] on div "83" at bounding box center [209, 259] width 5 height 7
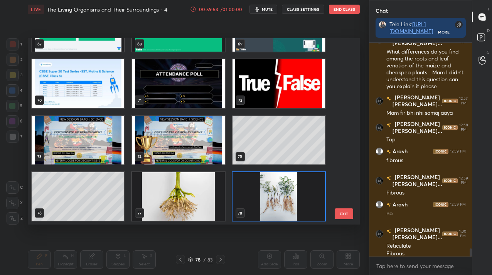
scroll to position [1393, 0]
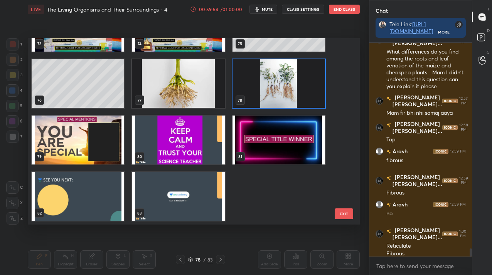
click at [69, 214] on img "grid" at bounding box center [78, 196] width 92 height 49
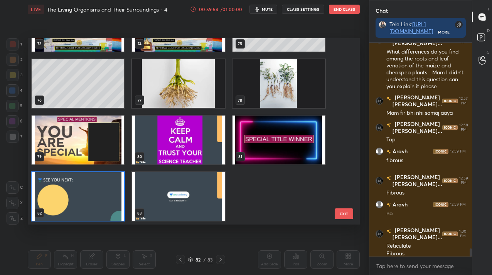
click at [69, 214] on img "grid" at bounding box center [78, 196] width 92 height 49
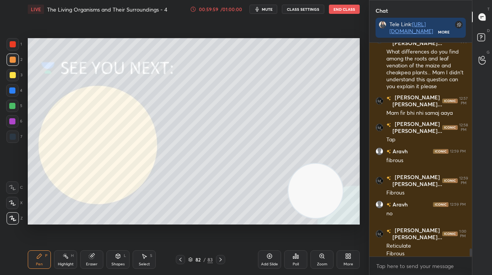
scroll to position [5465, 0]
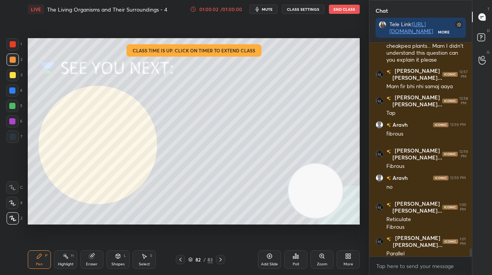
click at [343, 7] on button "End Class" at bounding box center [344, 9] width 31 height 9
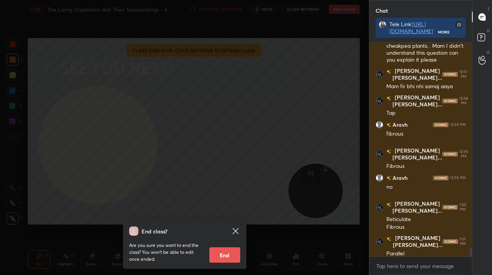
click at [226, 256] on button "End" at bounding box center [224, 254] width 31 height 15
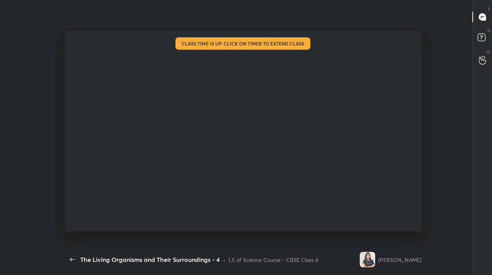
scroll to position [0, 0]
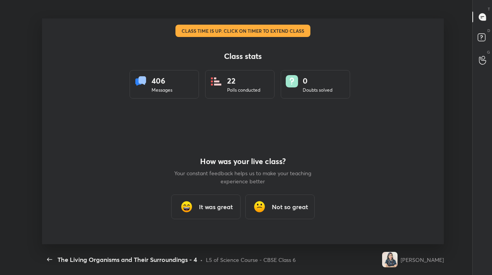
click at [212, 211] on h3 "It was great" at bounding box center [216, 206] width 34 height 9
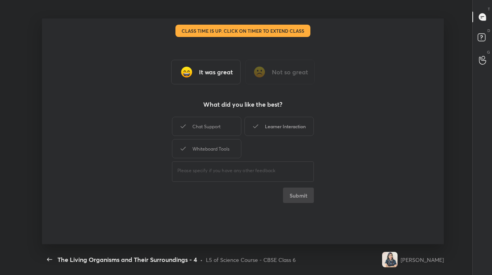
click at [301, 129] on div "Learner Interaction" at bounding box center [278, 126] width 69 height 19
click at [297, 200] on button "Submit" at bounding box center [298, 195] width 31 height 15
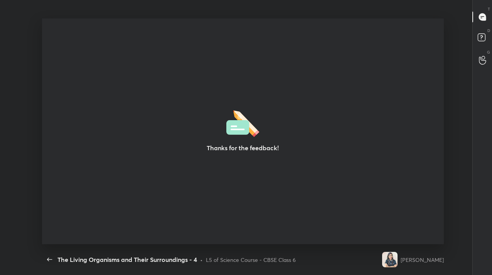
type textarea "x"
